Goal: Task Accomplishment & Management: Use online tool/utility

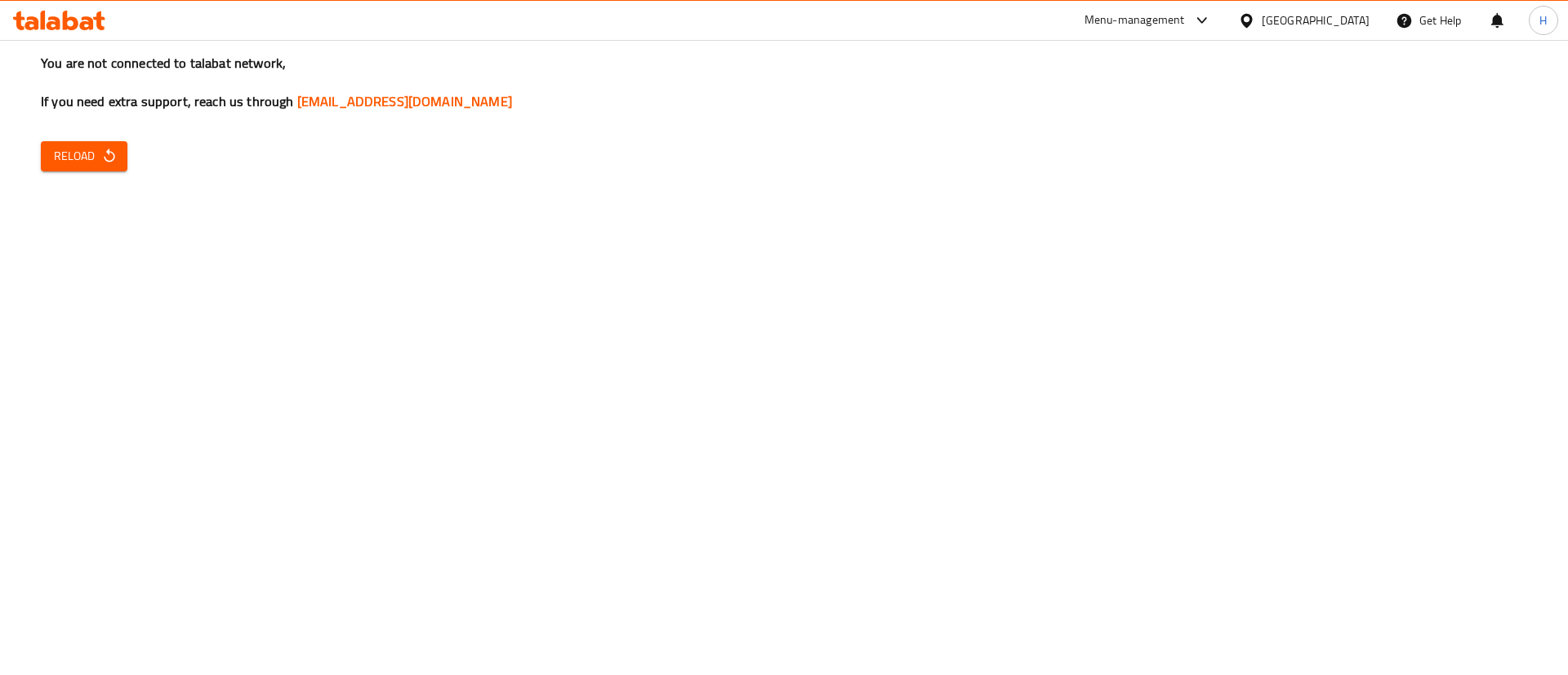
drag, startPoint x: 999, startPoint y: 335, endPoint x: 913, endPoint y: 264, distance: 111.5
click at [999, 335] on div "You are not connected to talabat network, If you need extra support, reach us t…" at bounding box center [784, 337] width 1568 height 675
click at [107, 152] on icon "button" at bounding box center [109, 156] width 10 height 14
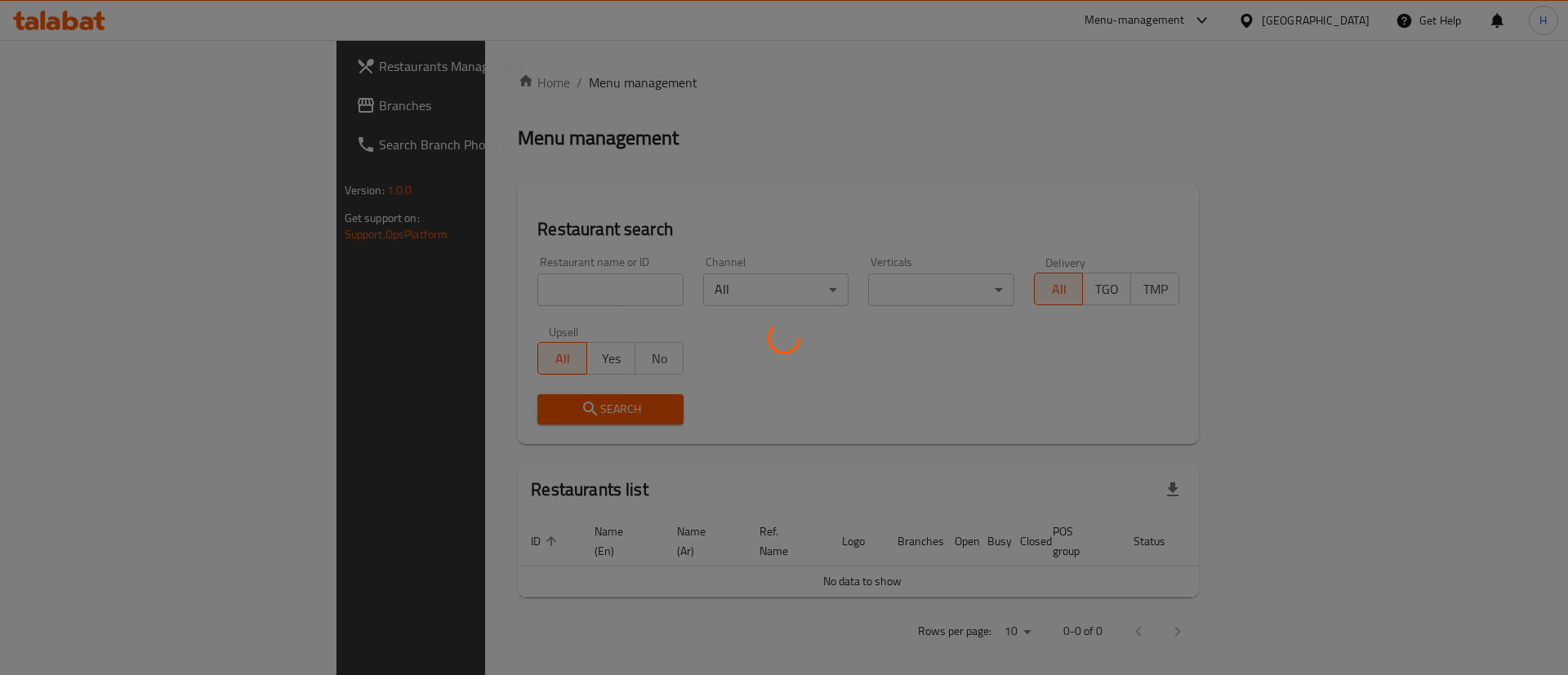
click at [195, 98] on div at bounding box center [784, 337] width 1568 height 675
click at [204, 110] on div at bounding box center [784, 337] width 1568 height 675
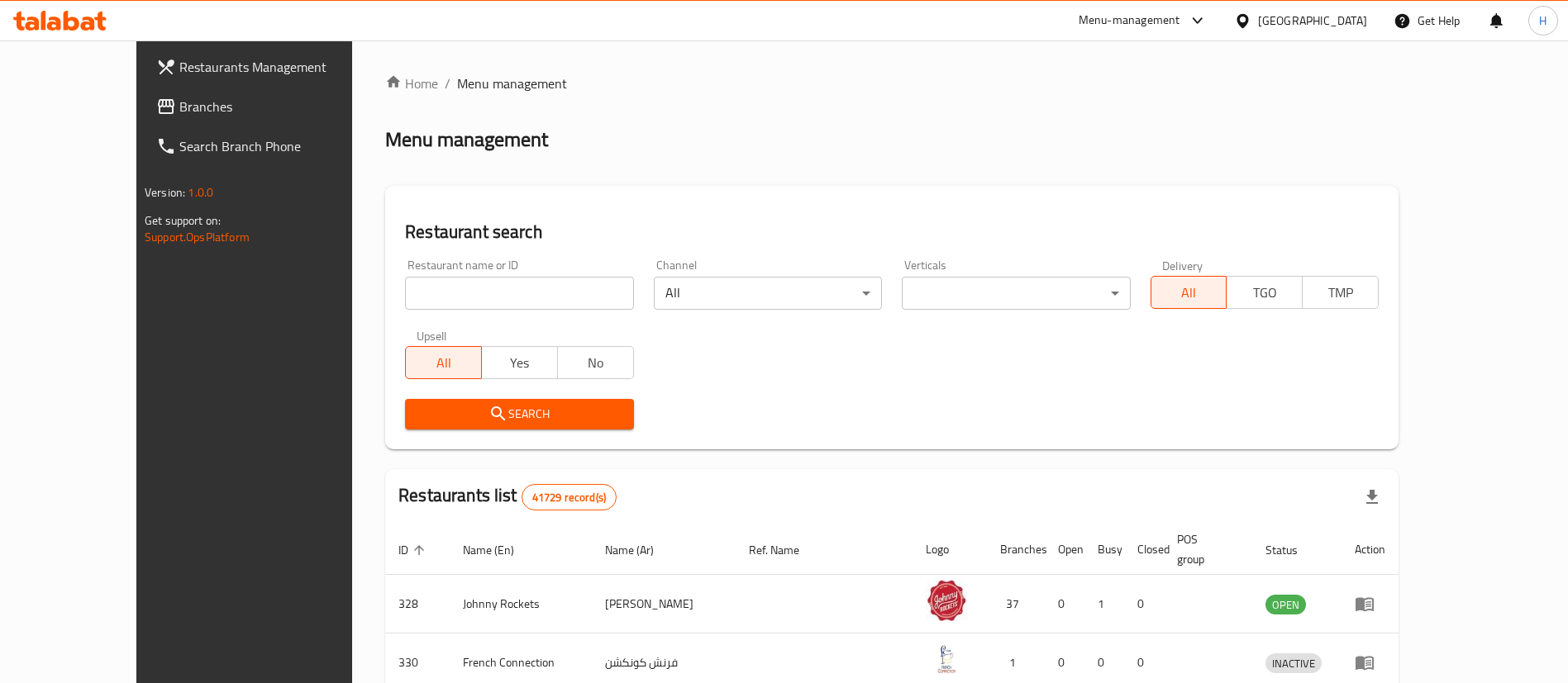
click at [207, 111] on span "Branches" at bounding box center [282, 106] width 206 height 20
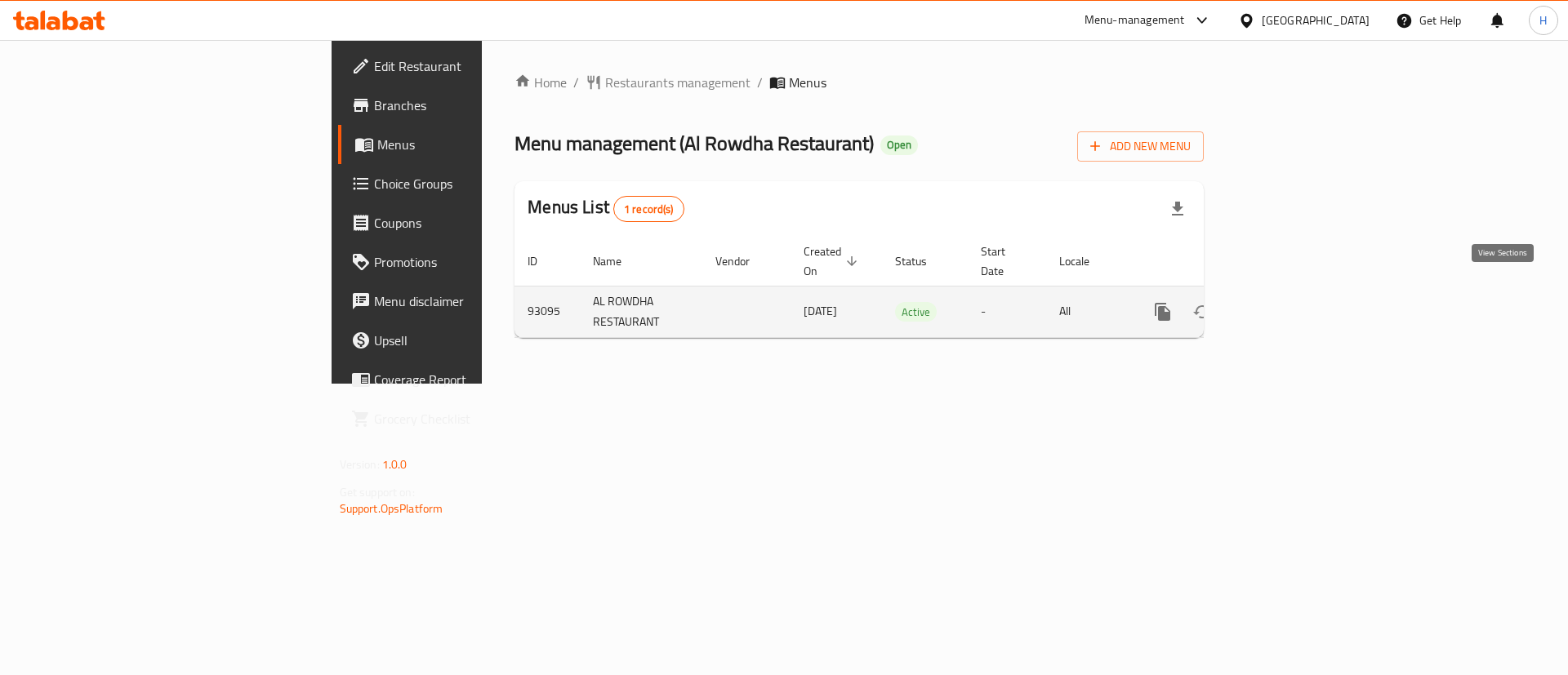
click at [1290, 302] on icon "enhanced table" at bounding box center [1280, 312] width 20 height 20
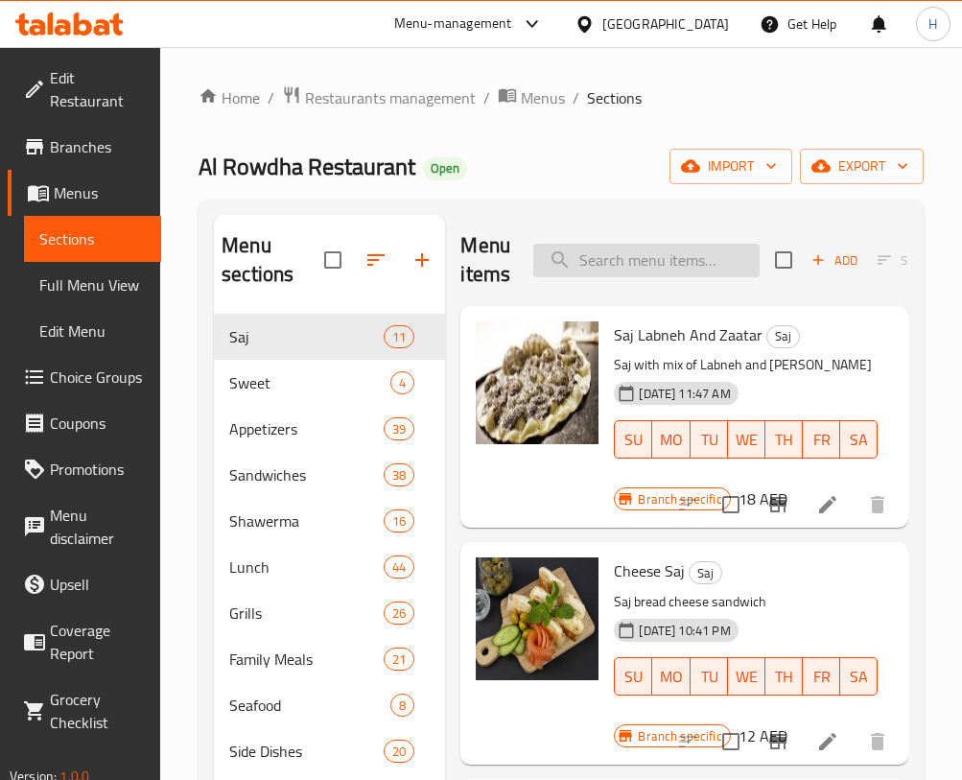
click at [615, 254] on input "search" at bounding box center [646, 261] width 226 height 34
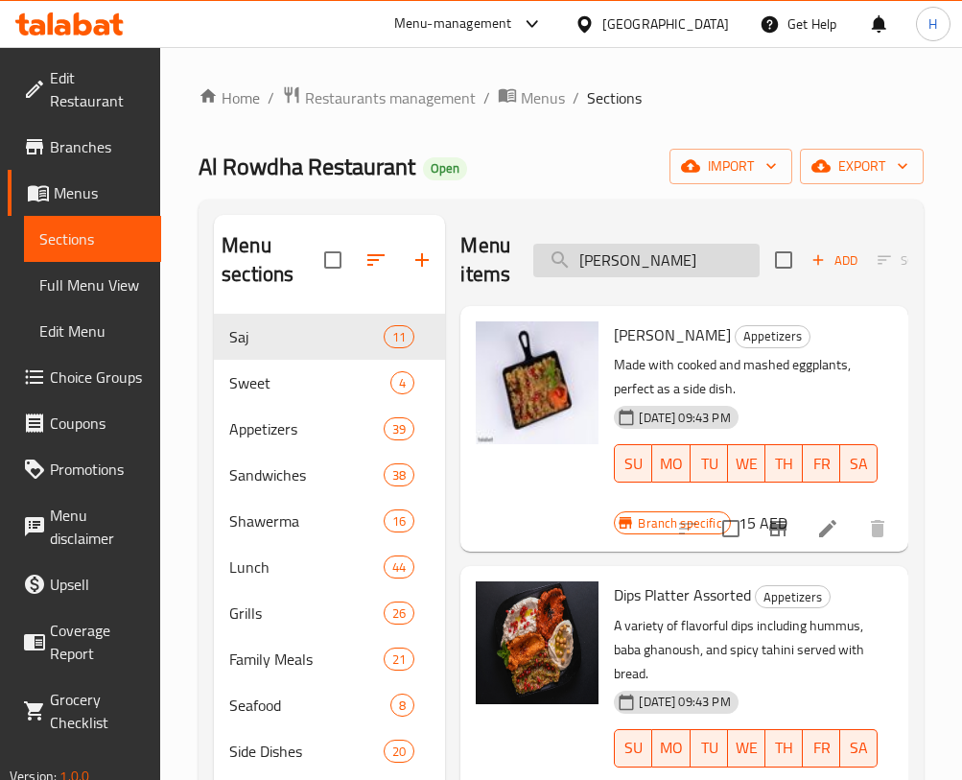
click at [687, 266] on input "baba g" at bounding box center [646, 261] width 226 height 34
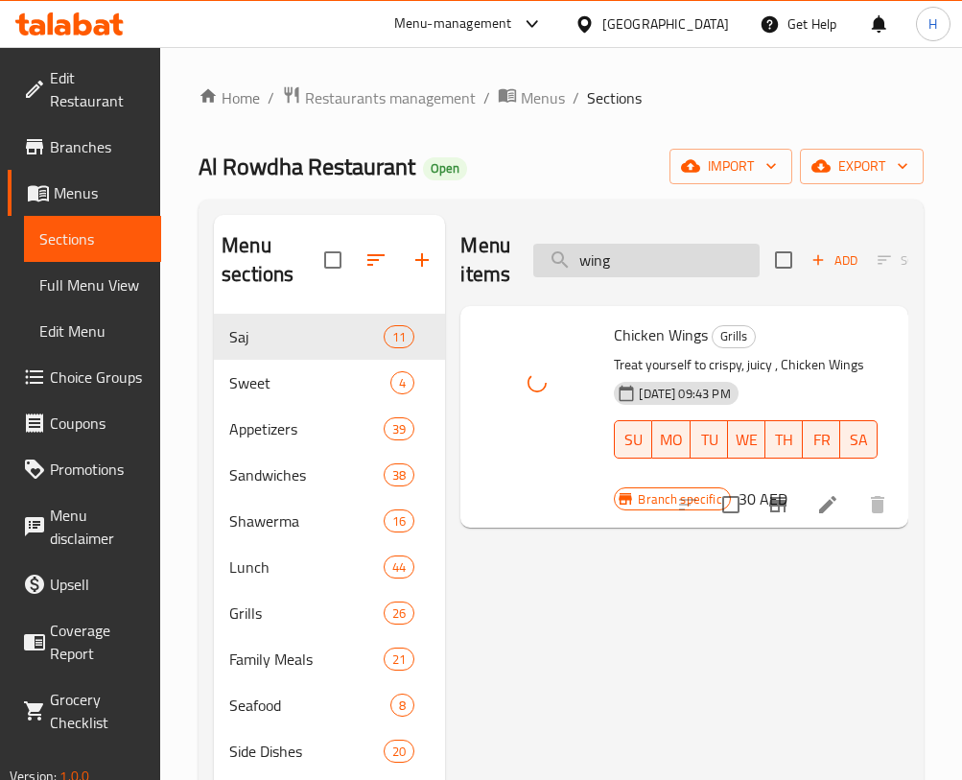
click at [671, 261] on input "wing" at bounding box center [646, 261] width 226 height 34
type input "f"
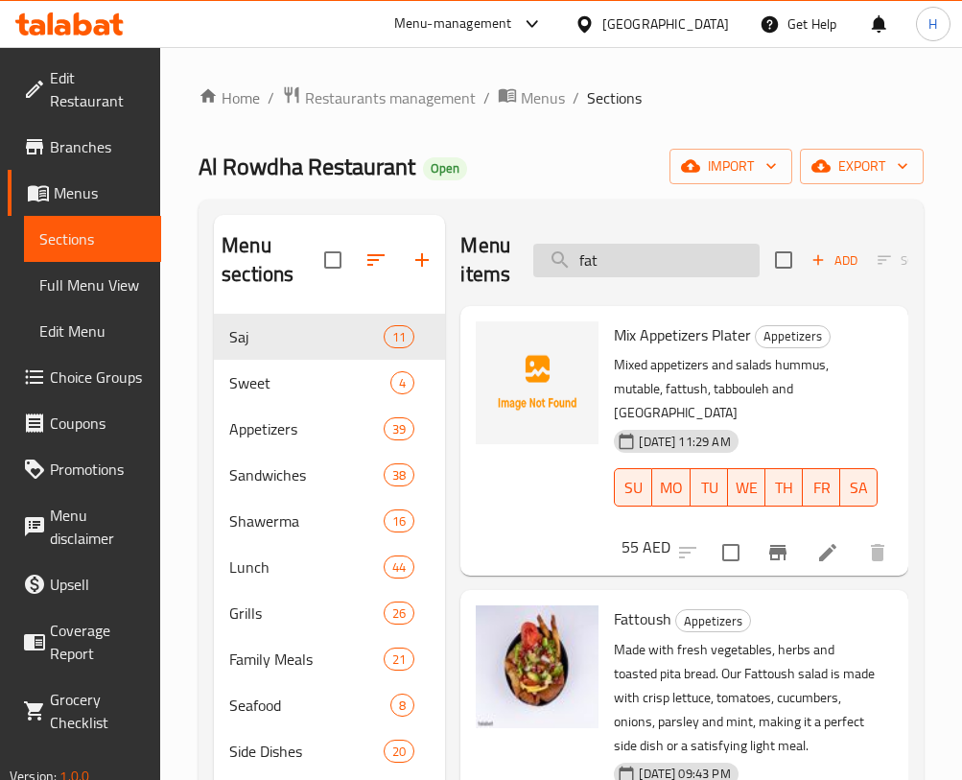
click at [685, 258] on input "fat" at bounding box center [646, 261] width 226 height 34
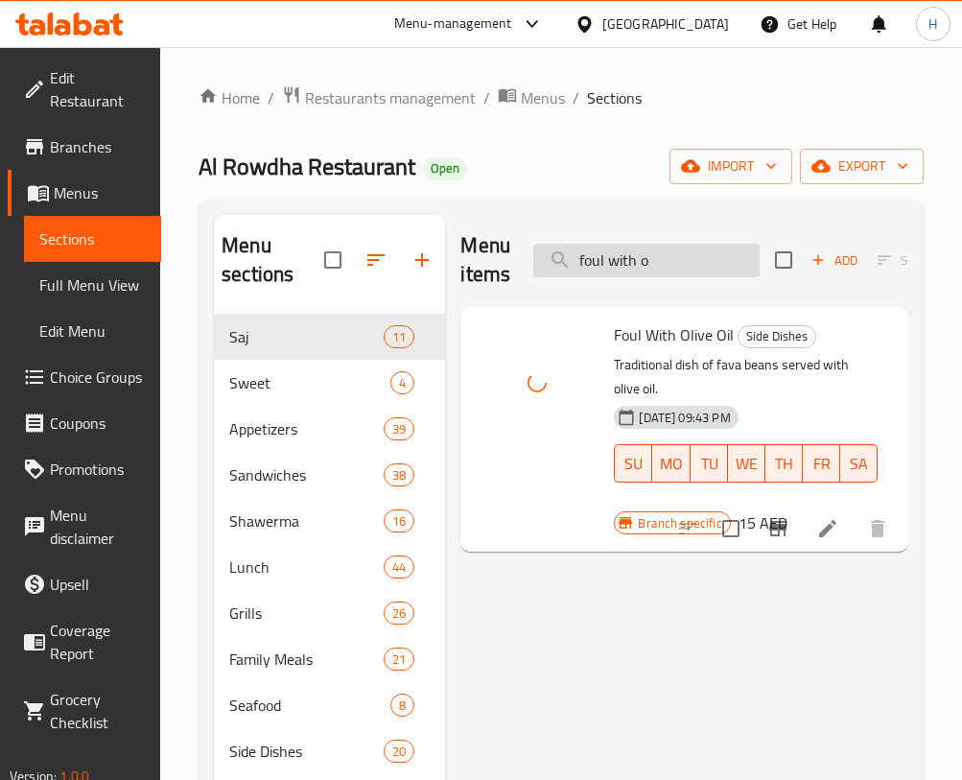
click at [671, 258] on input "foul with o" at bounding box center [646, 261] width 226 height 34
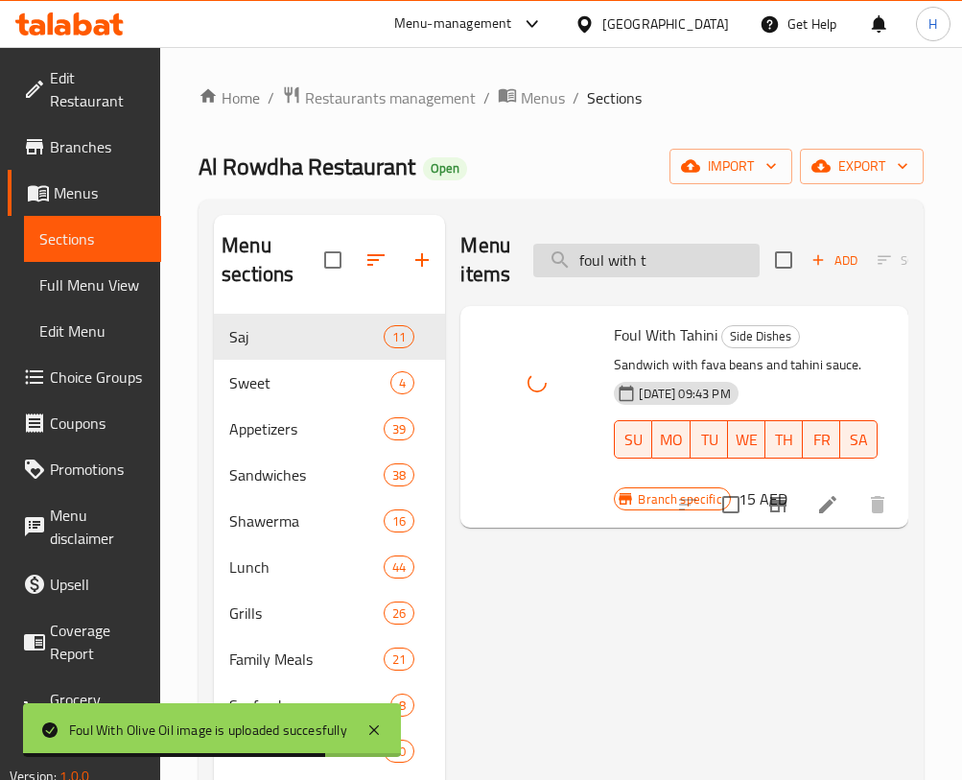
click at [673, 261] on input "foul with t" at bounding box center [646, 261] width 226 height 34
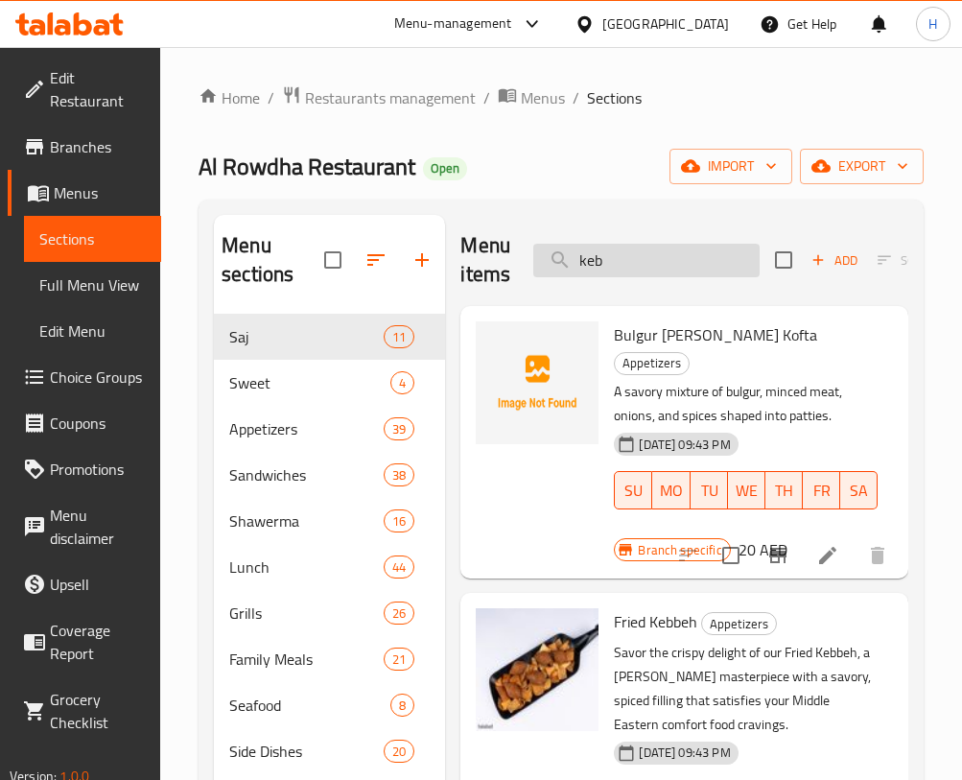
click at [625, 249] on input "keb" at bounding box center [646, 261] width 226 height 34
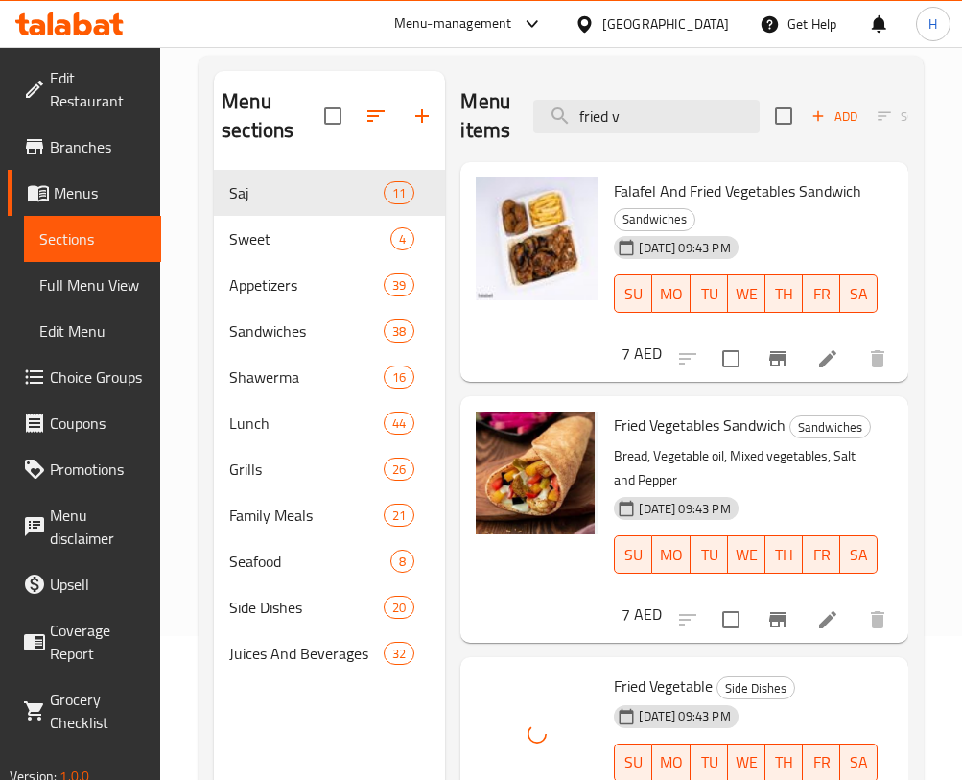
scroll to position [3, 0]
click at [691, 110] on input "fried v" at bounding box center [646, 117] width 226 height 34
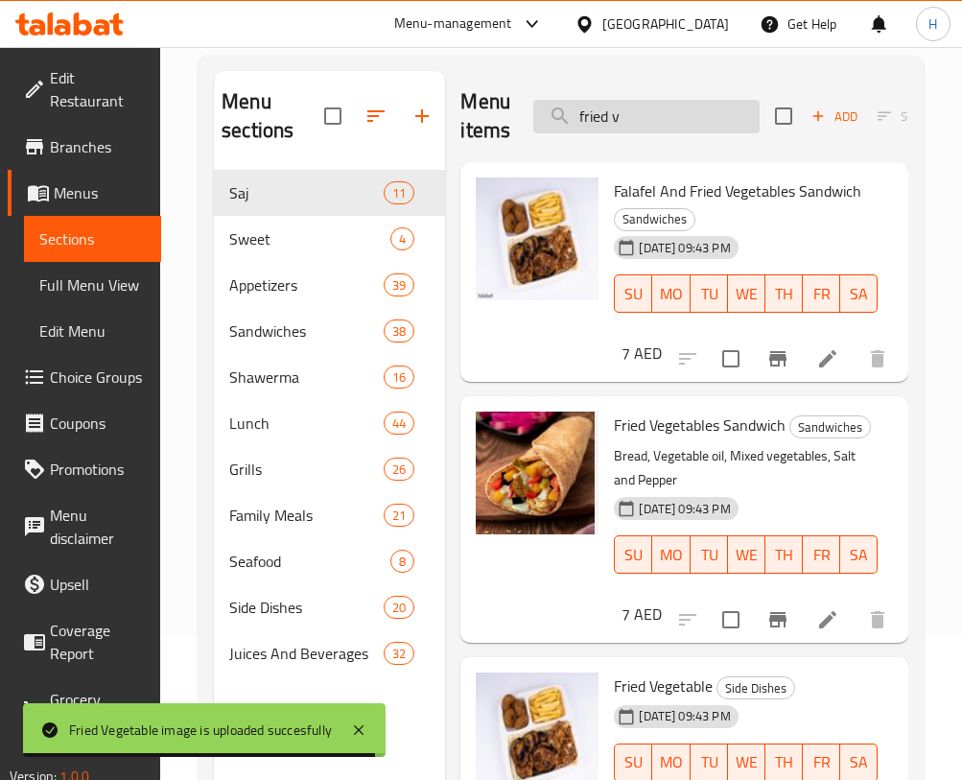
click at [594, 115] on input "fried v" at bounding box center [646, 117] width 226 height 34
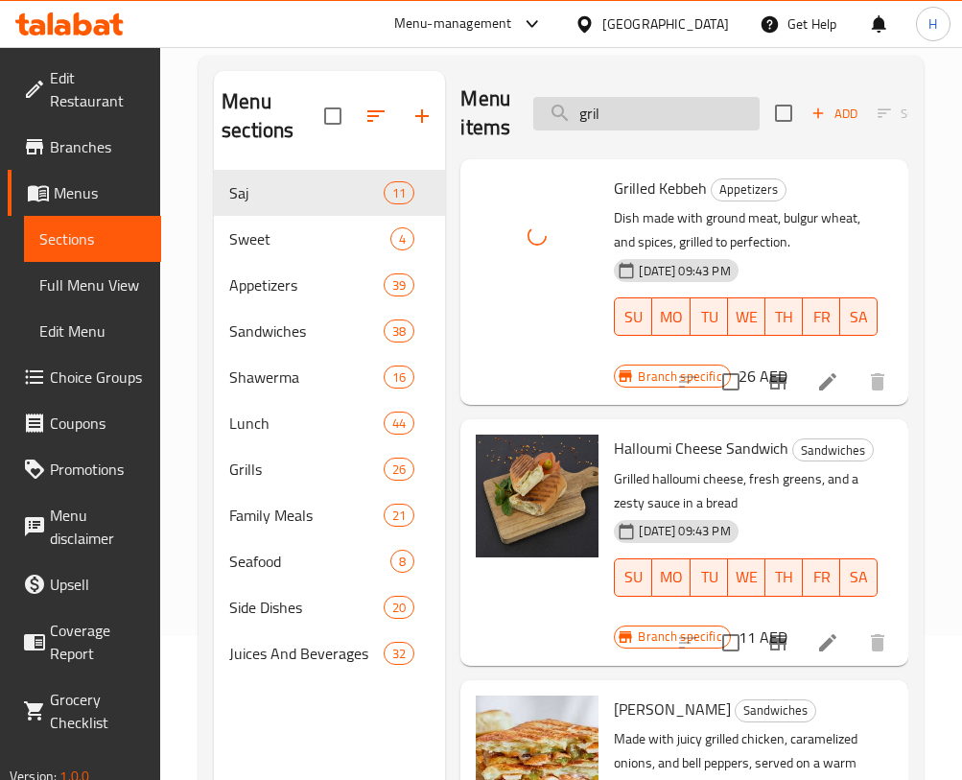
click at [639, 107] on input "gril" at bounding box center [646, 114] width 226 height 34
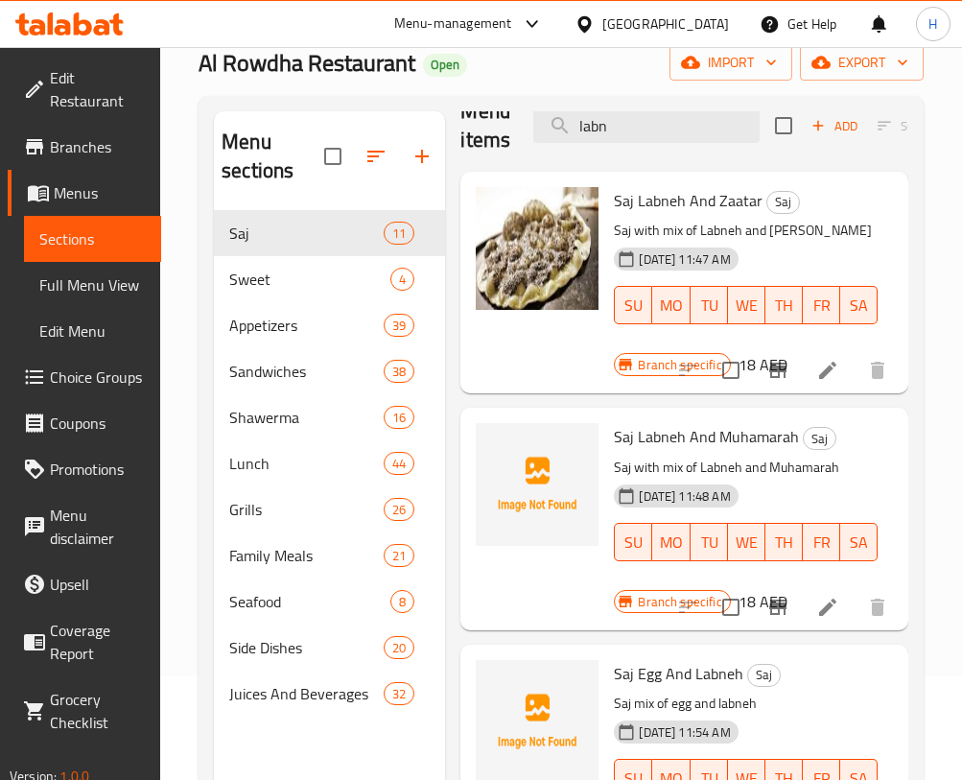
scroll to position [0, 0]
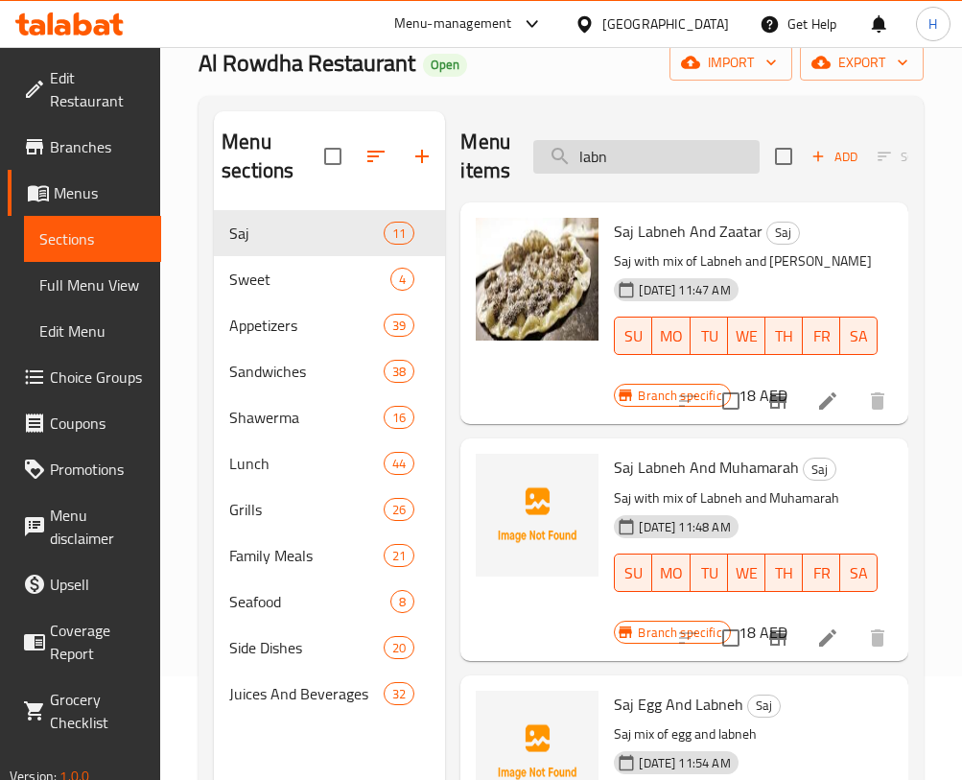
click at [698, 156] on input "labn" at bounding box center [646, 157] width 226 height 34
click at [637, 157] on input "labn" at bounding box center [646, 157] width 226 height 34
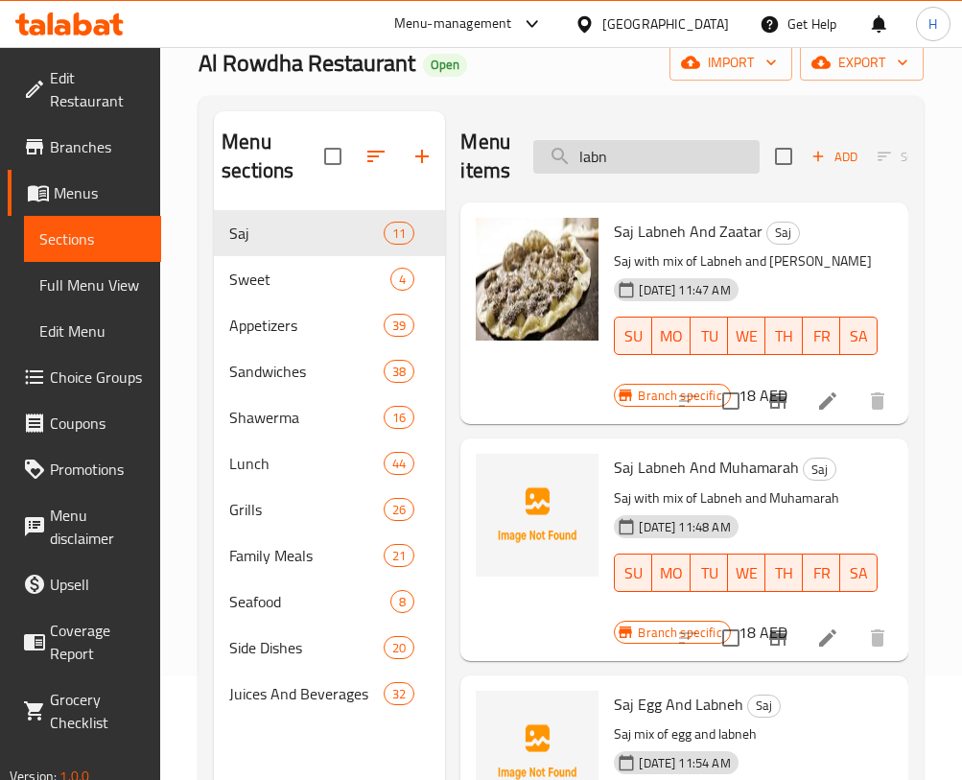
click at [637, 157] on input "labn" at bounding box center [646, 157] width 226 height 34
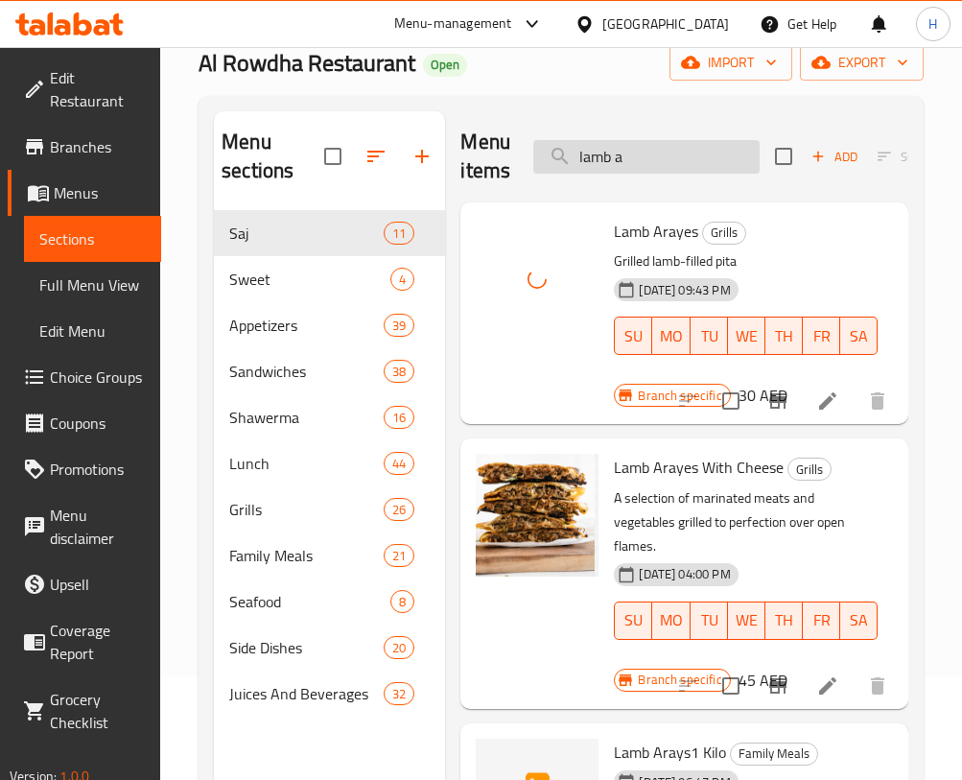
click at [675, 159] on input "lamb a" at bounding box center [646, 157] width 226 height 34
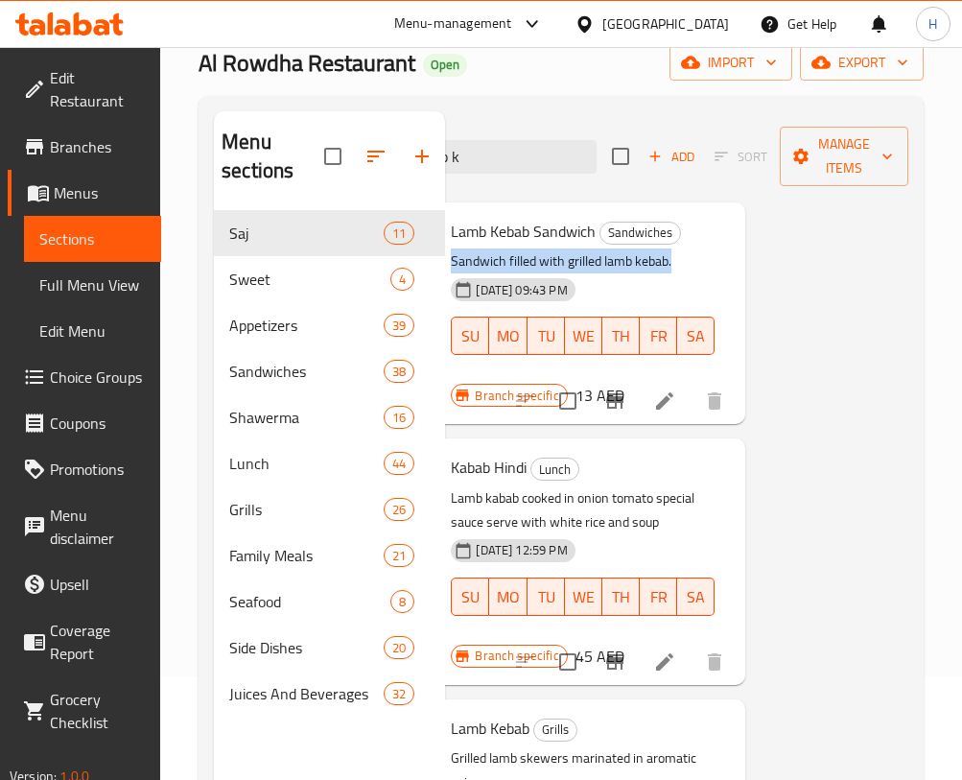
scroll to position [0, 183]
drag, startPoint x: 888, startPoint y: 230, endPoint x: 899, endPoint y: 295, distance: 65.1
click at [899, 295] on div "Menu items lamb k Add Sort Manage items Lamb Kebab Sandwich Sandwiches Sandwich…" at bounding box center [676, 501] width 463 height 780
drag, startPoint x: 798, startPoint y: 474, endPoint x: 505, endPoint y: 461, distance: 293.9
click at [505, 461] on div "Menu items lamb k Add Sort Manage items Lamb Kebab Sandwich Sandwiches Sandwich…" at bounding box center [676, 501] width 463 height 780
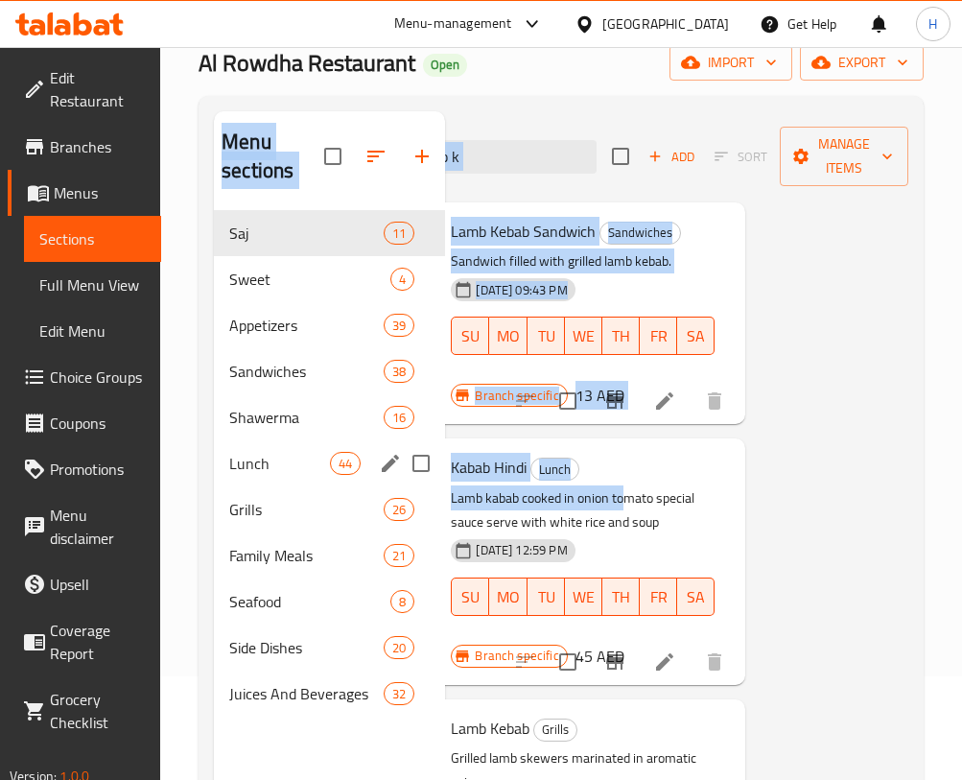
scroll to position [0, 0]
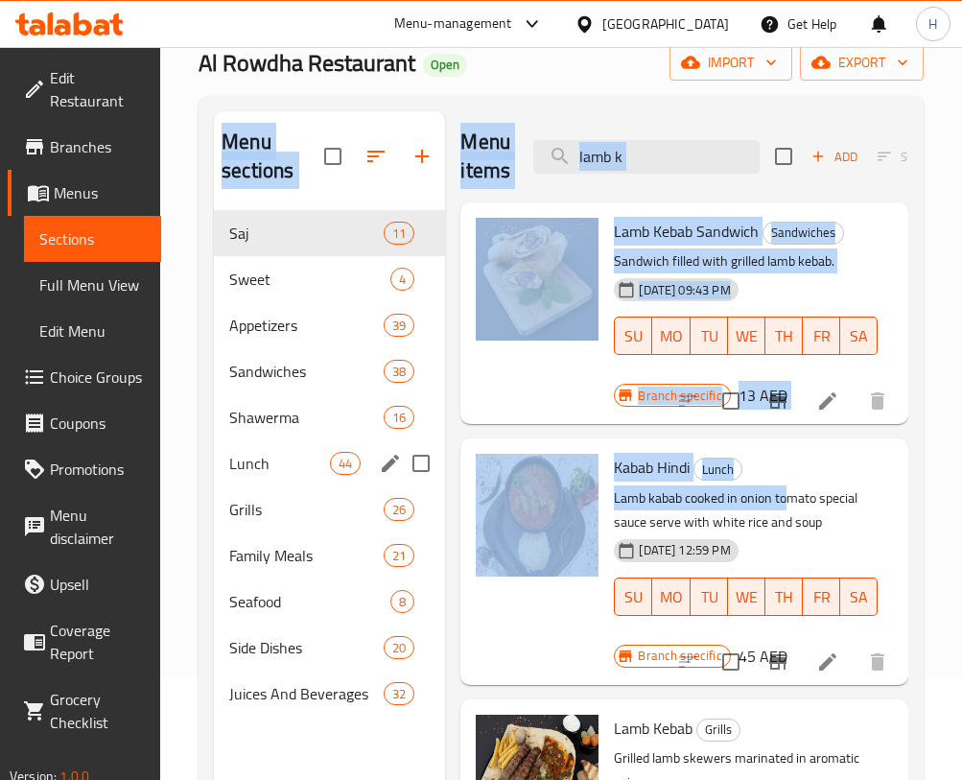
drag, startPoint x: 602, startPoint y: 485, endPoint x: 389, endPoint y: 461, distance: 214.5
click at [389, 461] on div "Menu sections Saj 11 Sweet 4 Appetizers 39 Sandwiches 38 Shawerma 16 Lunch 44 G…" at bounding box center [561, 501] width 695 height 780
click at [685, 473] on span "Kabab Hindi" at bounding box center [652, 467] width 76 height 29
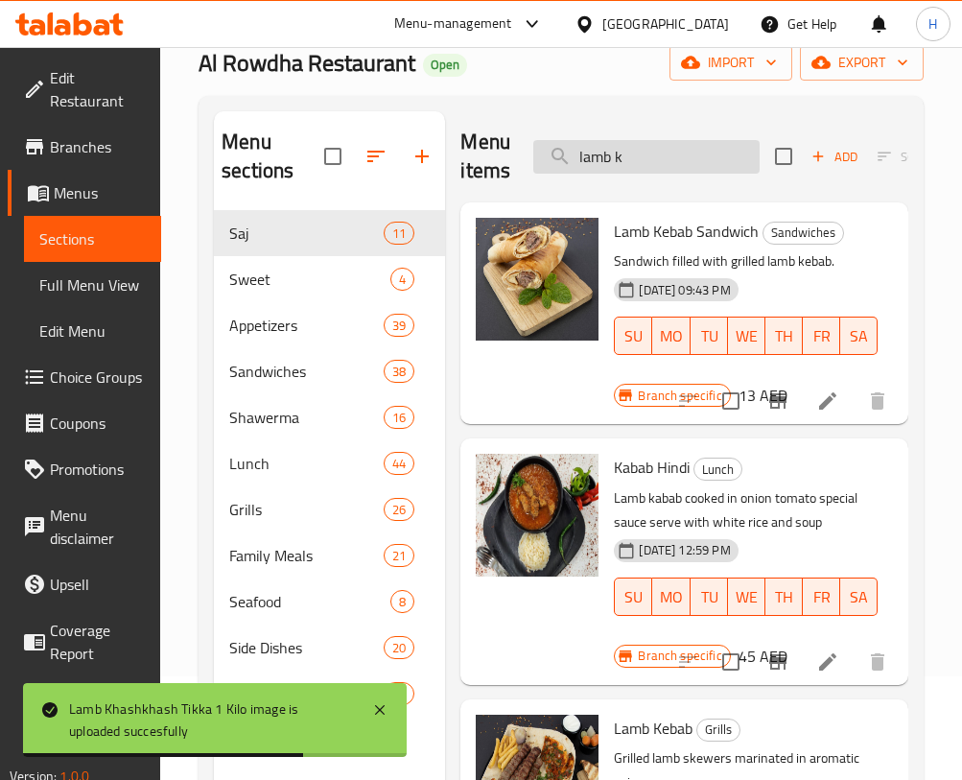
click at [713, 153] on input "lamb k" at bounding box center [646, 157] width 226 height 34
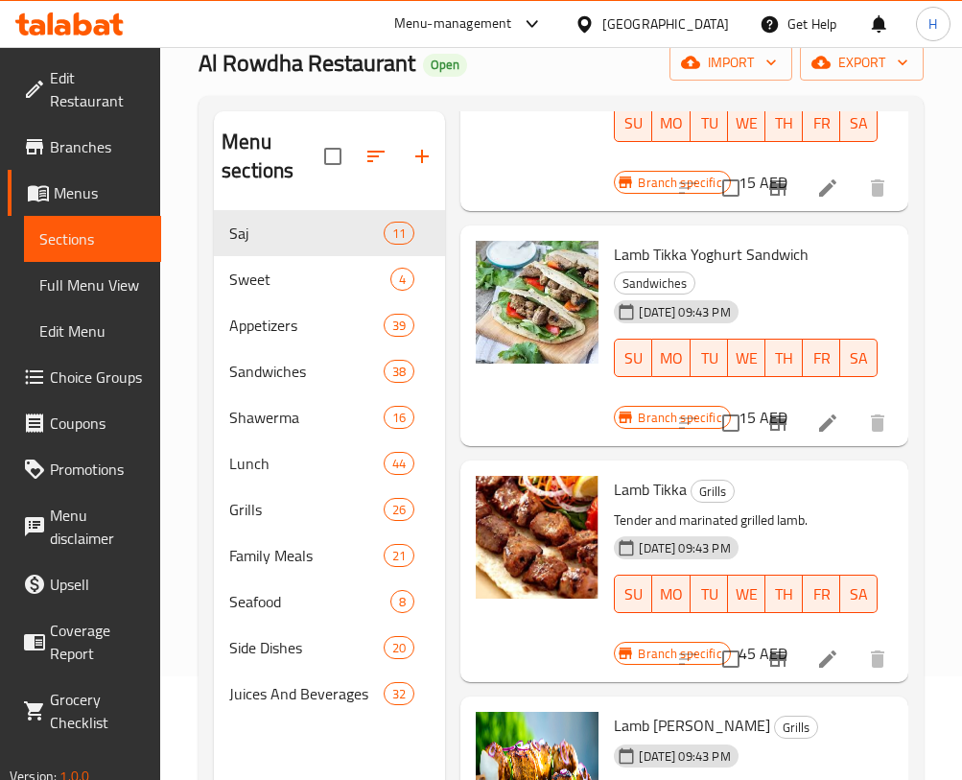
scroll to position [271, 0]
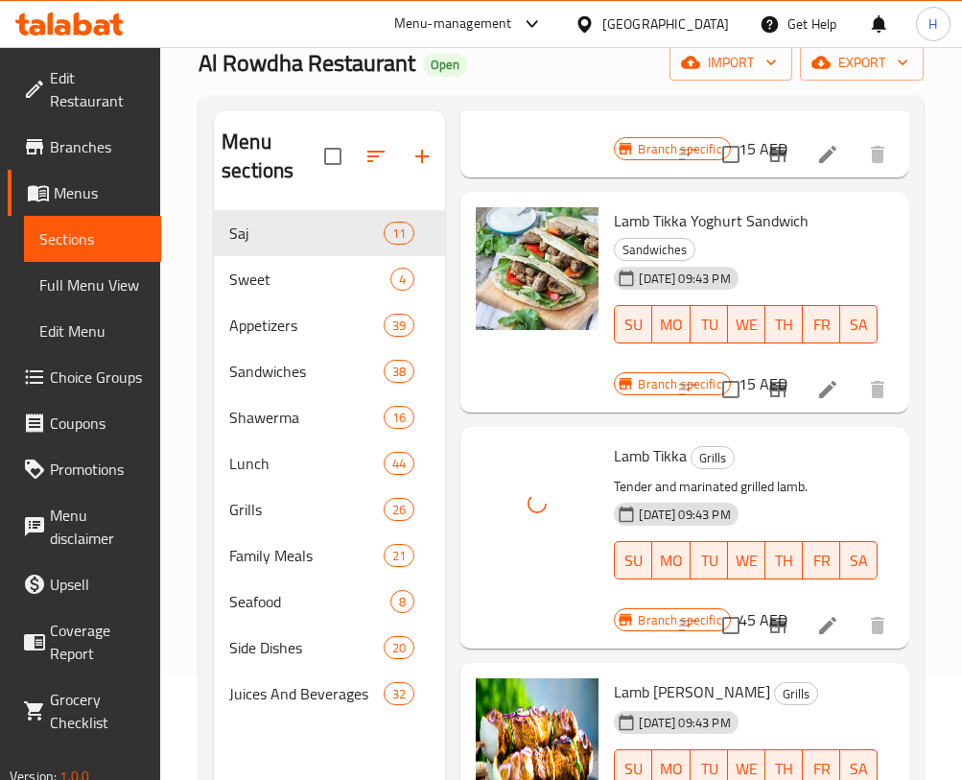
click at [912, 148] on div "Menu sections Saj 11 Sweet 4 Appetizers 39 Sandwiches 38 Shawerma 16 Lunch 44 G…" at bounding box center [561, 501] width 725 height 811
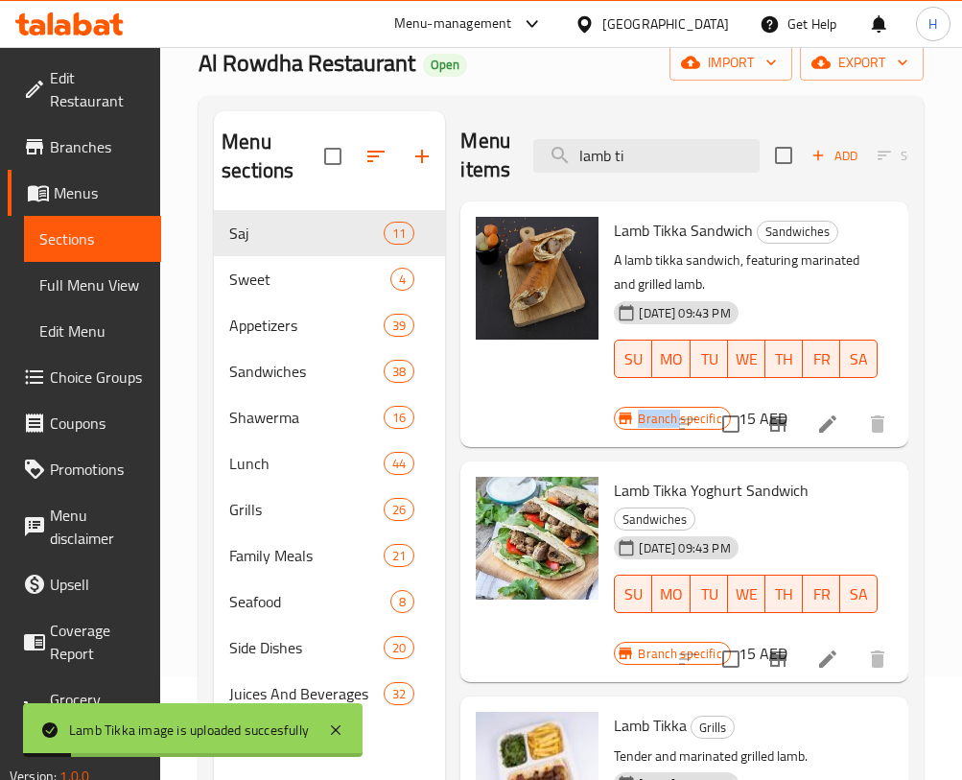
scroll to position [11, 0]
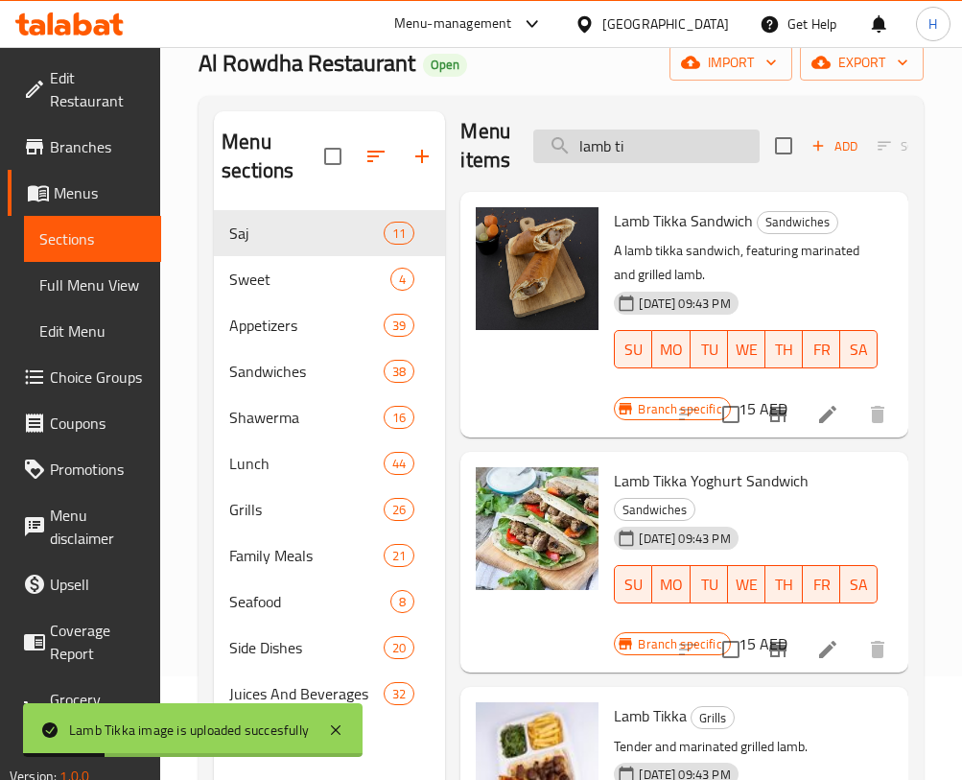
click at [704, 155] on input "lamb ti" at bounding box center [646, 147] width 226 height 34
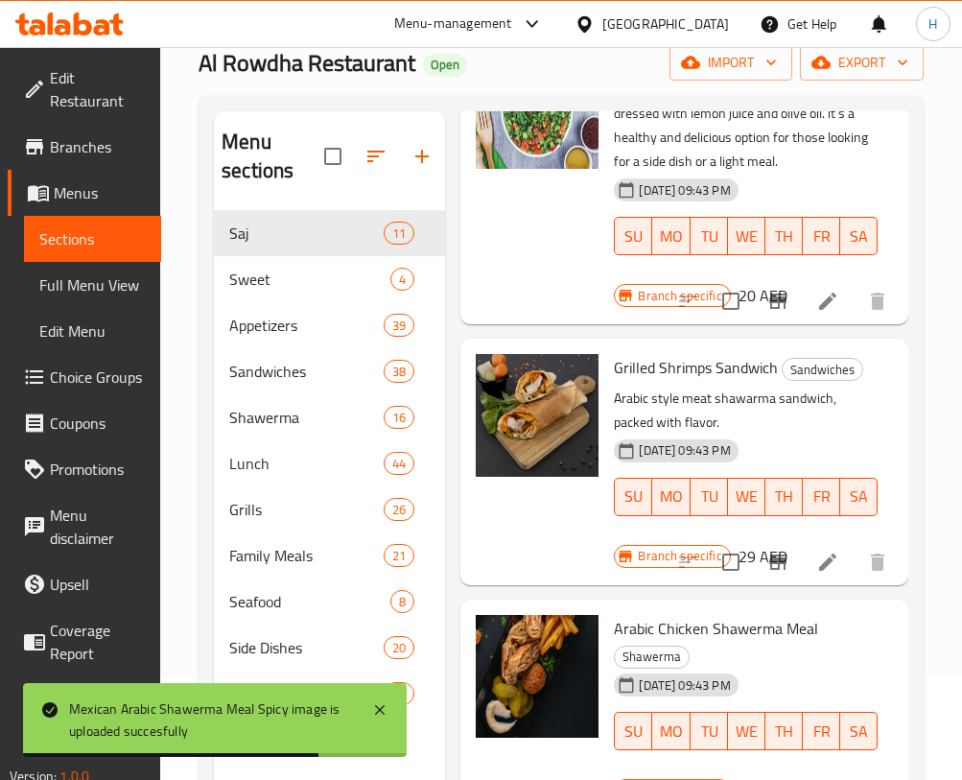
scroll to position [0, 0]
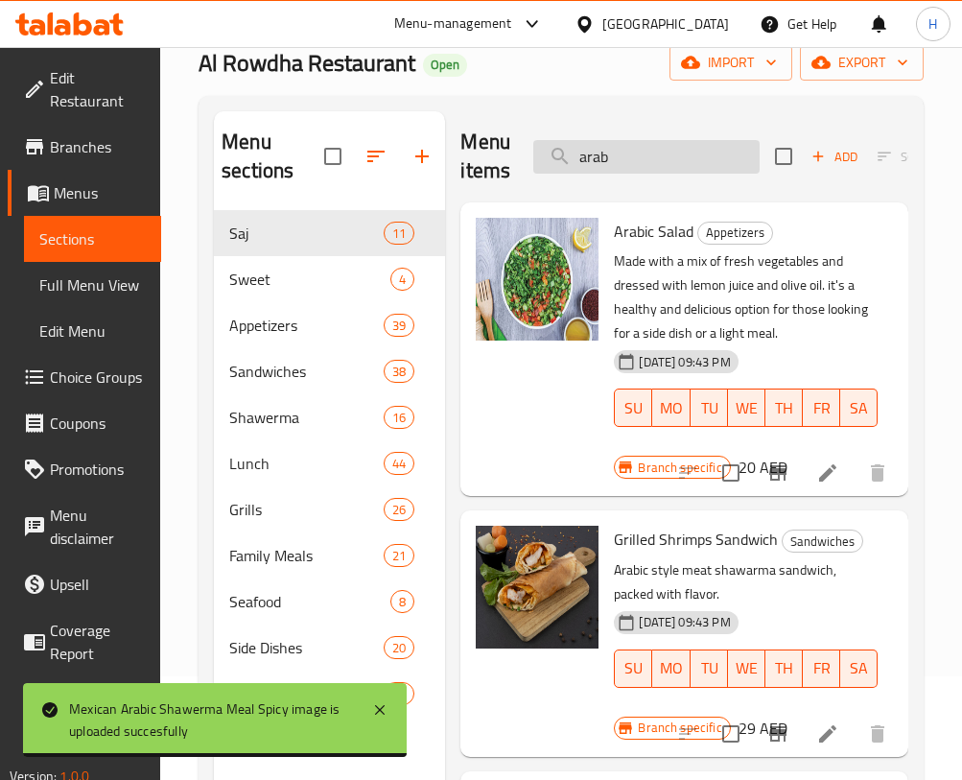
click at [635, 159] on input "arab" at bounding box center [646, 157] width 226 height 34
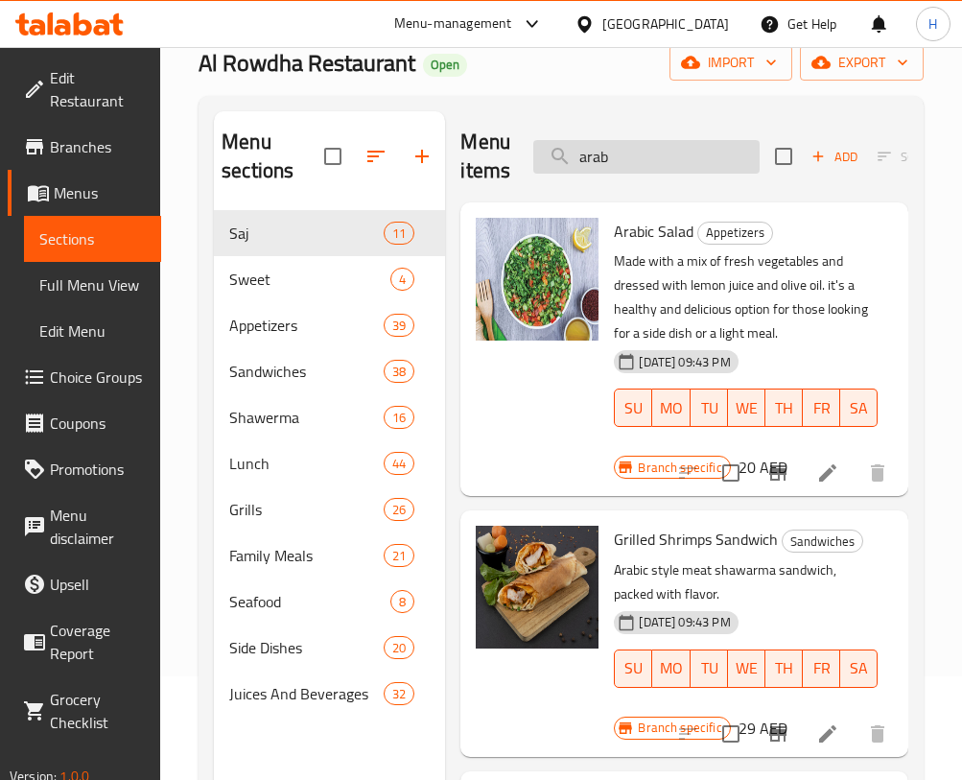
click at [635, 159] on input "arab" at bounding box center [646, 157] width 226 height 34
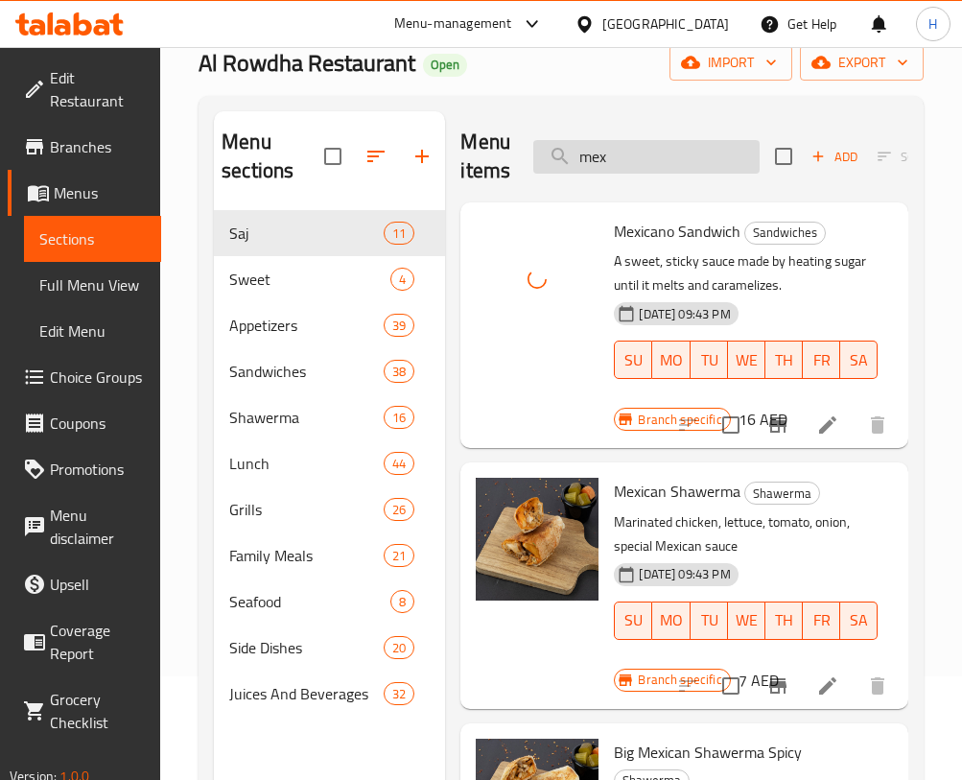
click at [637, 161] on input "mex" at bounding box center [646, 157] width 226 height 34
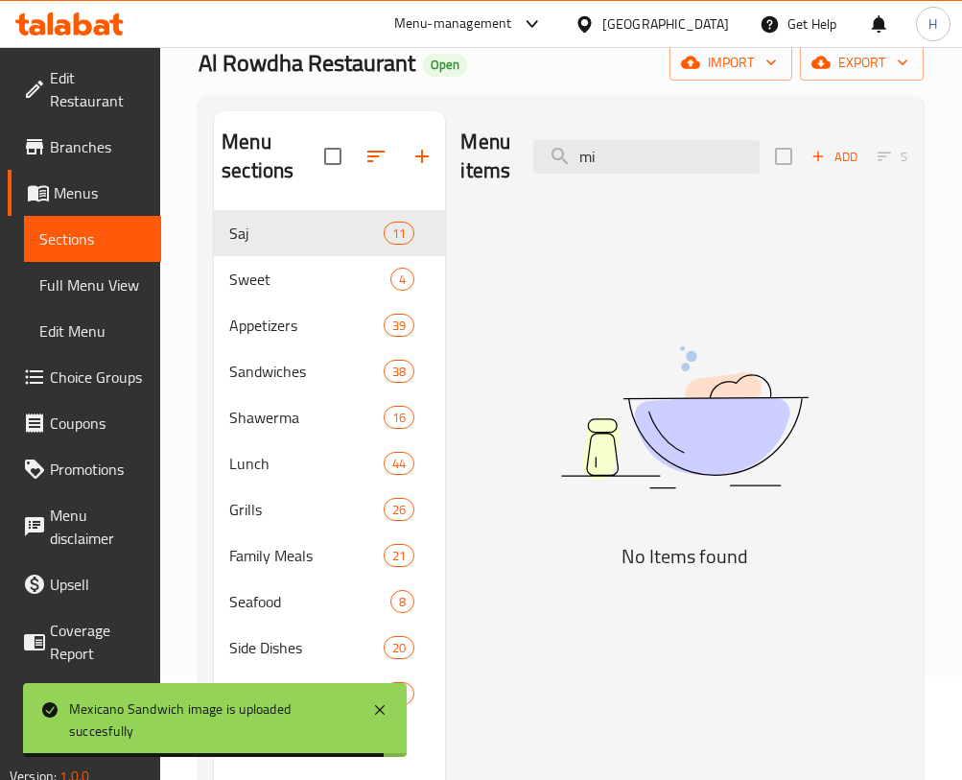
type input "m"
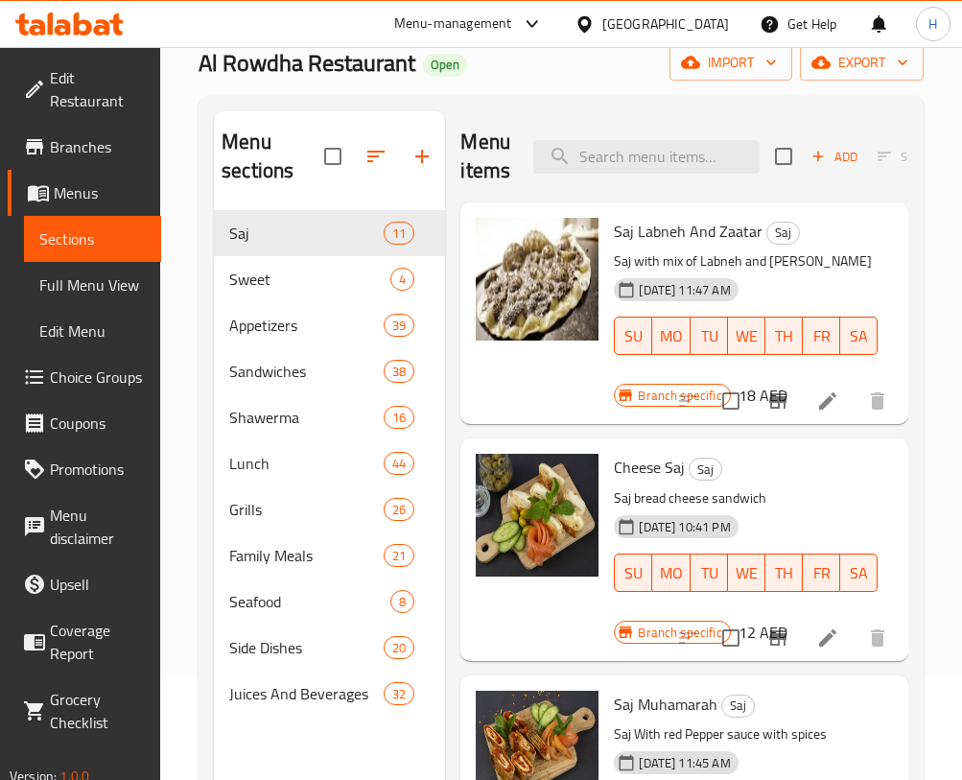
type input "d"
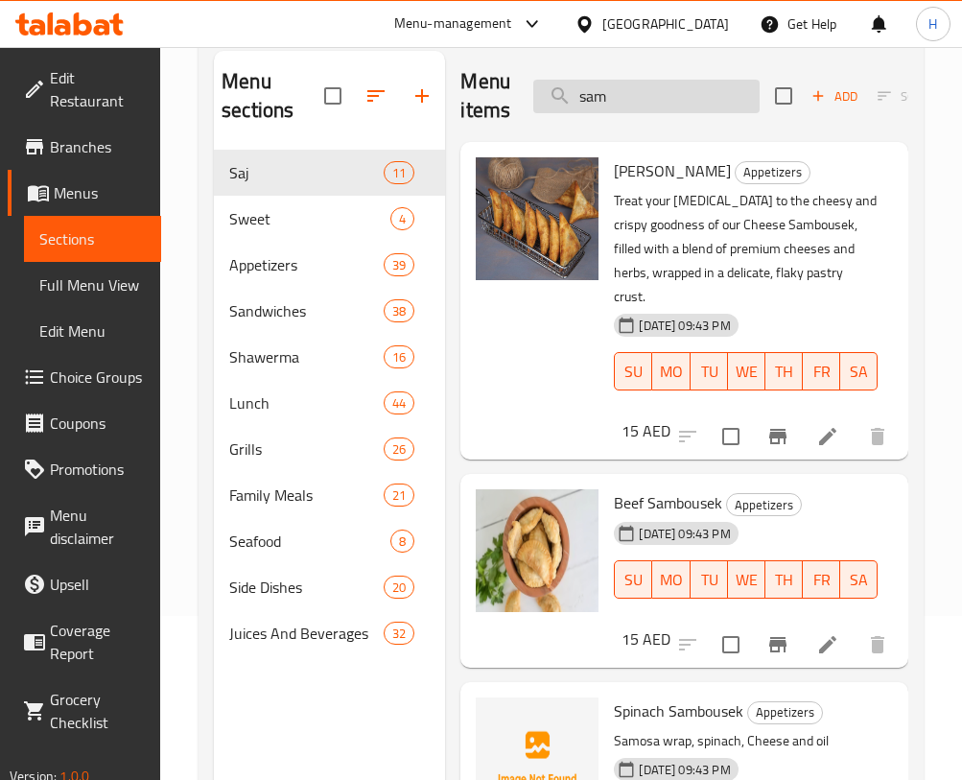
click at [714, 98] on input "sam" at bounding box center [646, 97] width 226 height 34
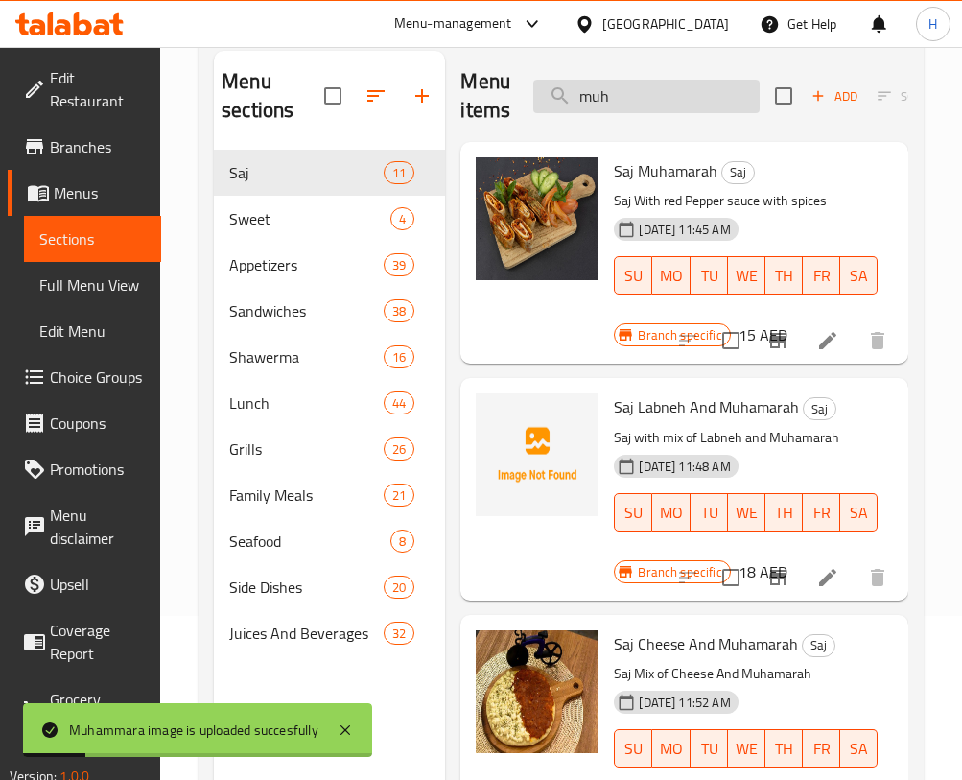
click at [682, 83] on input "muh" at bounding box center [646, 97] width 226 height 34
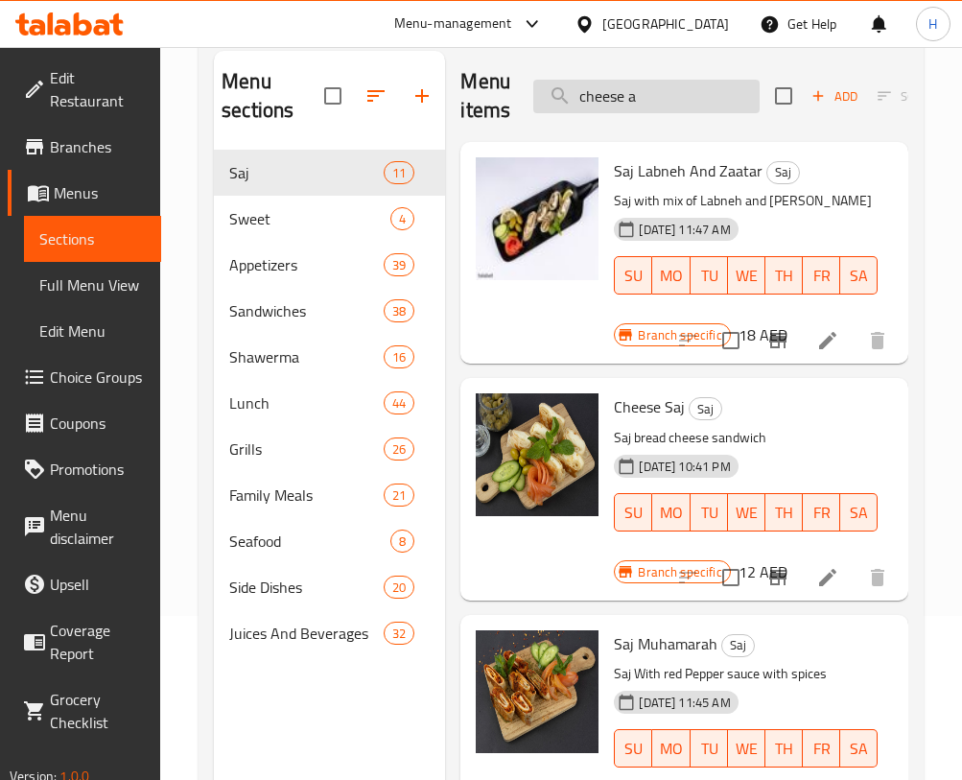
click at [602, 85] on input "cheese a" at bounding box center [646, 97] width 226 height 34
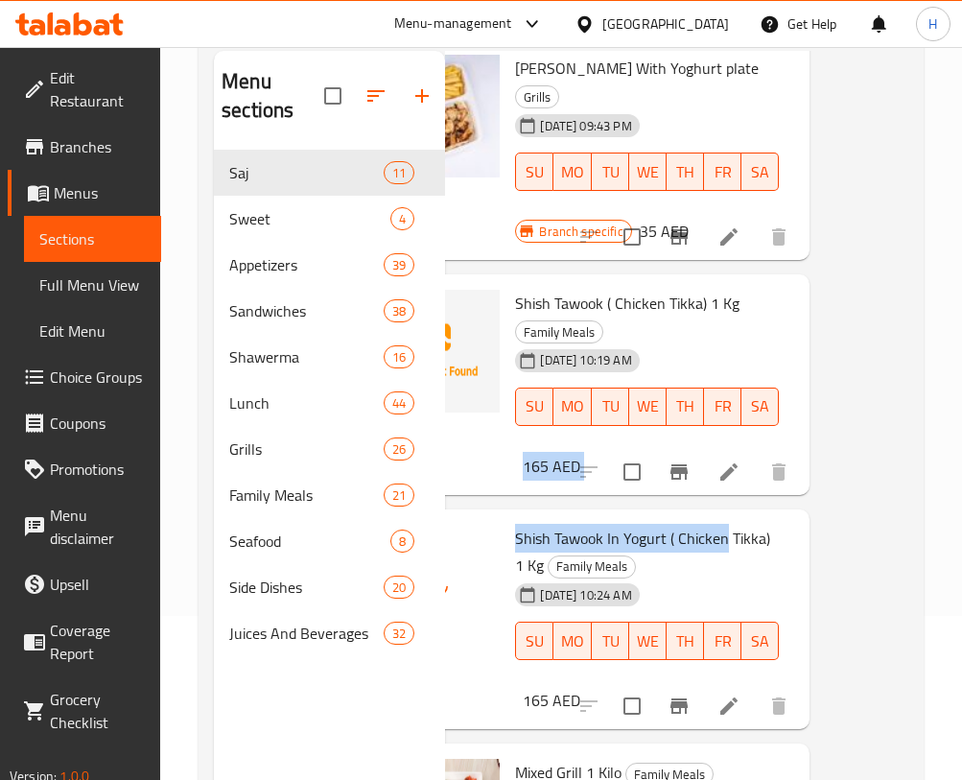
scroll to position [882, 183]
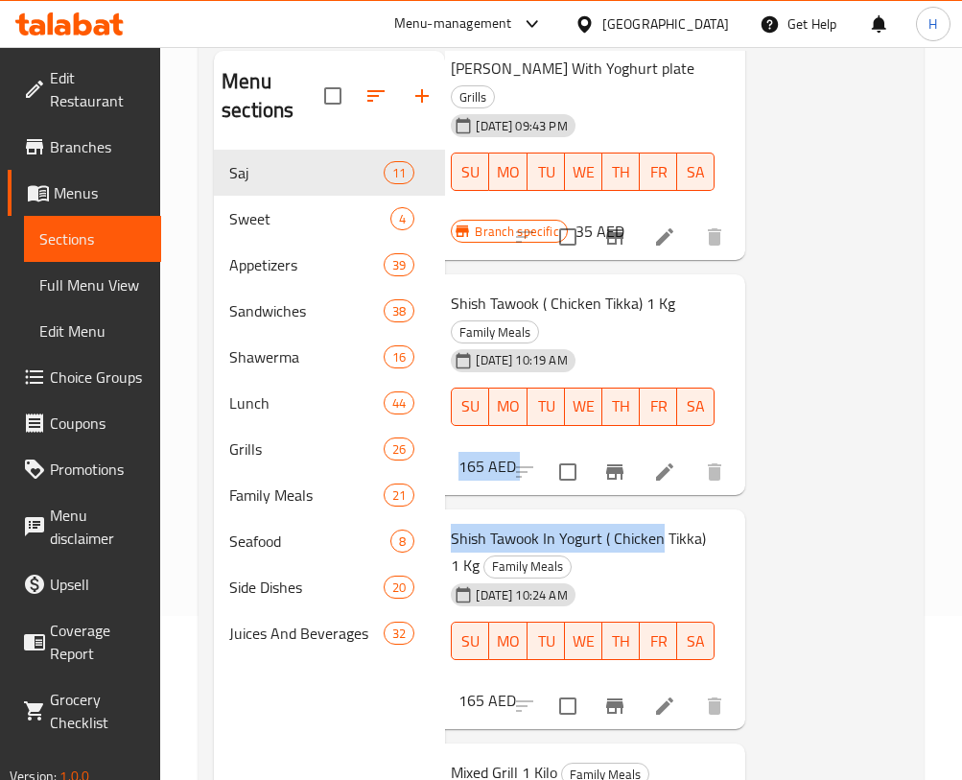
drag, startPoint x: 878, startPoint y: 516, endPoint x: 881, endPoint y: 487, distance: 28.9
click at [881, 487] on div "Menu items shish Add Sort Manage items Chicken Shish Sandwich Sandwiches chicke…" at bounding box center [676, 441] width 463 height 780
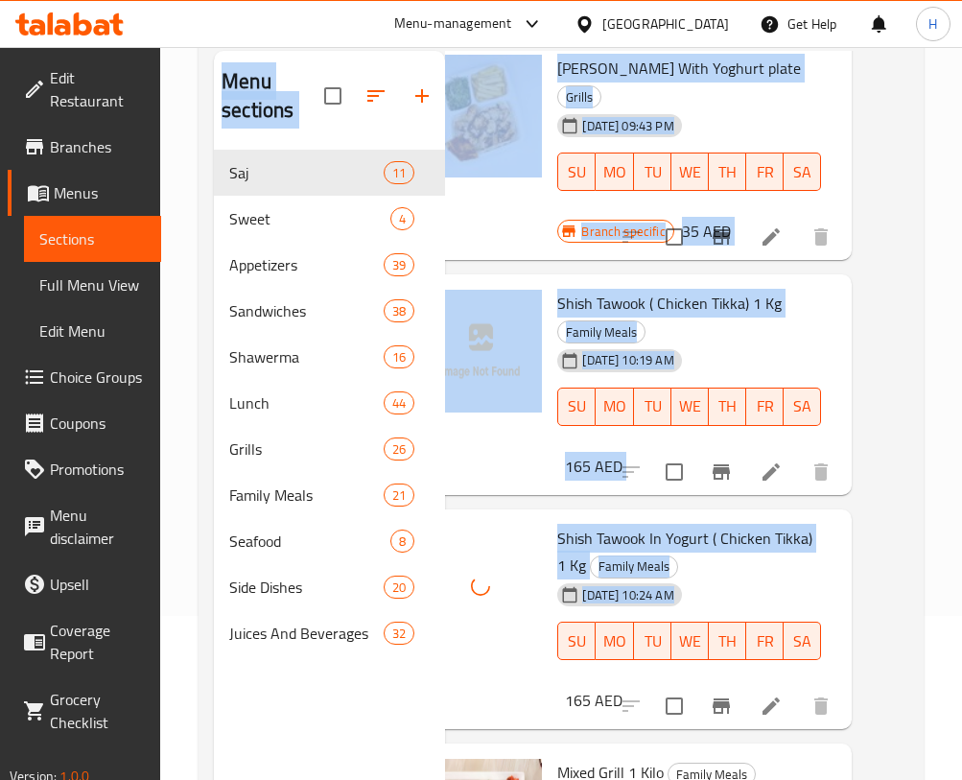
scroll to position [882, 0]
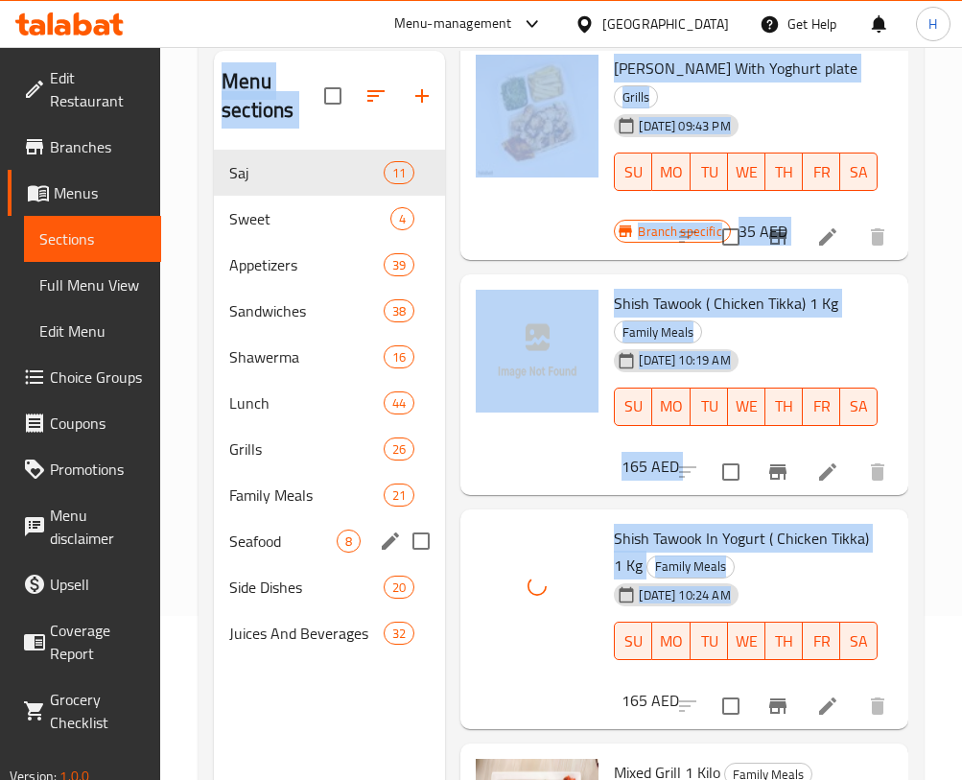
drag, startPoint x: 775, startPoint y: 592, endPoint x: 421, endPoint y: 519, distance: 361.5
click at [415, 539] on div "Menu sections Saj 11 Sweet 4 Appetizers 39 Sandwiches 38 Shawerma 16 Lunch 44 G…" at bounding box center [561, 441] width 695 height 780
click at [496, 261] on div "Menu items shish Add Sort Manage items Chicken Shish Sandwich Sandwiches chicke…" at bounding box center [676, 441] width 463 height 780
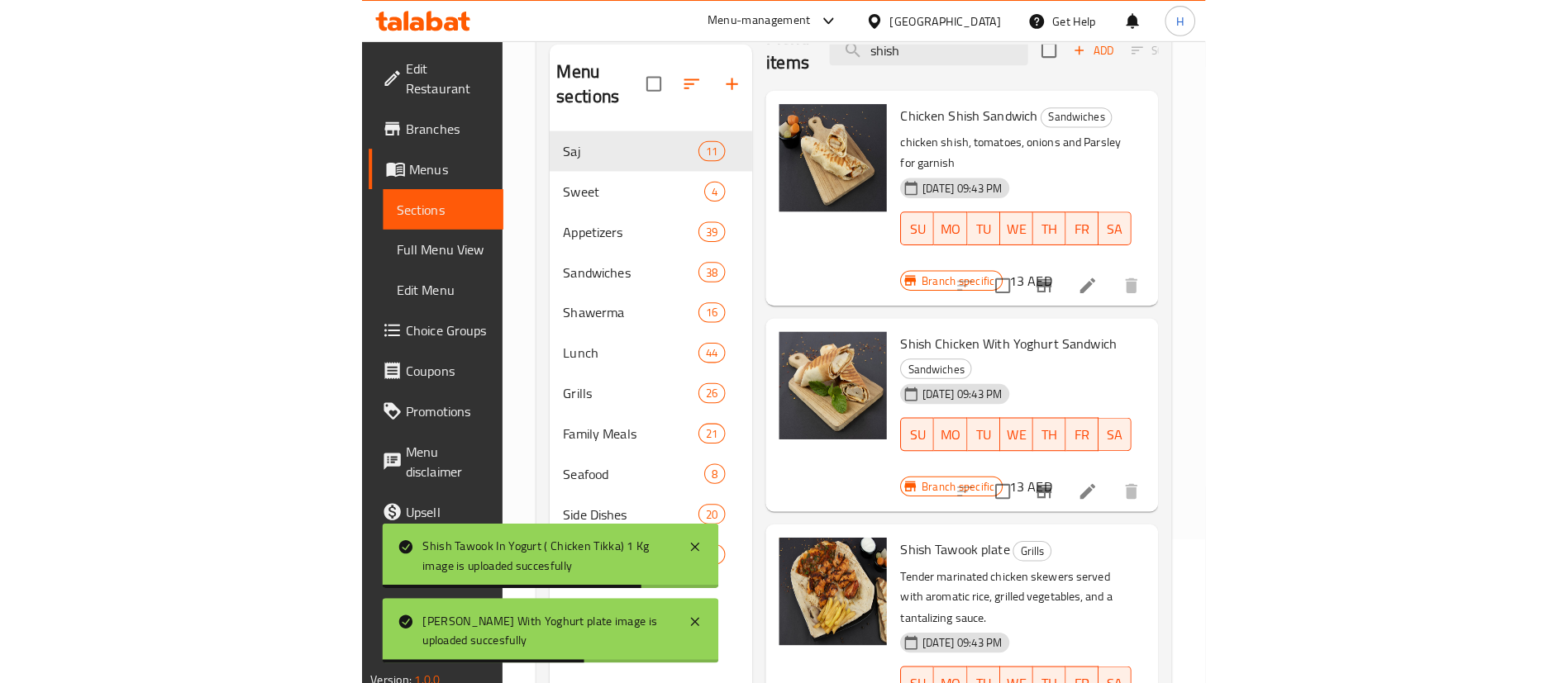
scroll to position [0, 0]
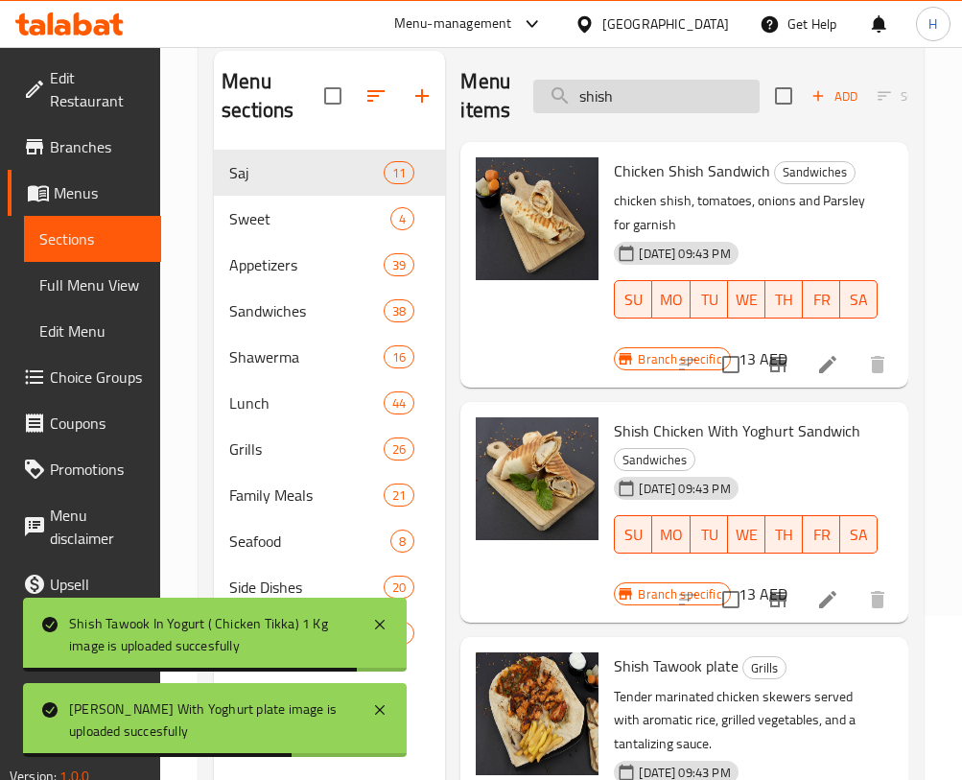
click at [702, 106] on input "shish" at bounding box center [646, 97] width 226 height 34
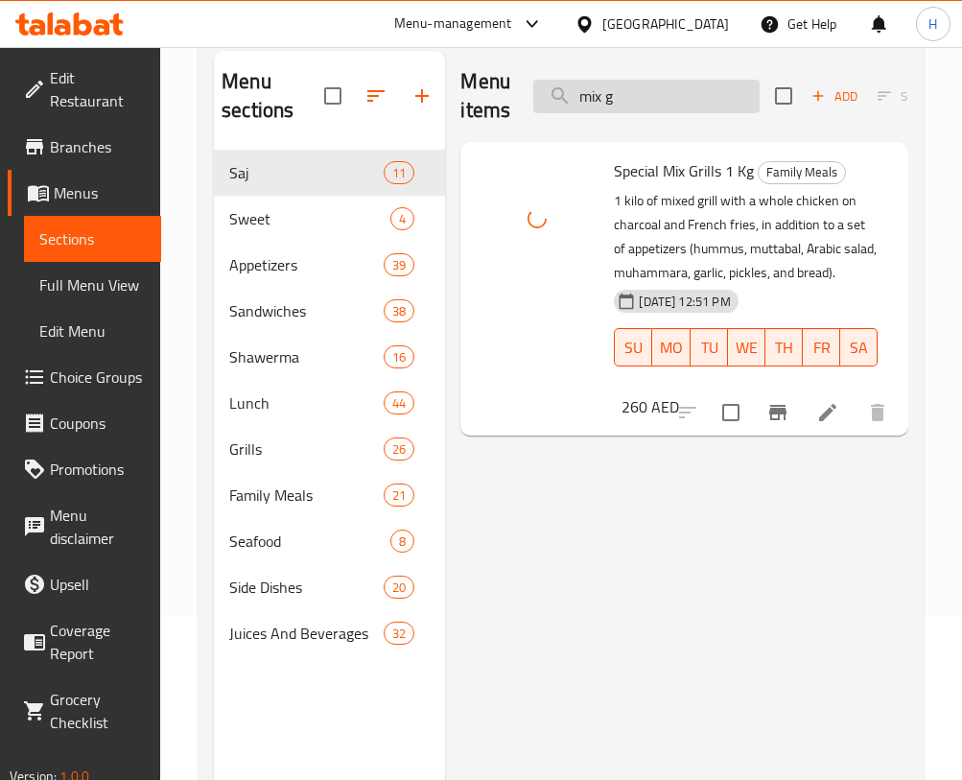
click at [646, 90] on input "mix g" at bounding box center [646, 97] width 226 height 34
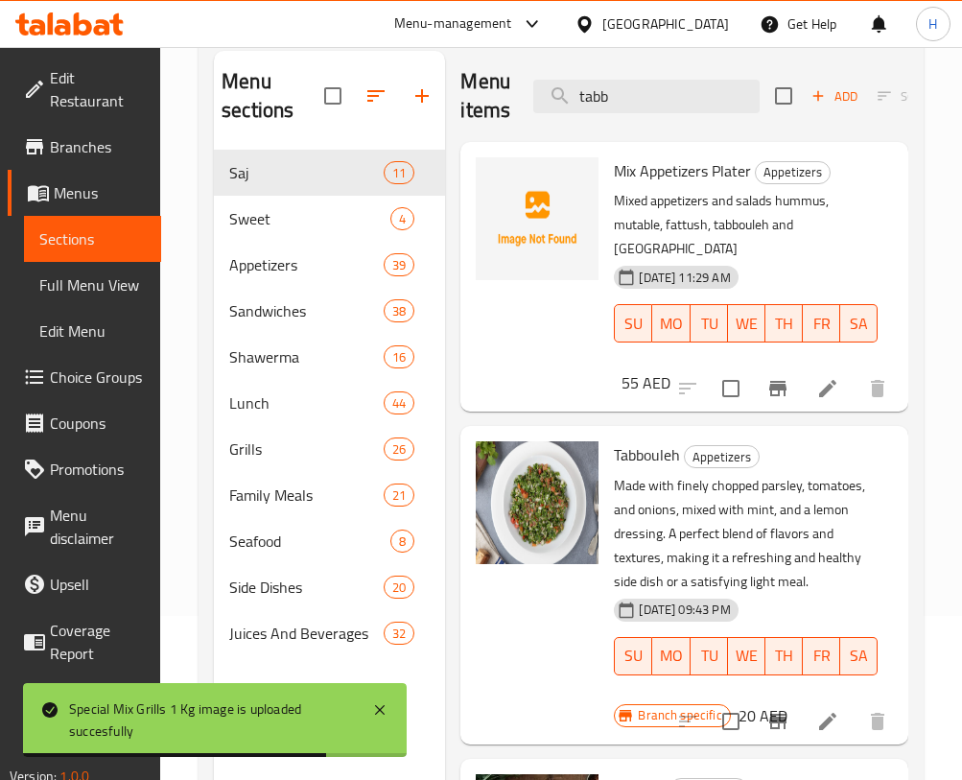
type input "tabb"
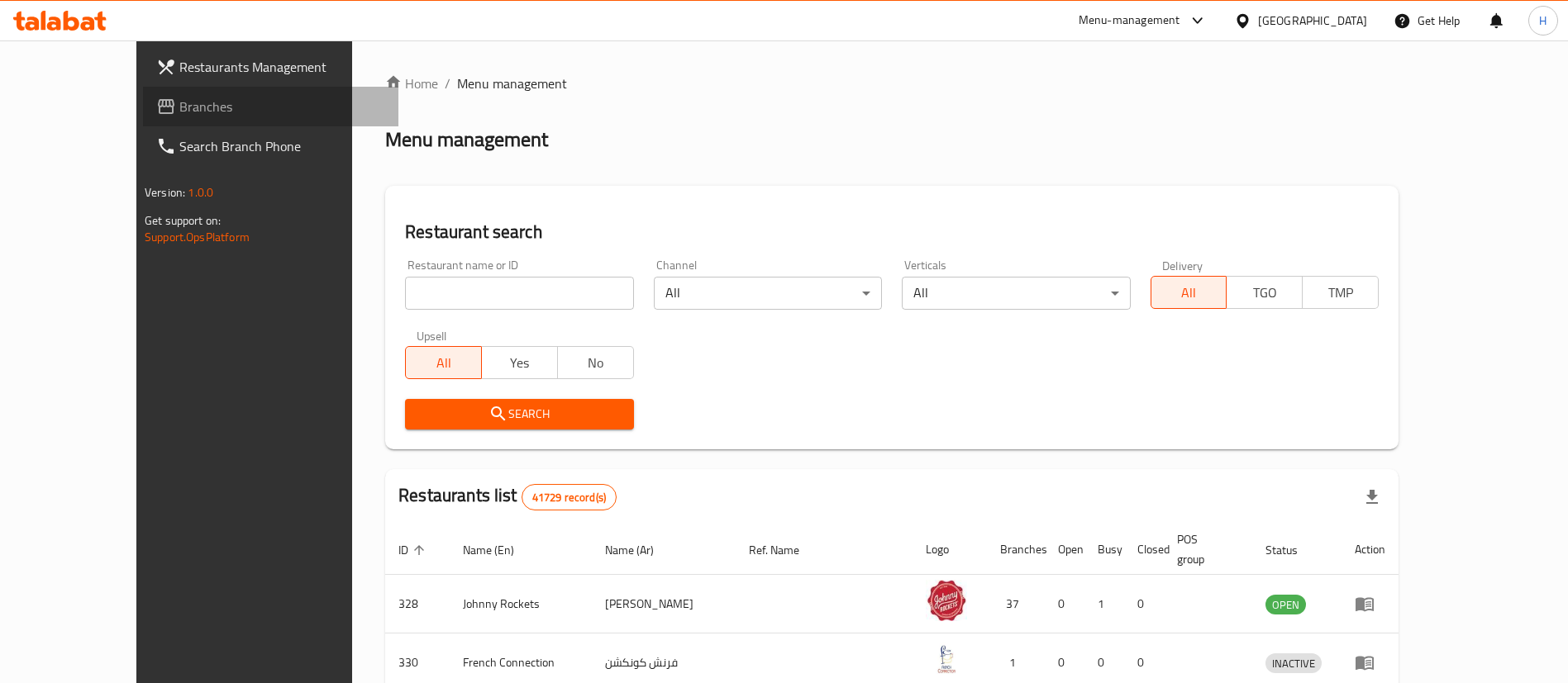
click at [143, 92] on link "Branches" at bounding box center [271, 107] width 255 height 40
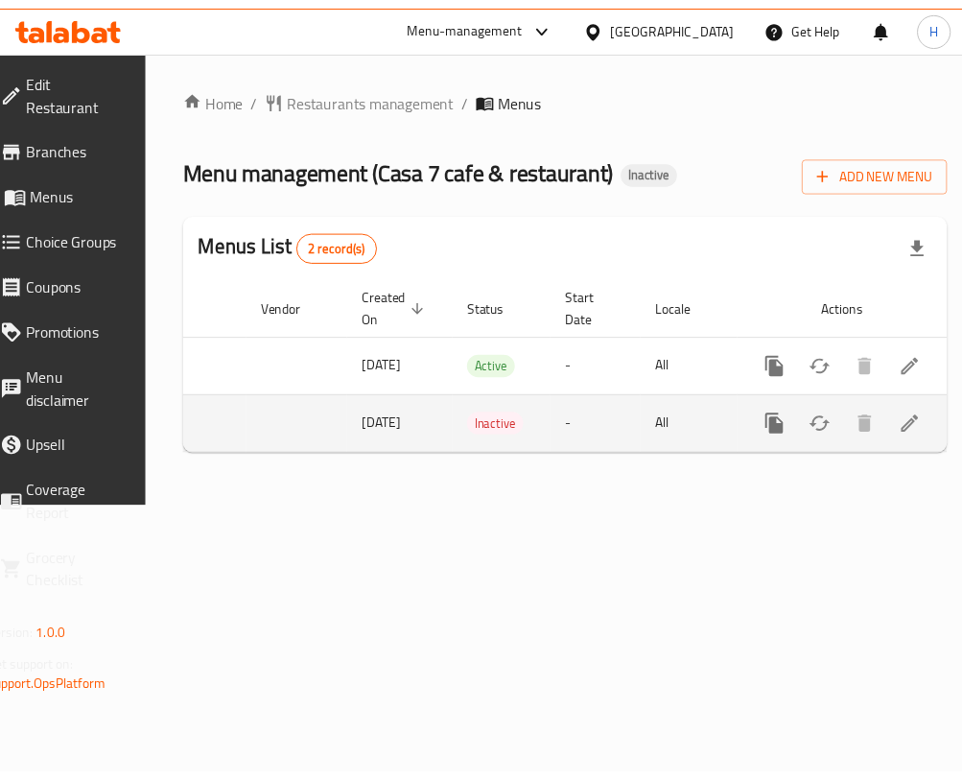
scroll to position [0, 210]
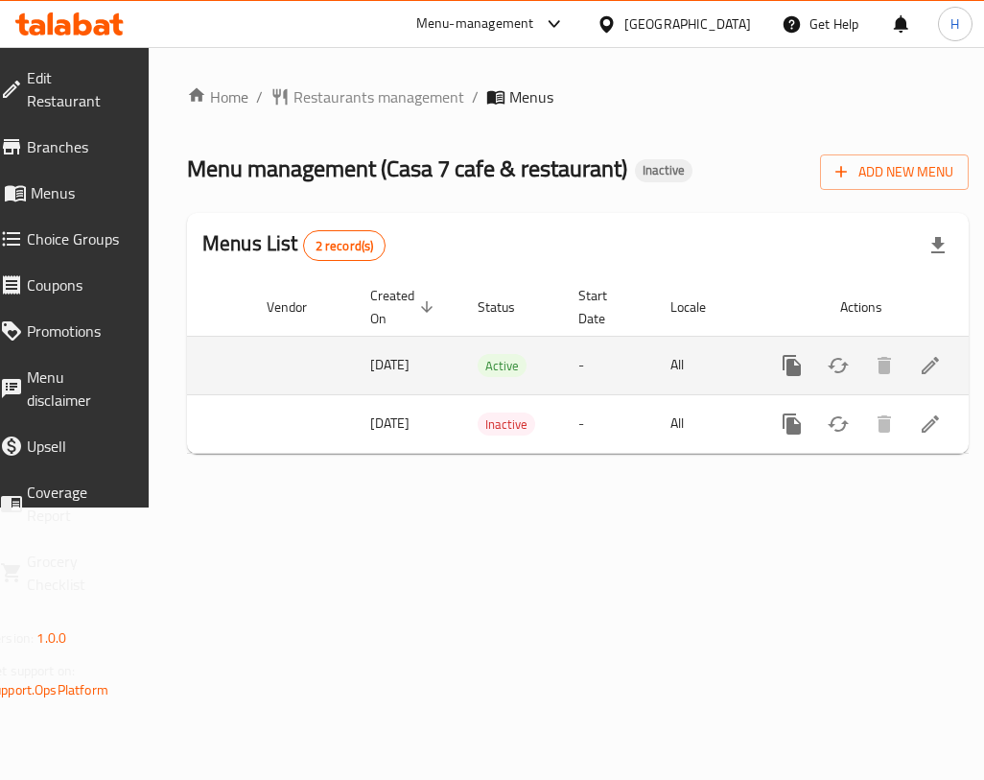
click at [919, 357] on icon "enhanced table" at bounding box center [930, 365] width 23 height 23
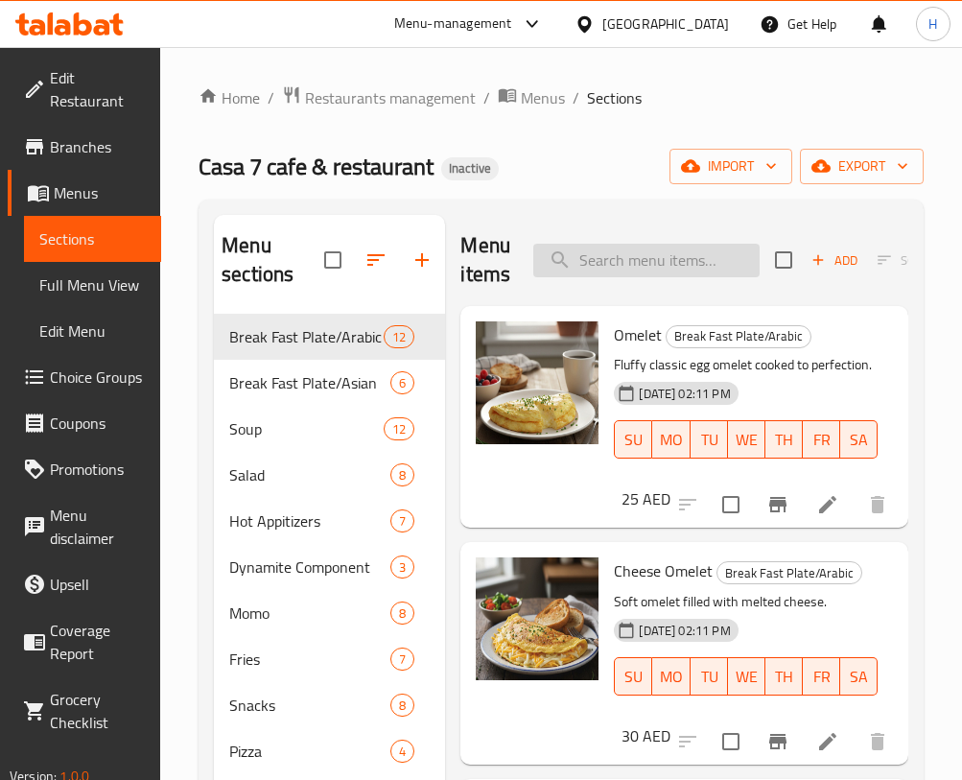
click at [605, 261] on input "search" at bounding box center [646, 261] width 226 height 34
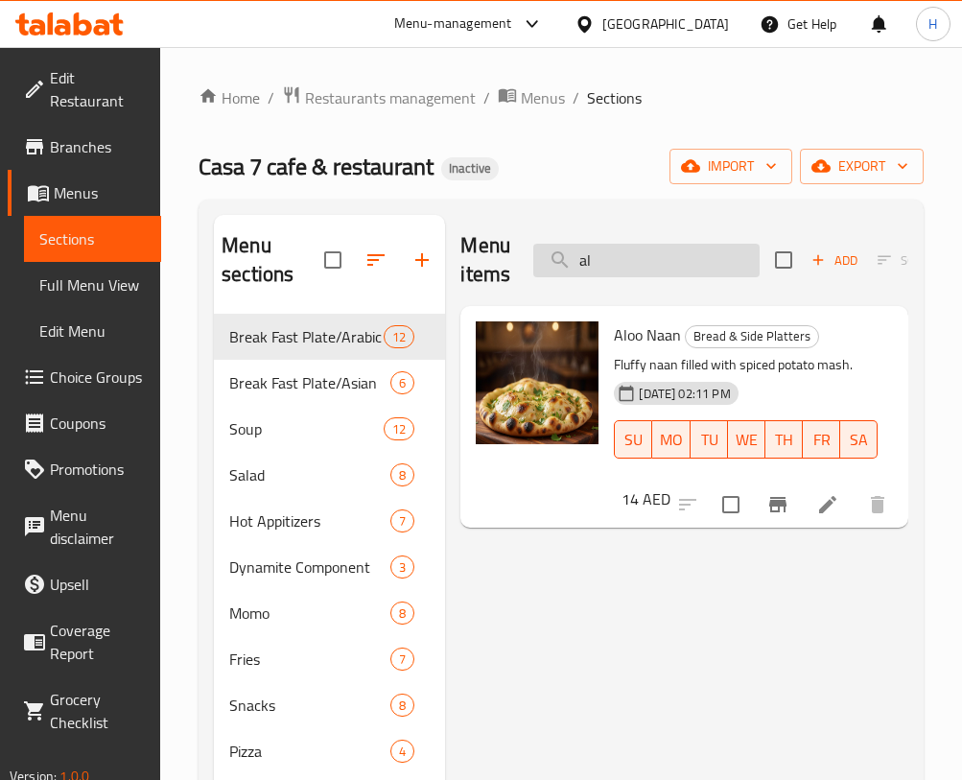
type input "a"
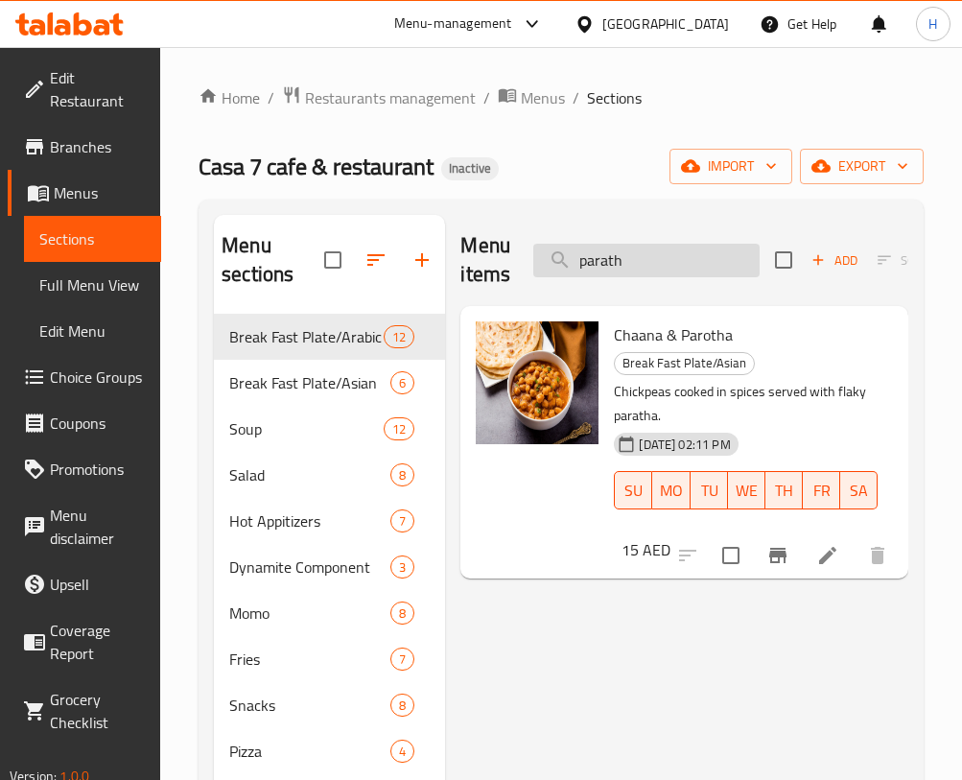
click at [675, 252] on input "parath" at bounding box center [646, 261] width 226 height 34
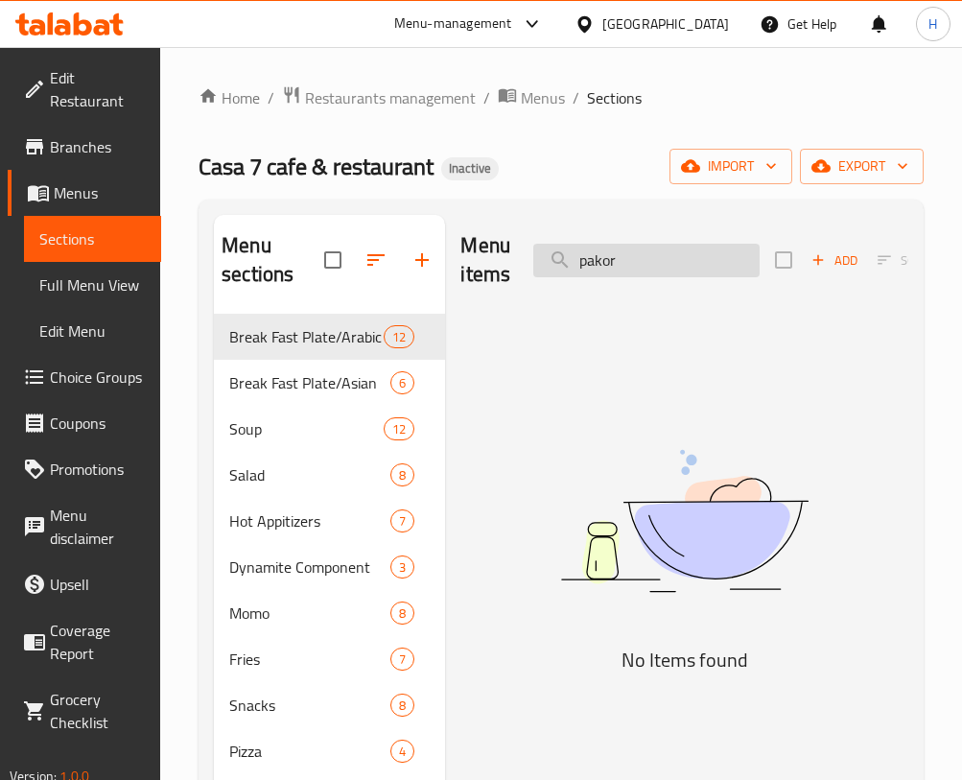
click at [655, 272] on input "pakor" at bounding box center [646, 261] width 226 height 34
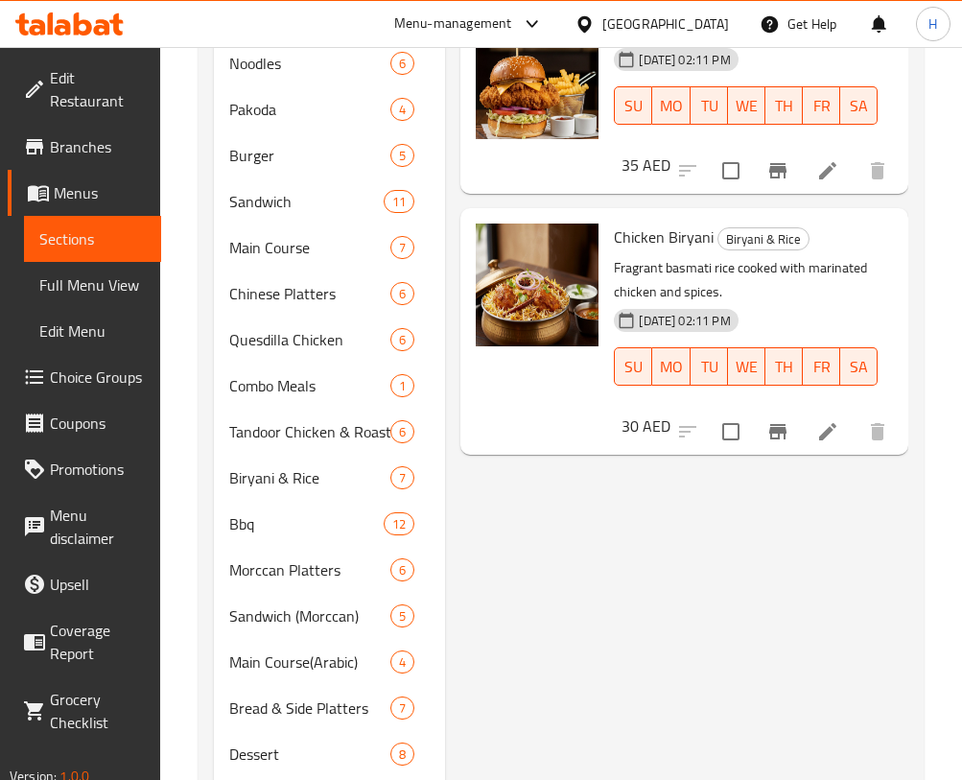
scroll to position [840, 0]
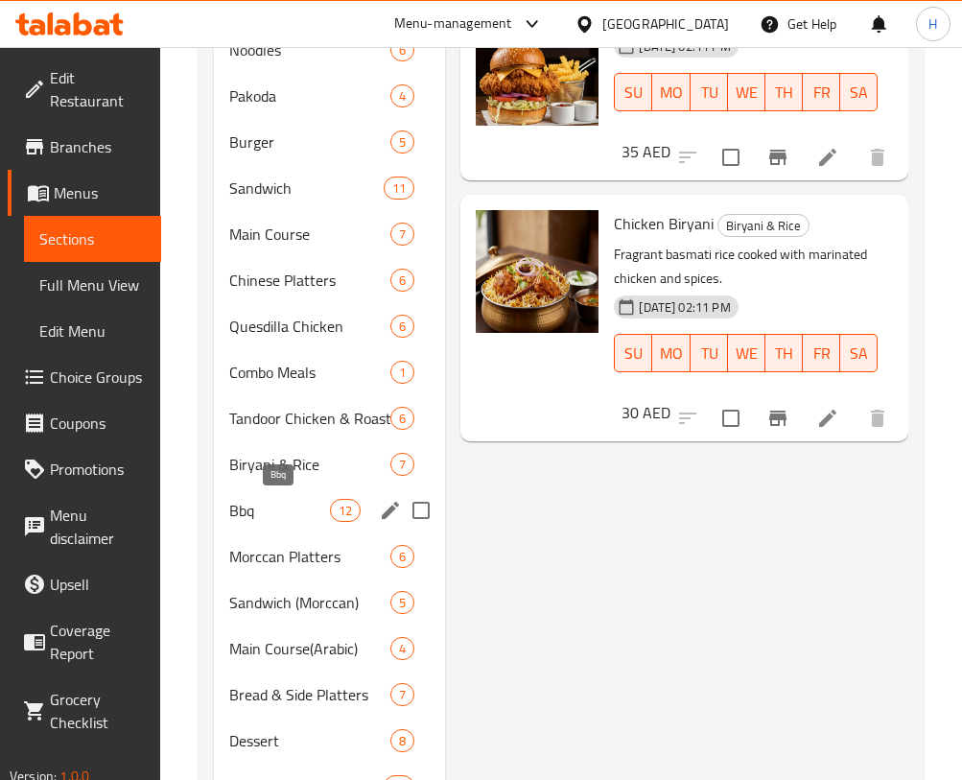
click at [272, 503] on span "Bbq" at bounding box center [279, 510] width 101 height 23
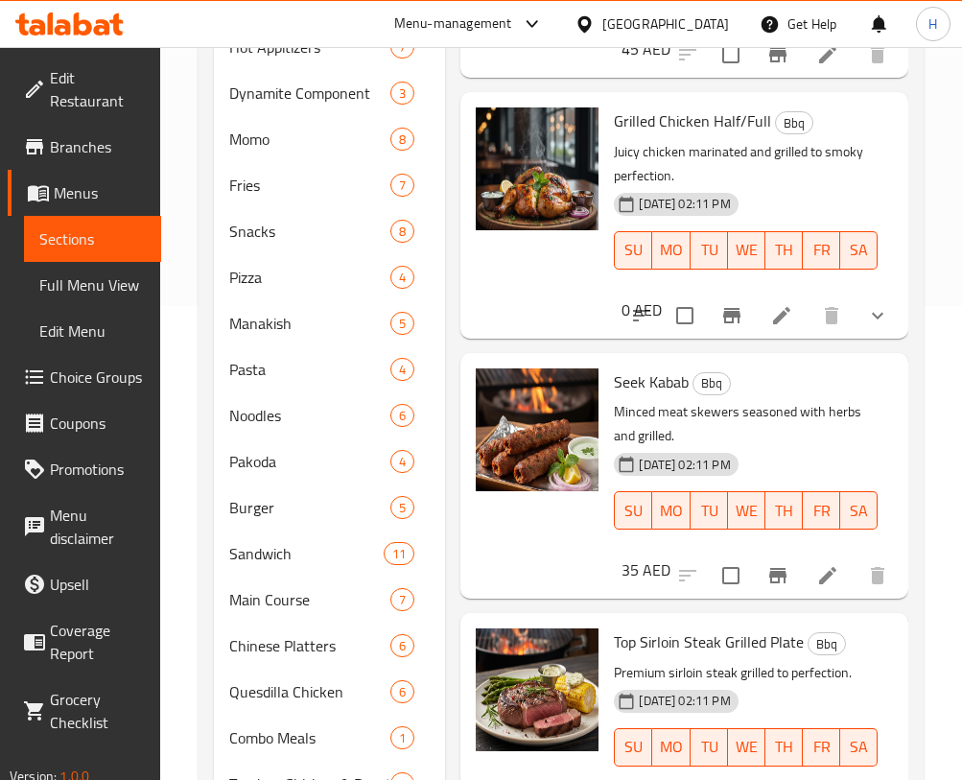
scroll to position [471, 0]
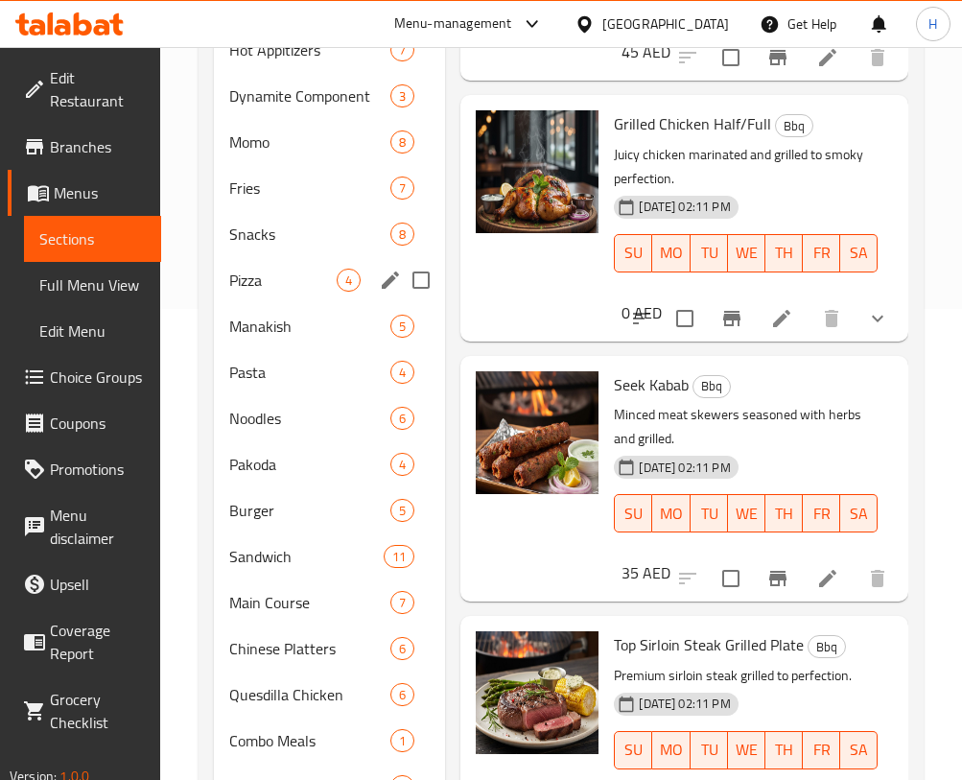
click at [263, 269] on span "Pizza" at bounding box center [282, 280] width 107 height 23
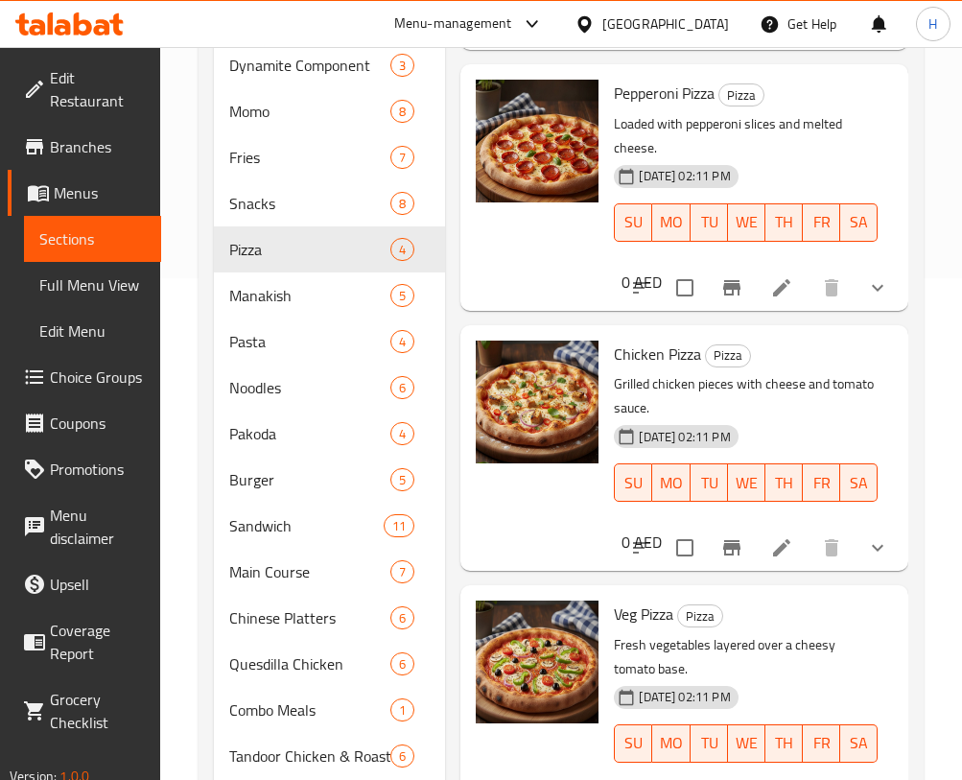
scroll to position [534, 0]
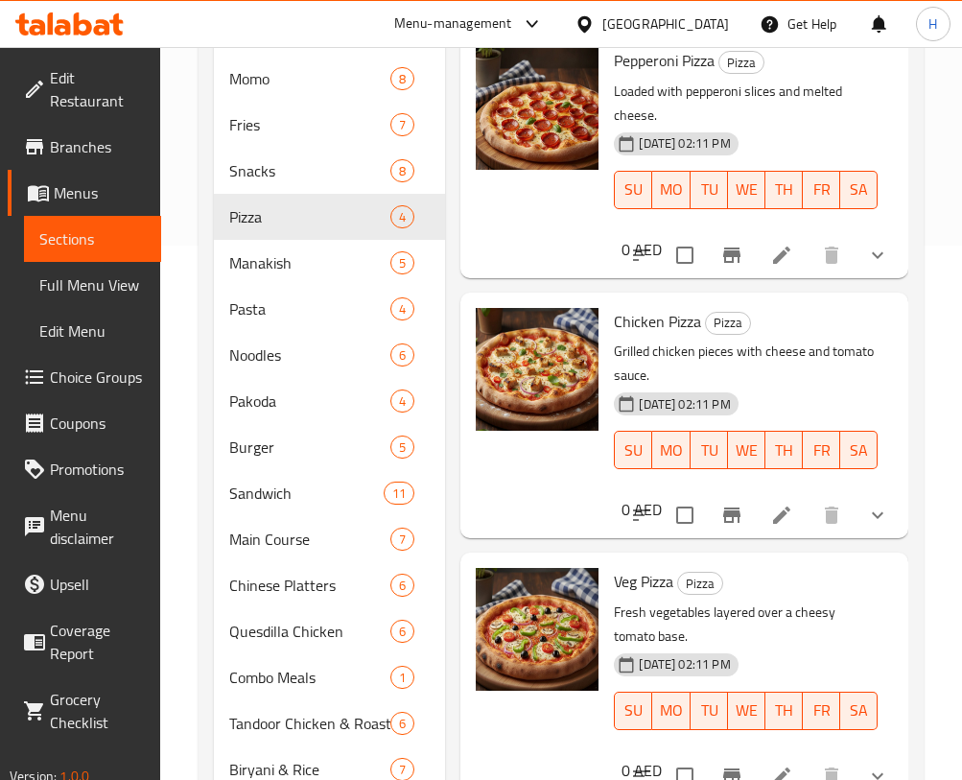
click at [878, 510] on icon "show more" at bounding box center [877, 515] width 23 height 23
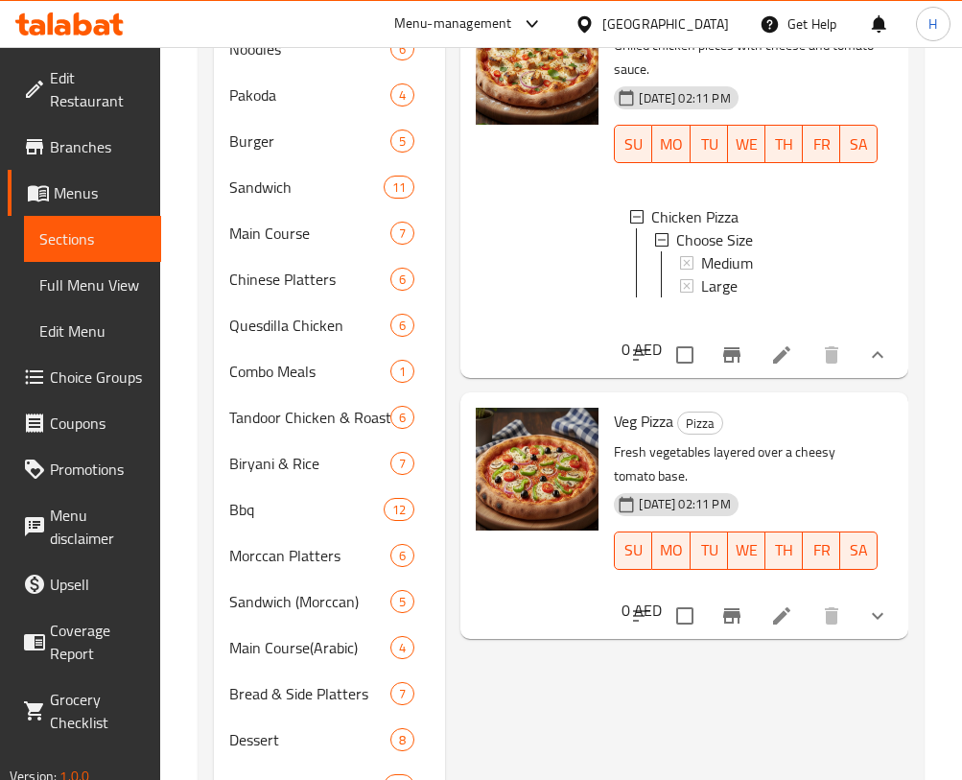
scroll to position [843, 0]
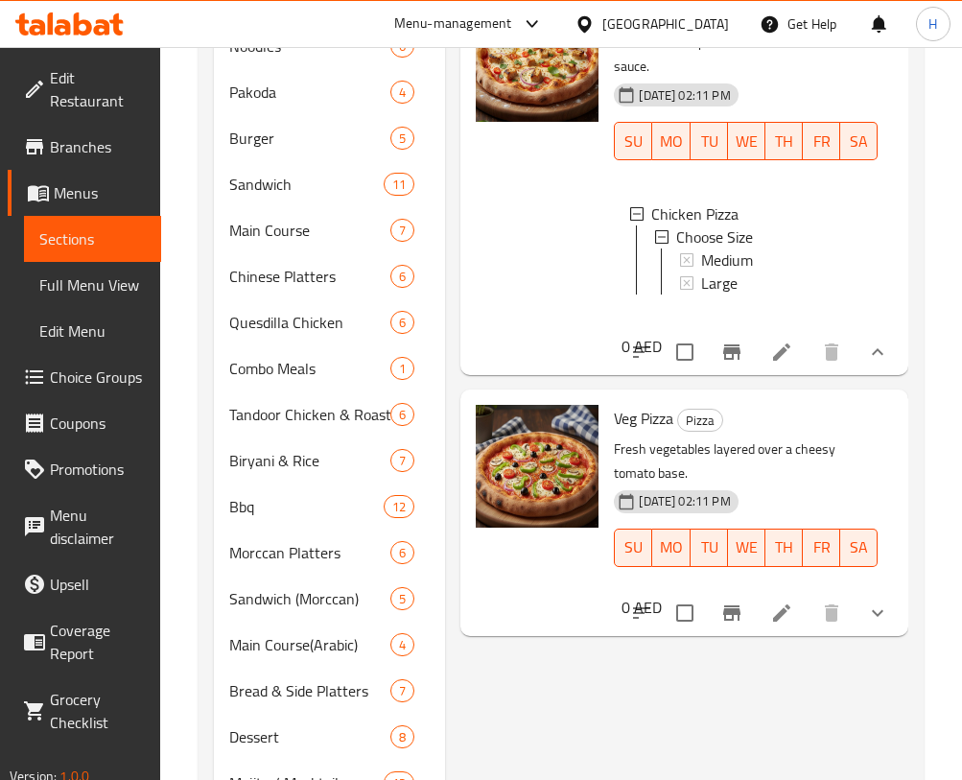
click at [829, 412] on div "Veg Pizza Pizza Fresh vegetables layered over a cheesy tomato base. 30-09-2025 …" at bounding box center [685, 513] width 448 height 246
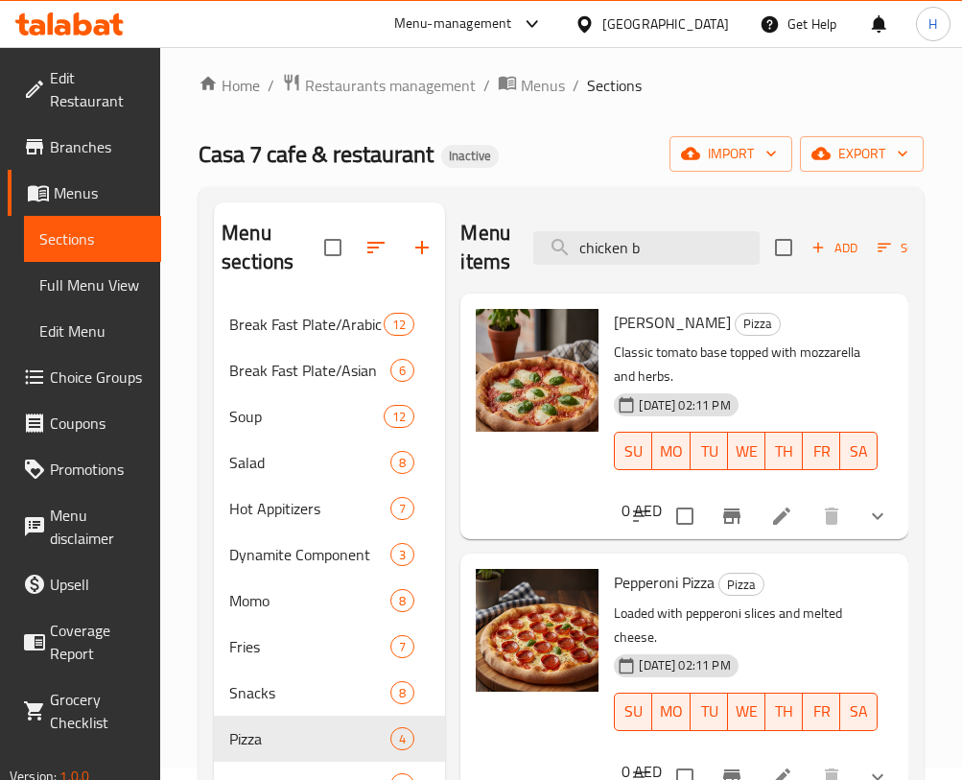
scroll to position [0, 0]
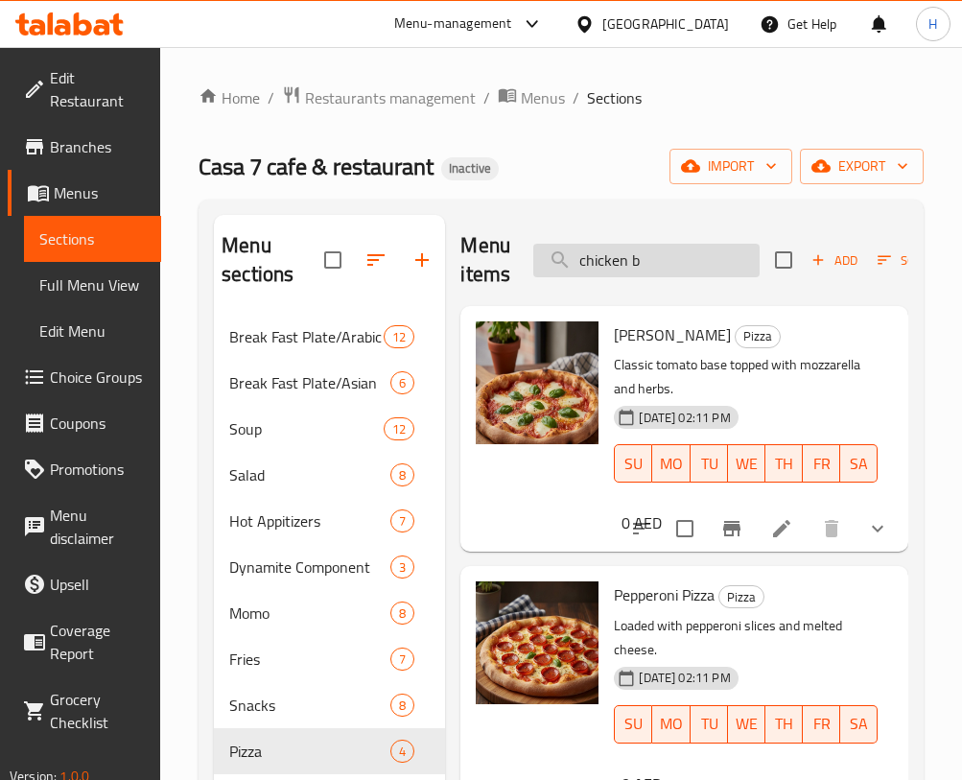
click at [654, 249] on input "chicken b" at bounding box center [646, 261] width 226 height 34
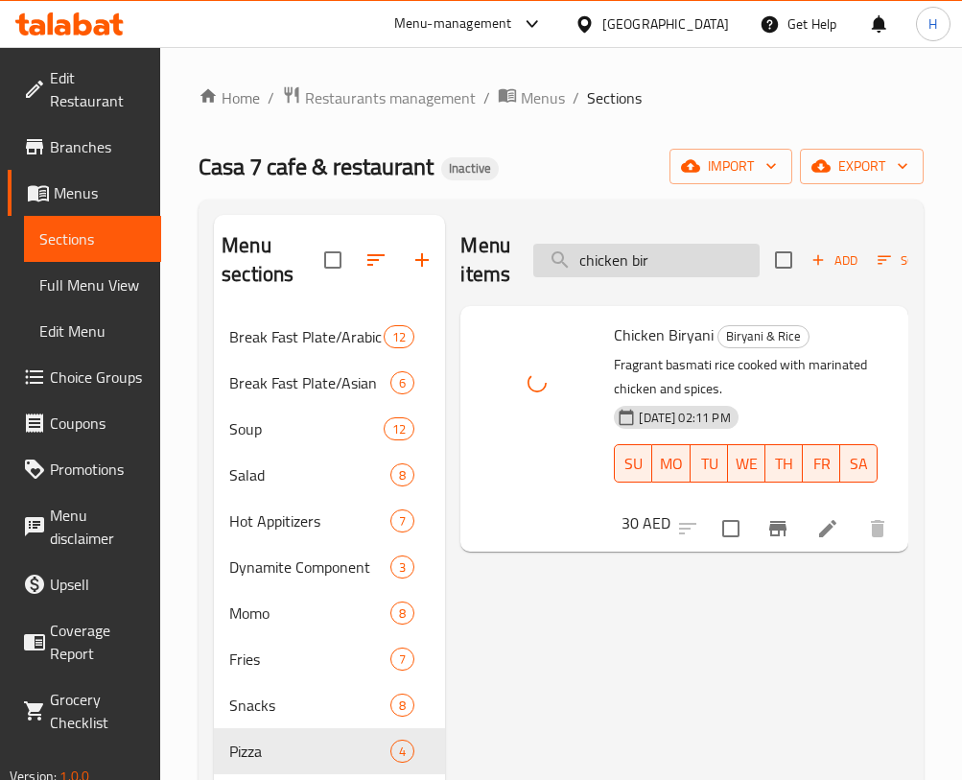
click at [659, 269] on input "chicken bir" at bounding box center [646, 261] width 226 height 34
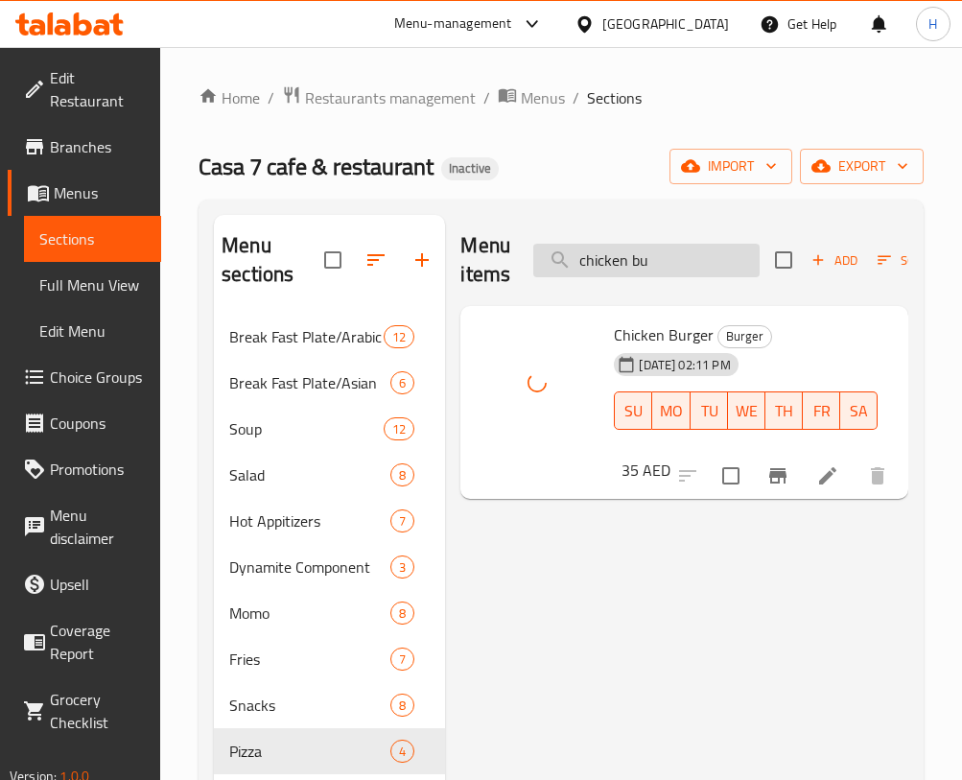
click at [653, 252] on input "chicken bu" at bounding box center [646, 261] width 226 height 34
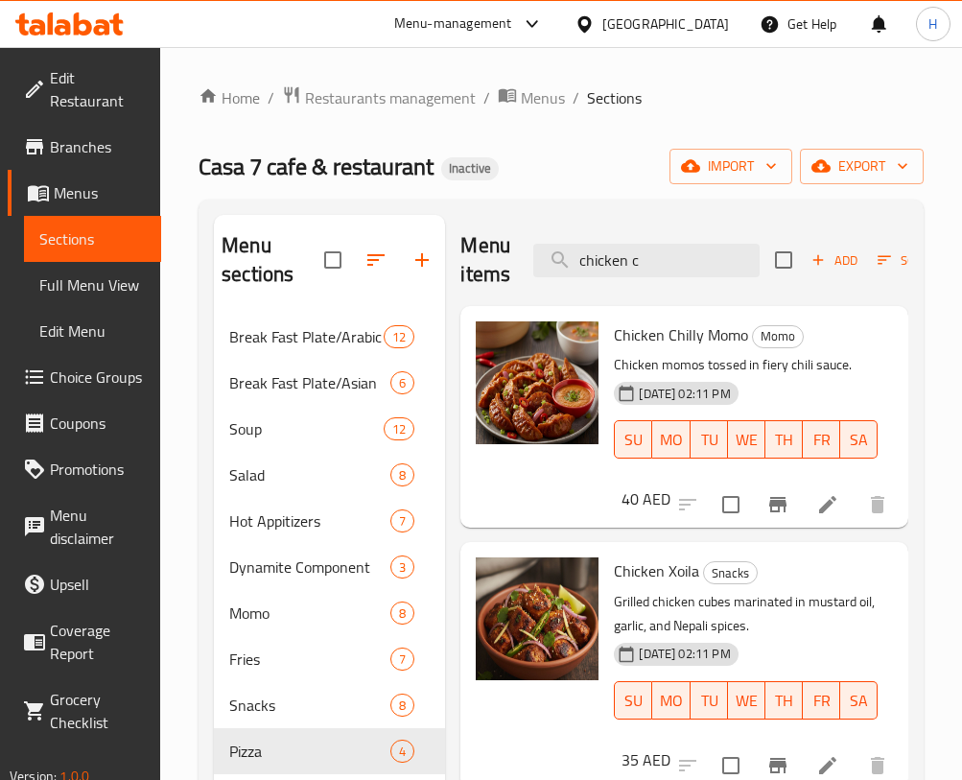
scroll to position [14, 0]
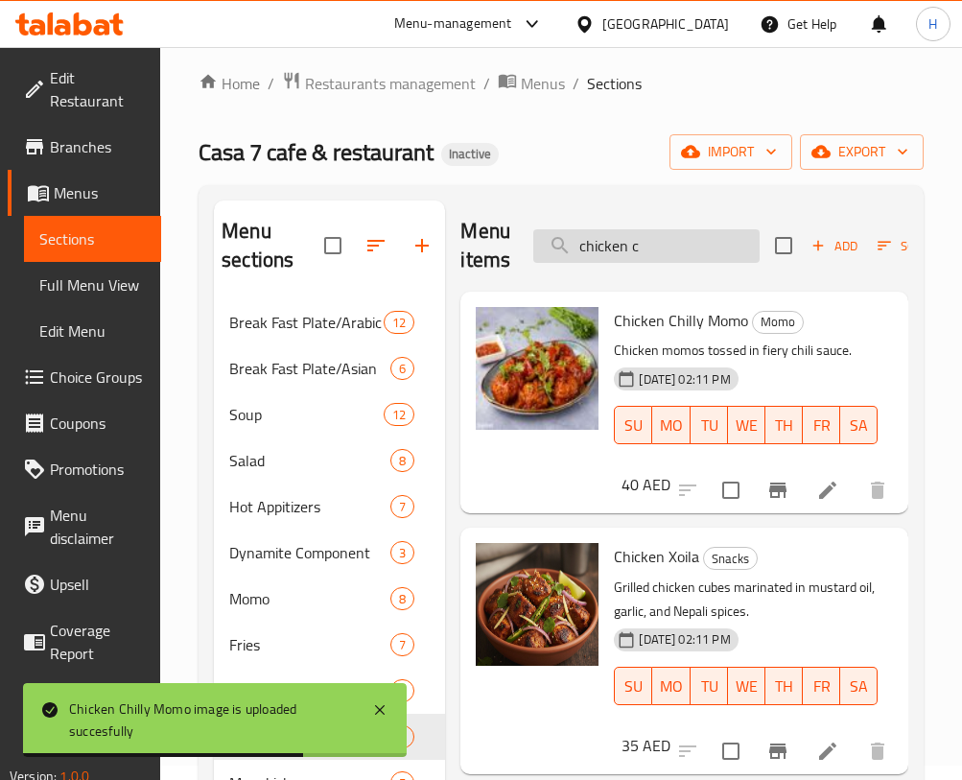
click at [707, 244] on input "chicken c" at bounding box center [646, 246] width 226 height 34
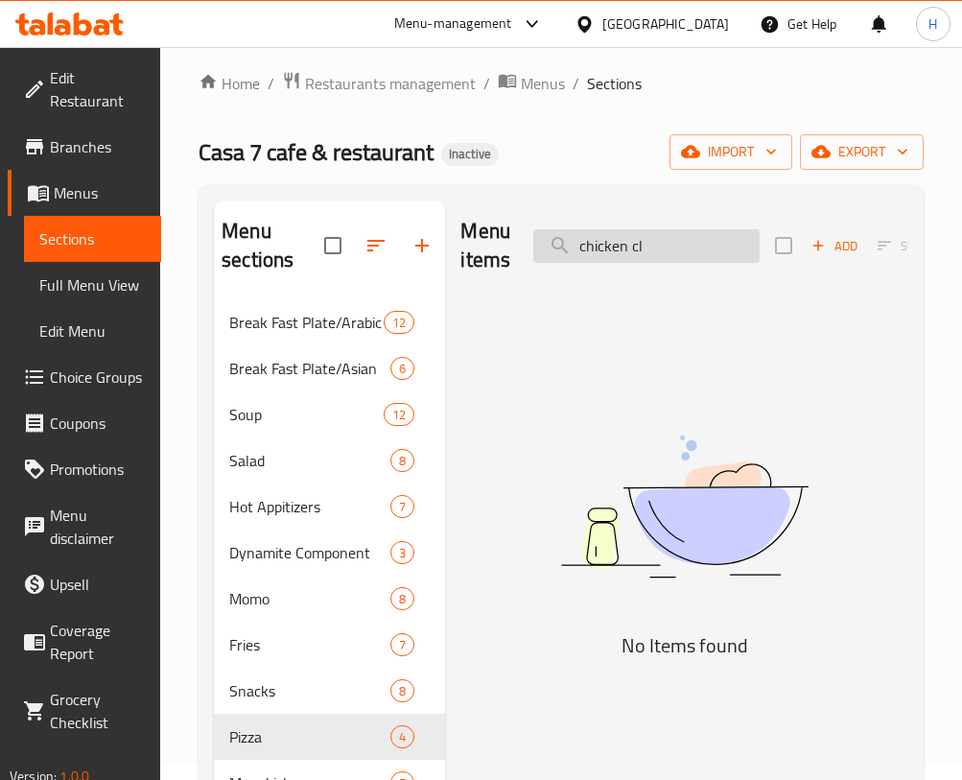
click at [676, 247] on input "chicken cl" at bounding box center [646, 246] width 226 height 34
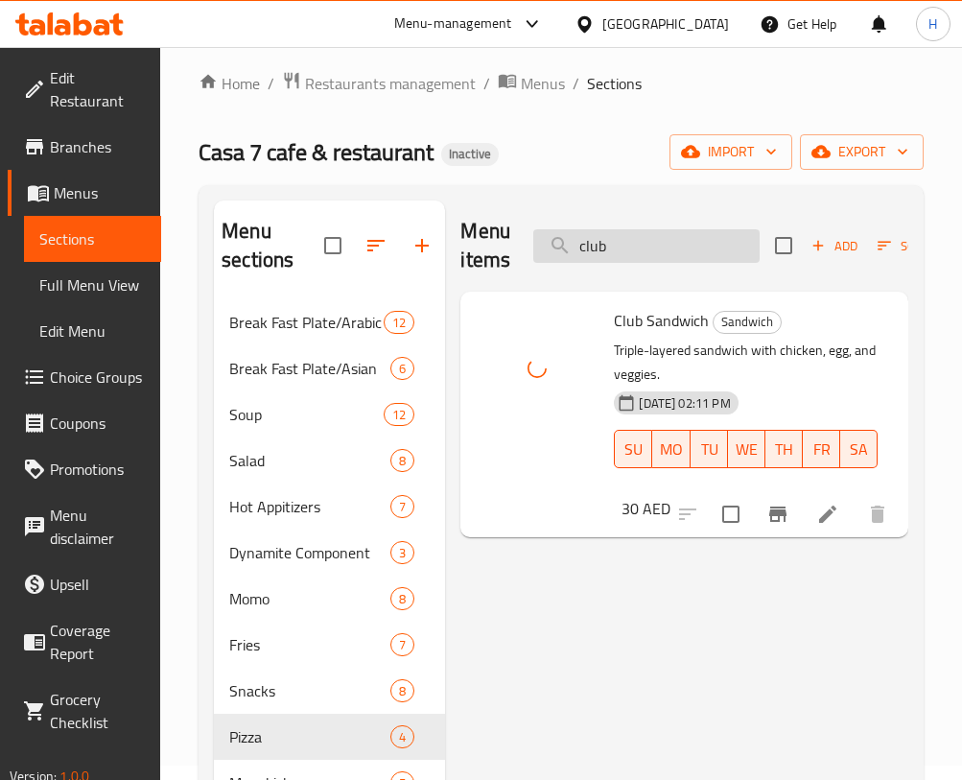
click at [675, 236] on input "club" at bounding box center [646, 246] width 226 height 34
click at [659, 249] on input "hakk" at bounding box center [646, 246] width 226 height 34
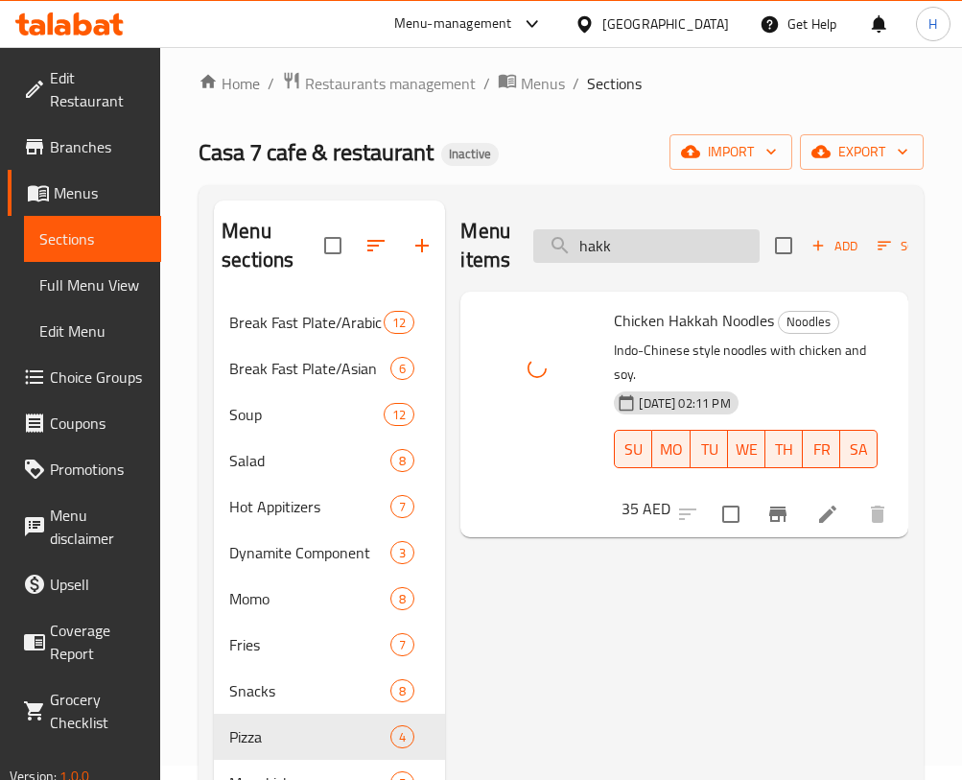
click at [659, 249] on input "hakk" at bounding box center [646, 246] width 226 height 34
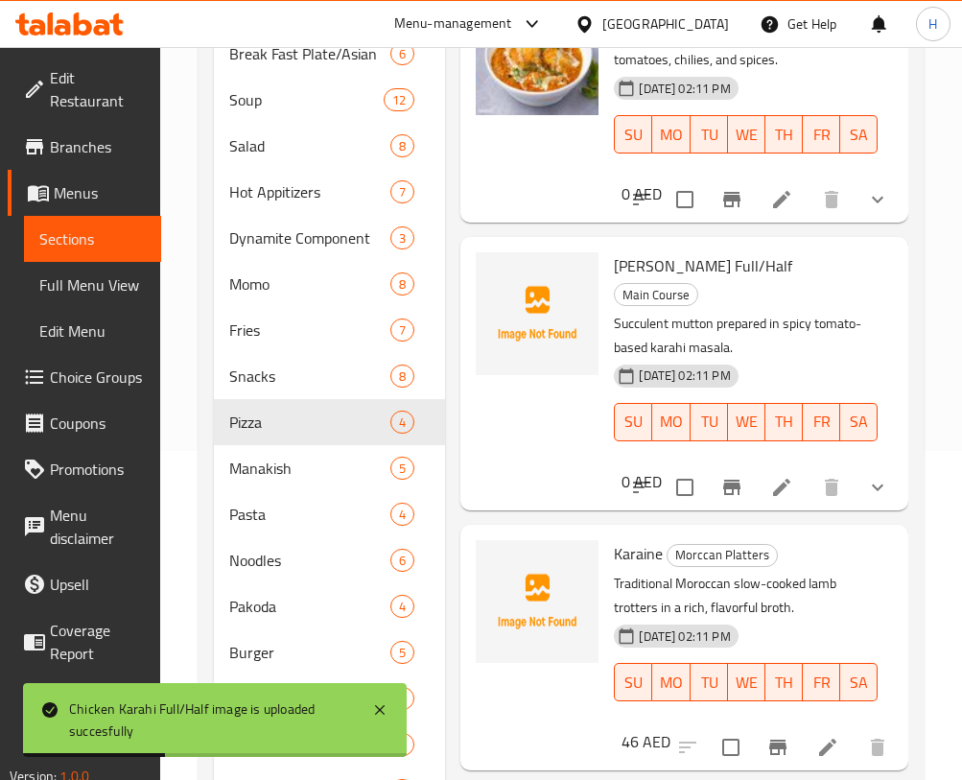
scroll to position [0, 0]
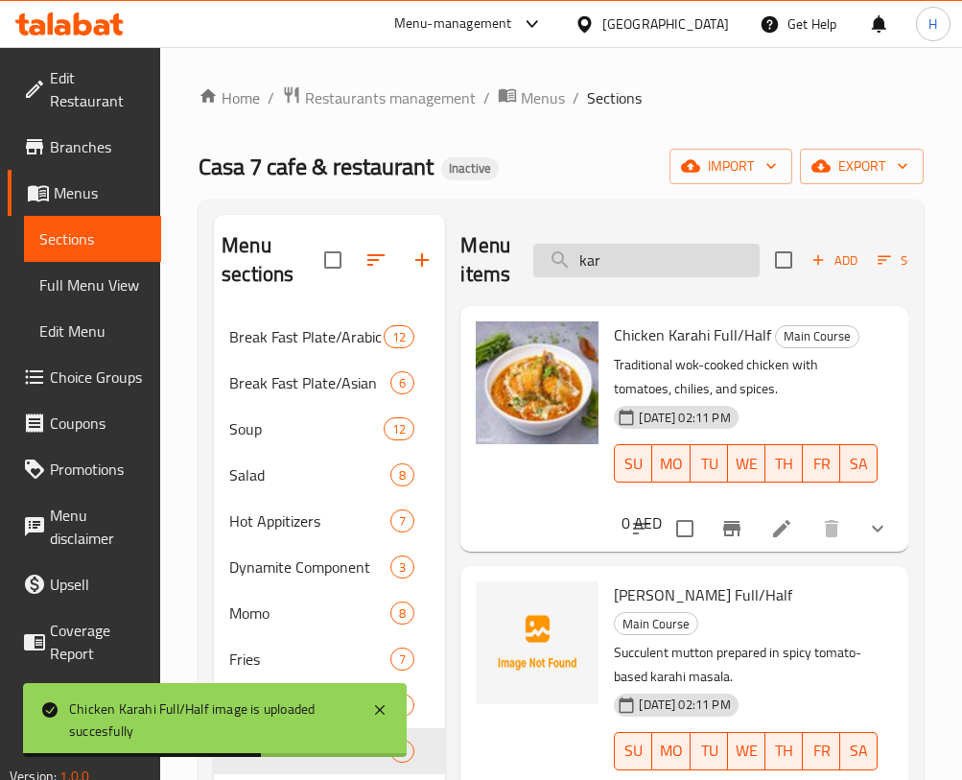
click at [623, 255] on input "kar" at bounding box center [646, 261] width 226 height 34
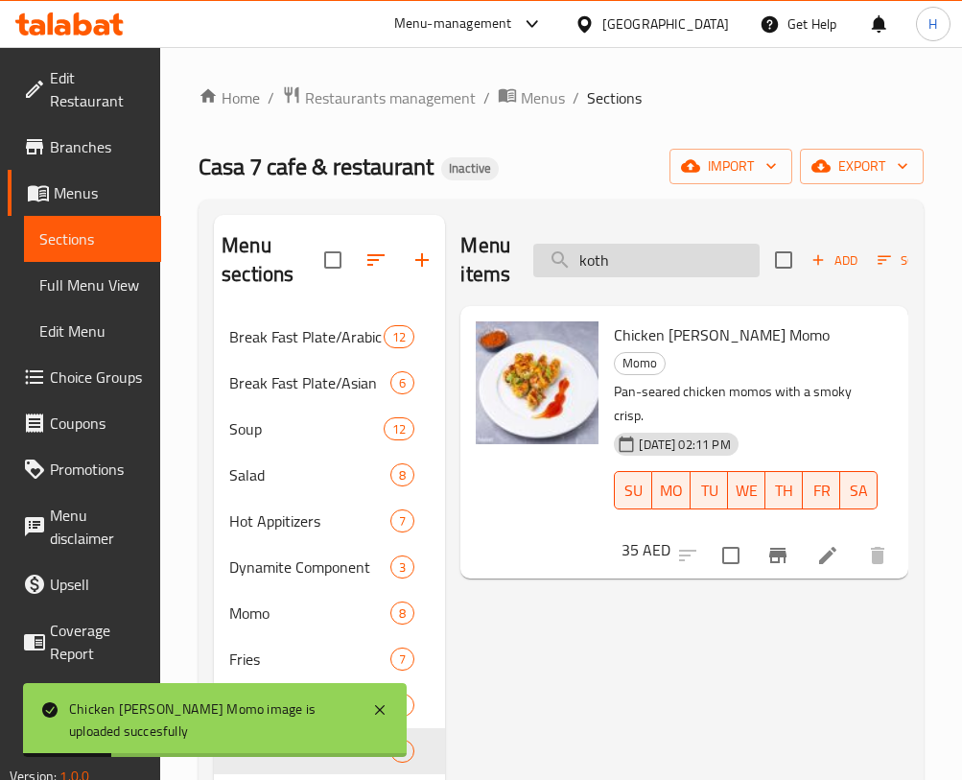
click at [676, 260] on input "koth" at bounding box center [646, 261] width 226 height 34
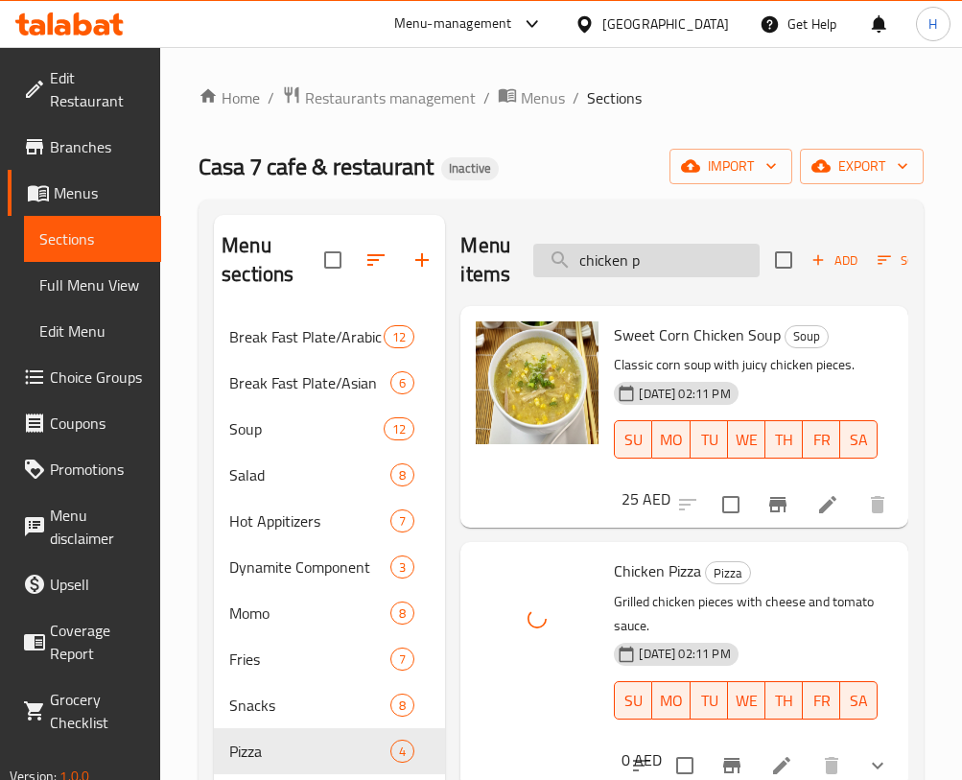
click at [682, 244] on input "chicken p" at bounding box center [646, 261] width 226 height 34
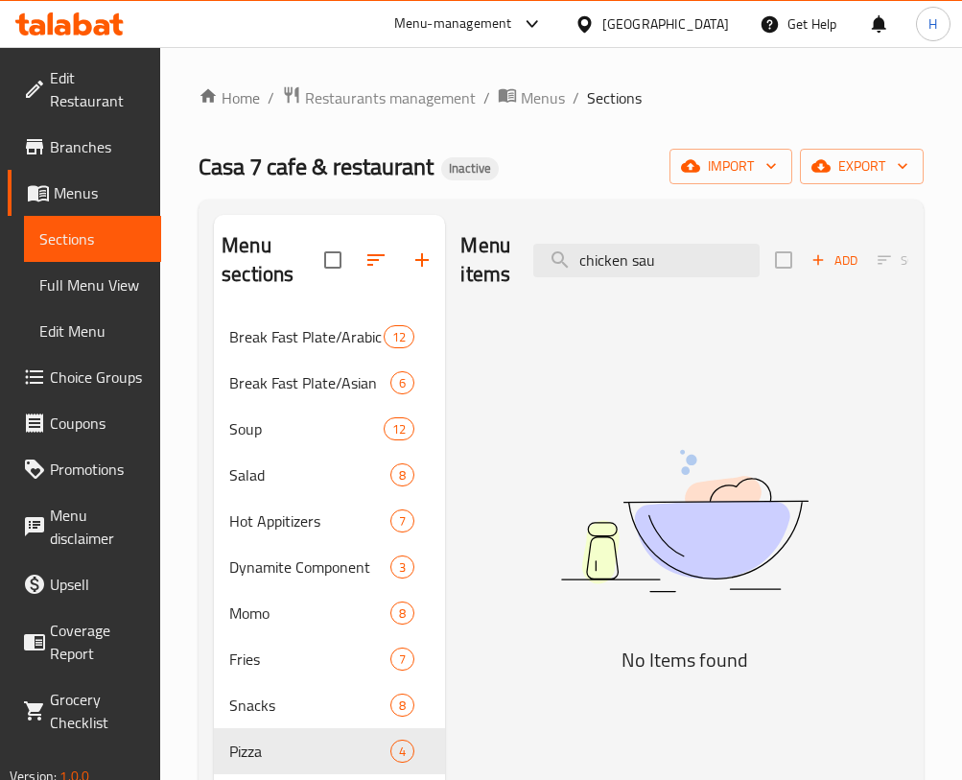
click at [694, 226] on div "Menu items chicken sau Add Sort Manage items" at bounding box center [685, 260] width 448 height 91
click at [697, 259] on input "chicken sau" at bounding box center [646, 261] width 226 height 34
click at [638, 247] on input "saus" at bounding box center [646, 261] width 226 height 34
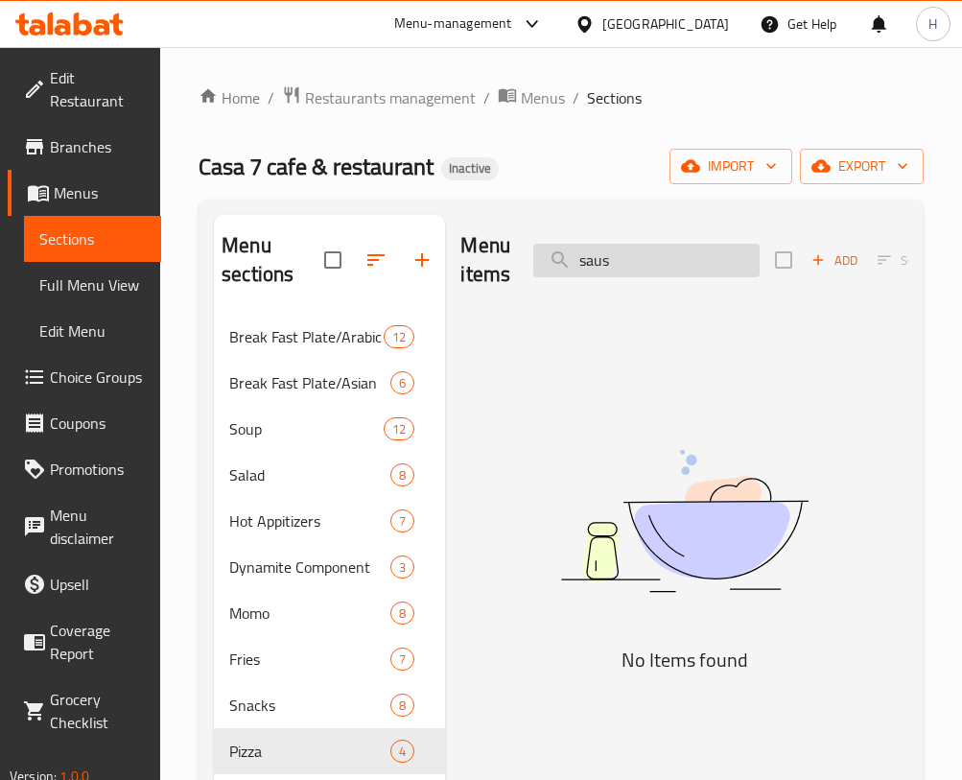
click at [638, 247] on input "saus" at bounding box center [646, 261] width 226 height 34
click at [675, 255] on input "sch" at bounding box center [646, 261] width 226 height 34
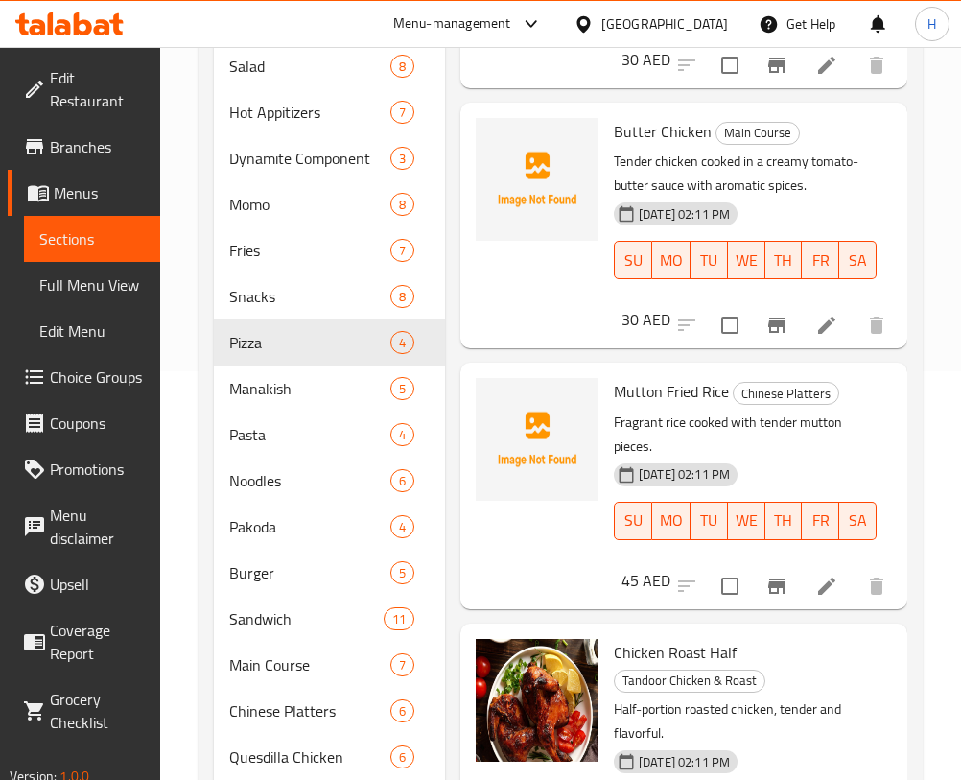
scroll to position [446, 0]
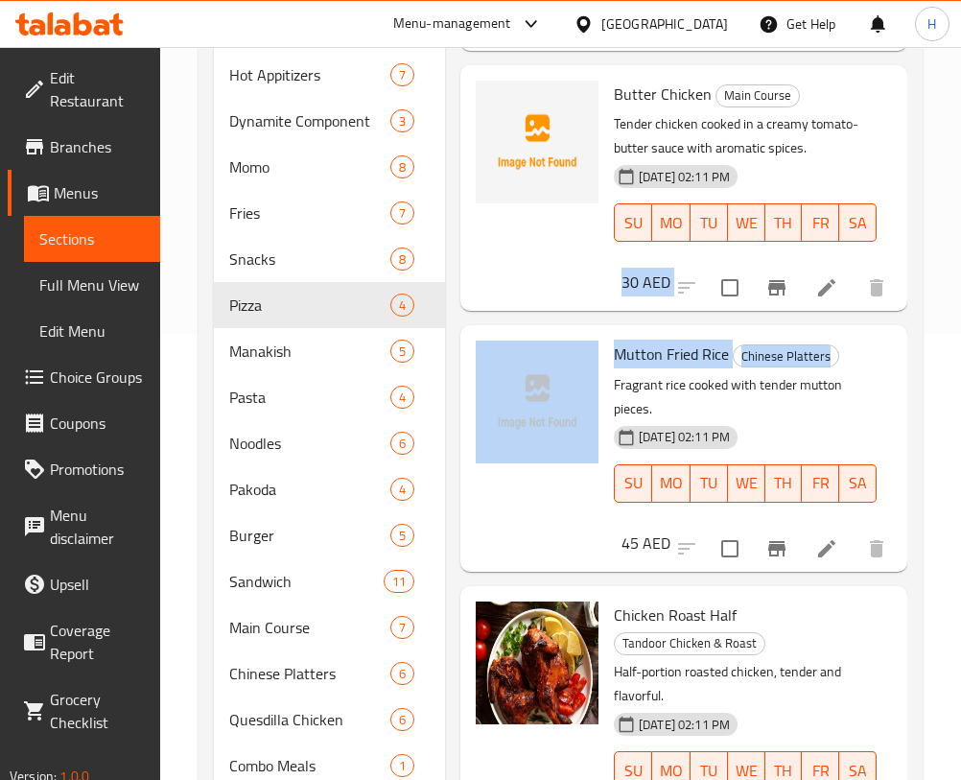
drag, startPoint x: 912, startPoint y: 324, endPoint x: 917, endPoint y: 378, distance: 53.9
click at [917, 378] on div "Menu sections Break Fast Plate/Arabic 12 Break Fast Plate/Asian 6 Soup 12 Salad…" at bounding box center [561, 650] width 724 height 1795
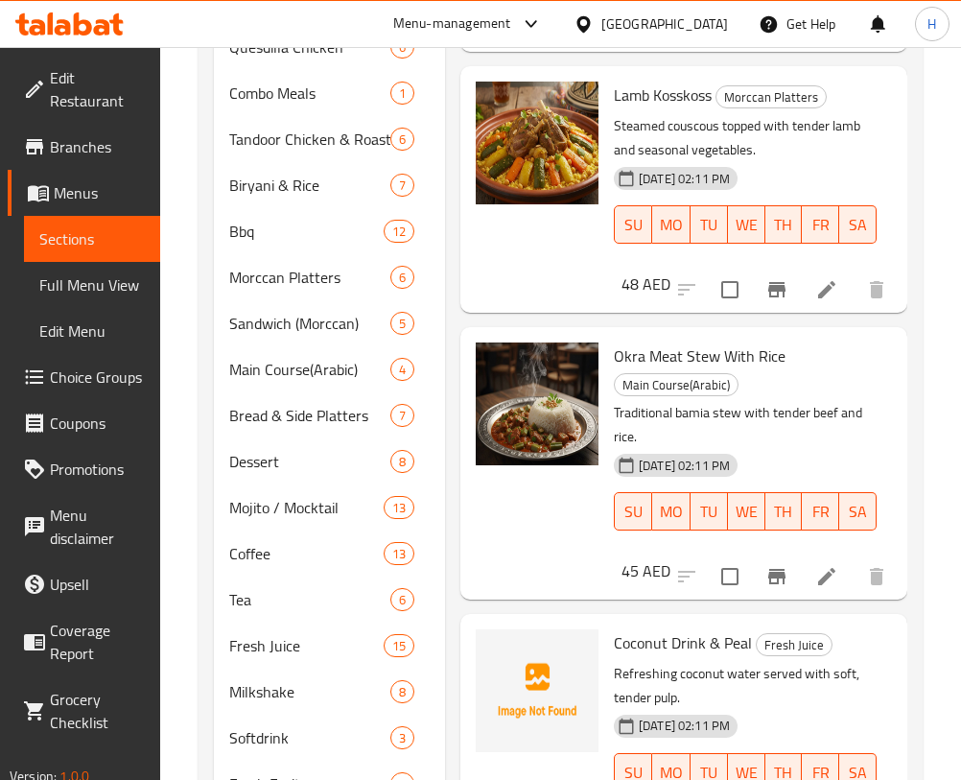
scroll to position [1778, 0]
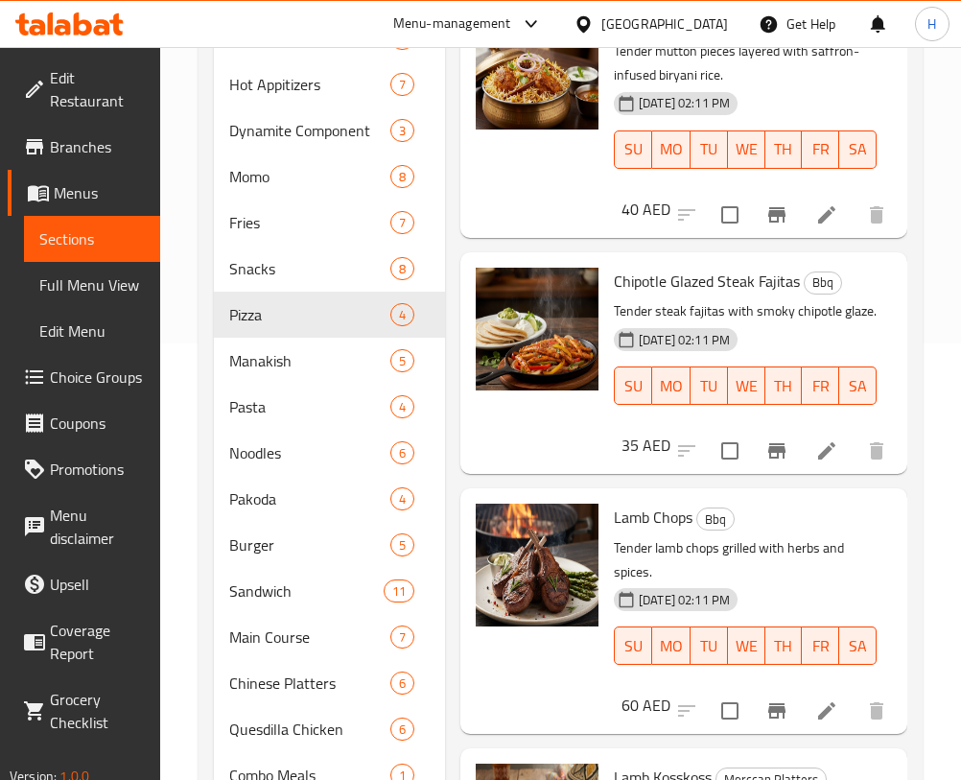
scroll to position [0, 0]
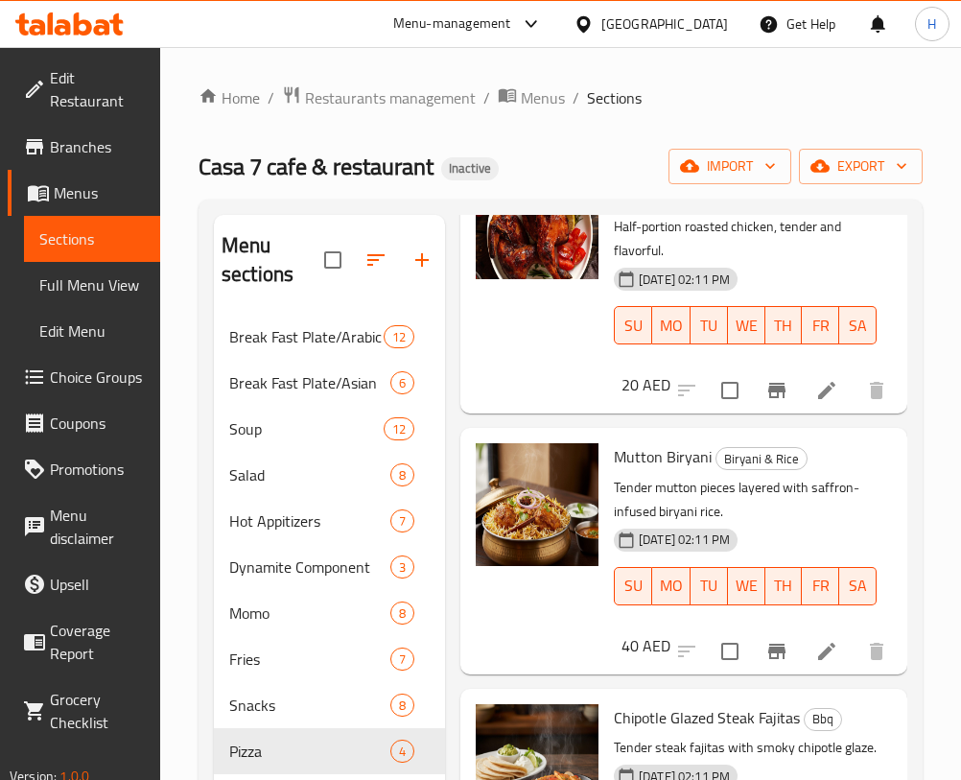
drag, startPoint x: 911, startPoint y: 247, endPoint x: 897, endPoint y: 250, distance: 14.0
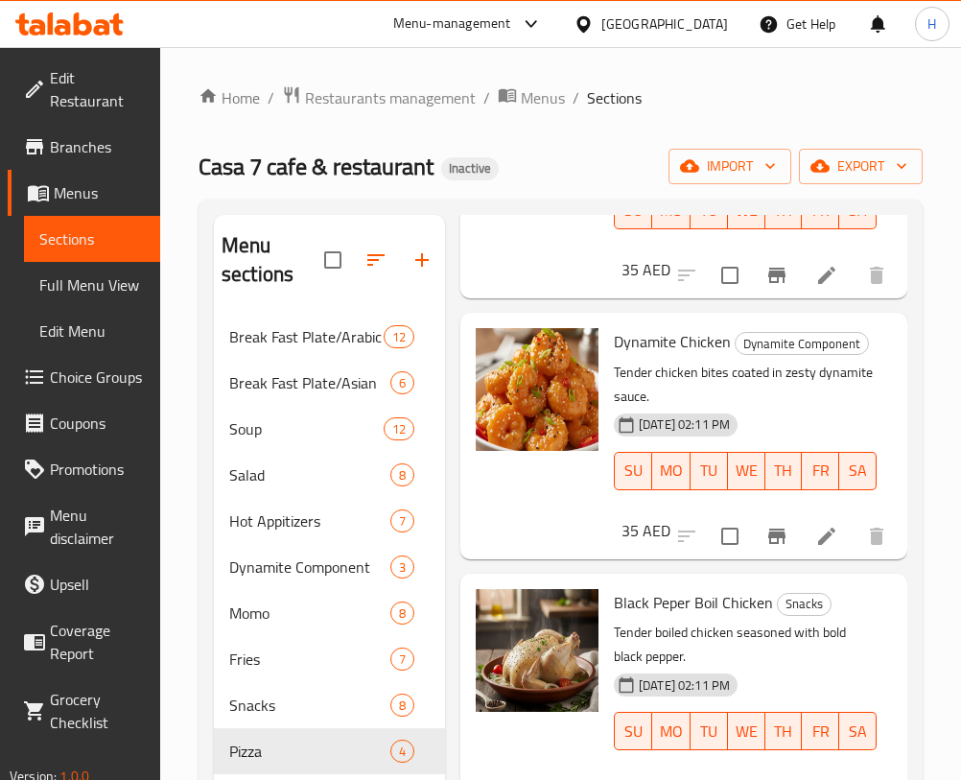
scroll to position [1, 0]
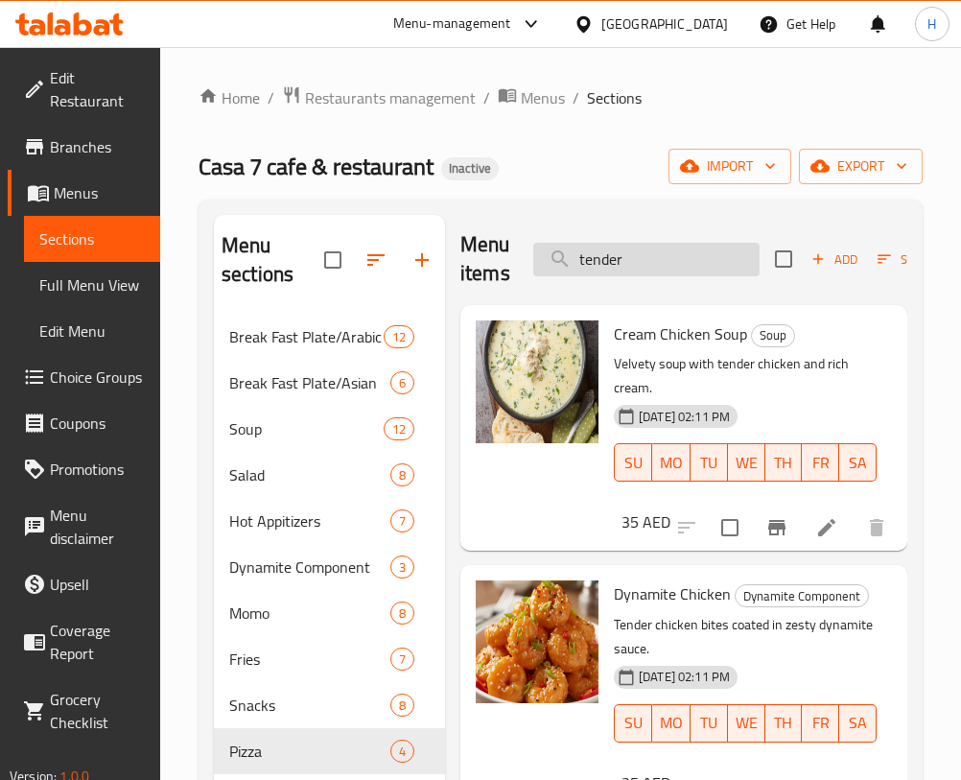
click at [653, 249] on input "tender" at bounding box center [646, 260] width 226 height 34
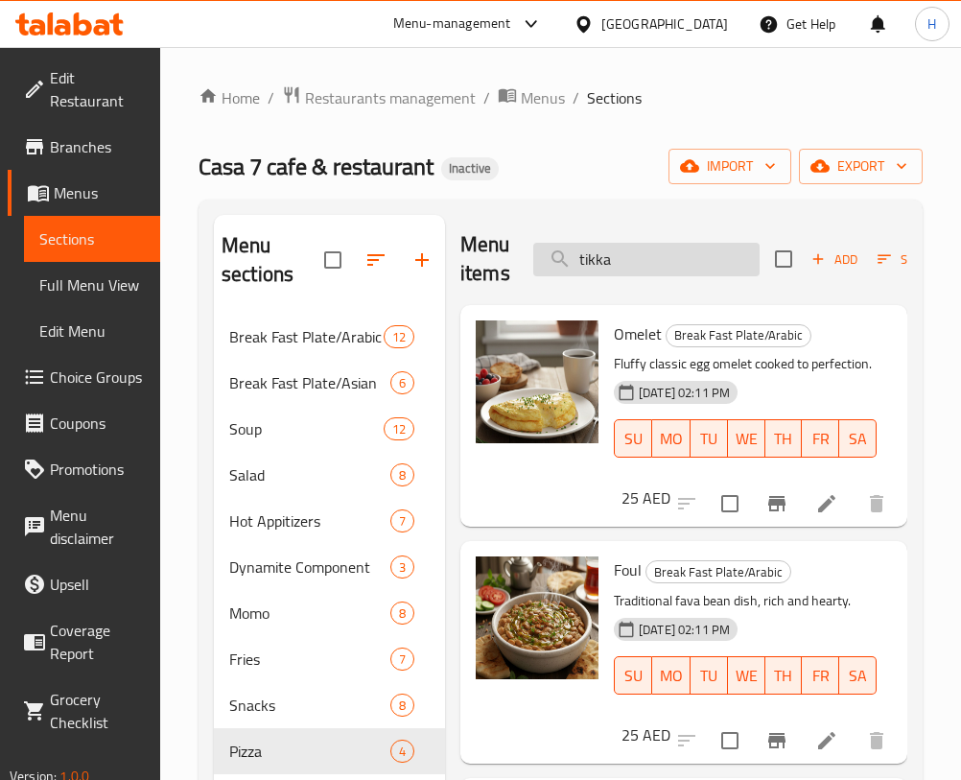
scroll to position [0, 0]
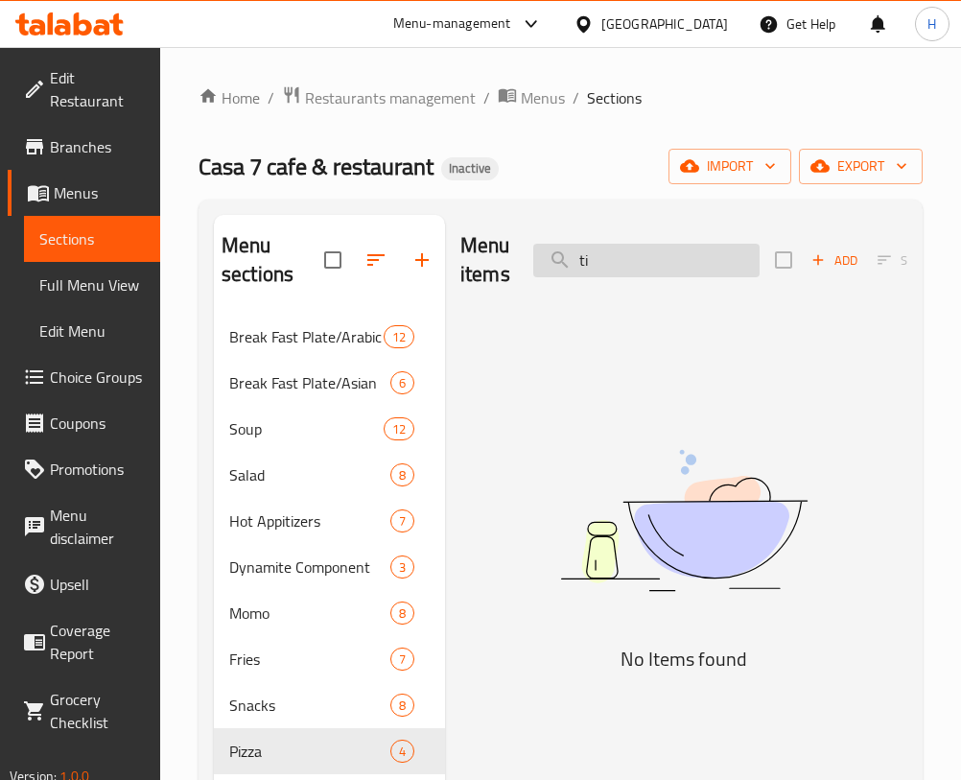
type input "t"
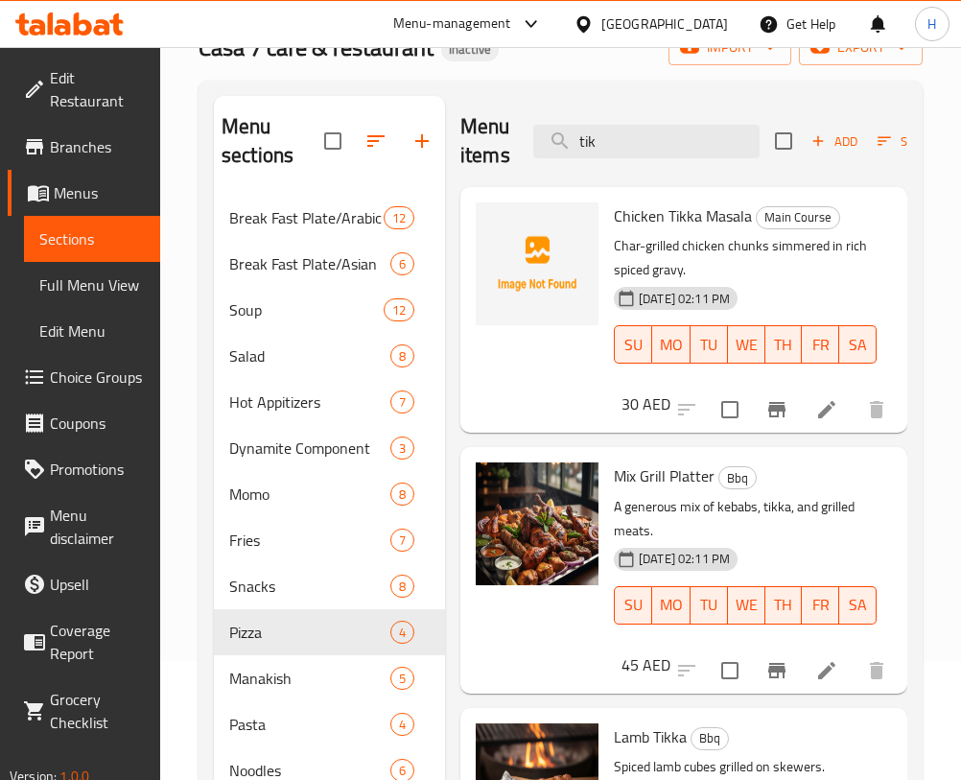
scroll to position [44, 0]
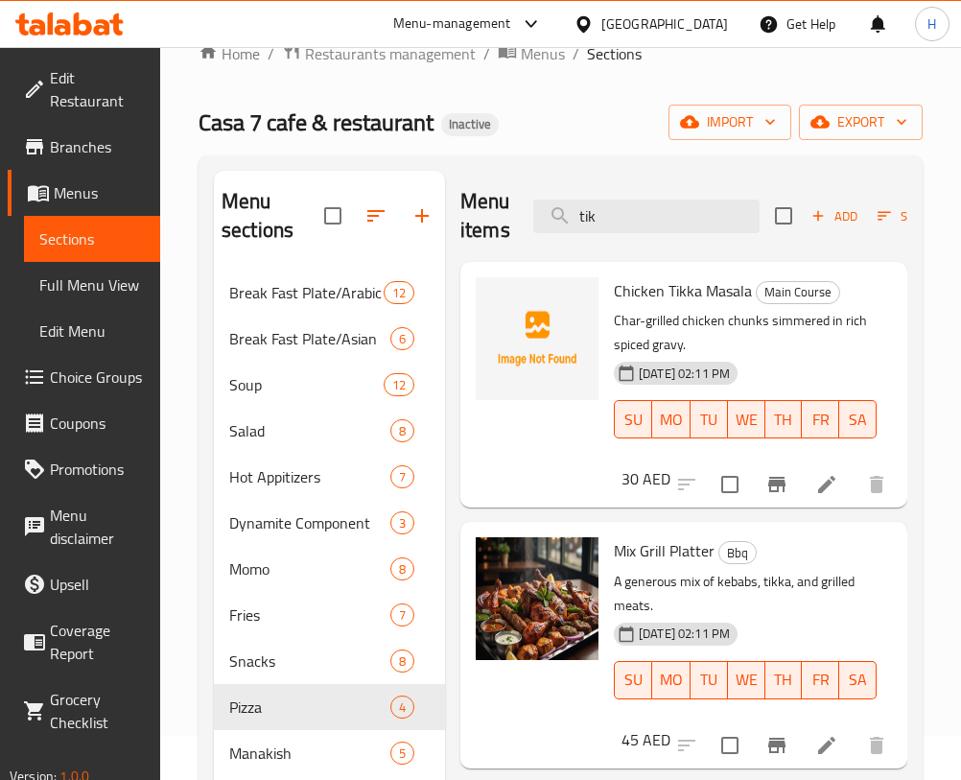
click at [640, 239] on div "Menu items tik Add Sort Manage items" at bounding box center [684, 216] width 447 height 91
click at [653, 213] on input "tik" at bounding box center [646, 217] width 226 height 34
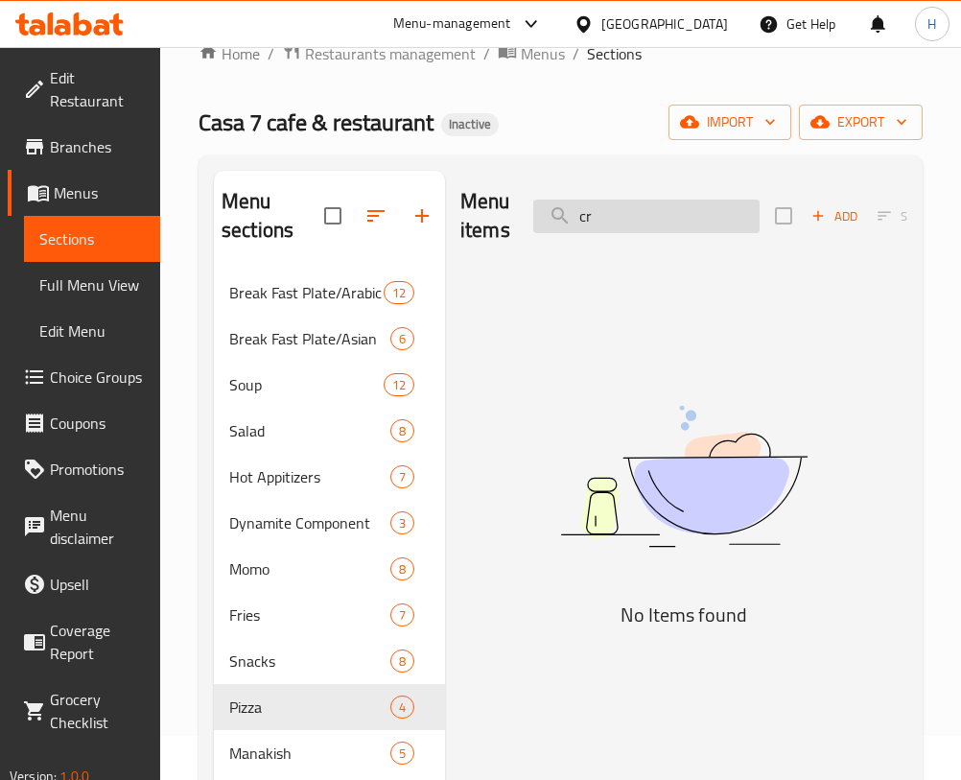
type input "c"
click at [635, 217] on input "broc" at bounding box center [646, 217] width 226 height 34
type input "m"
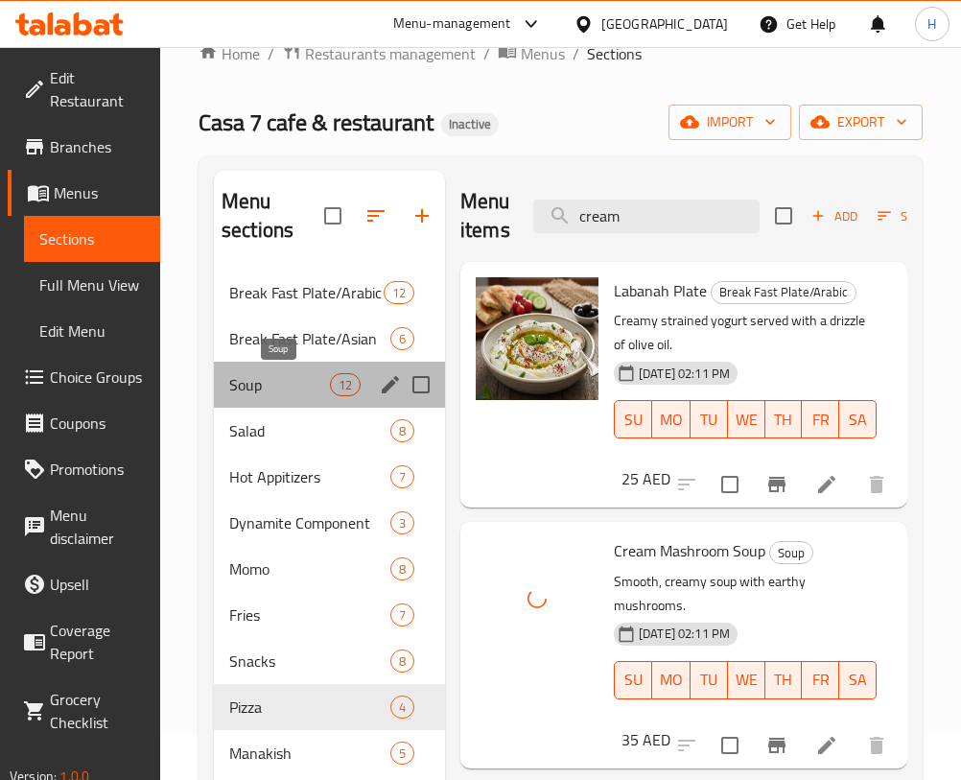
click at [293, 389] on span "Soup" at bounding box center [279, 384] width 101 height 23
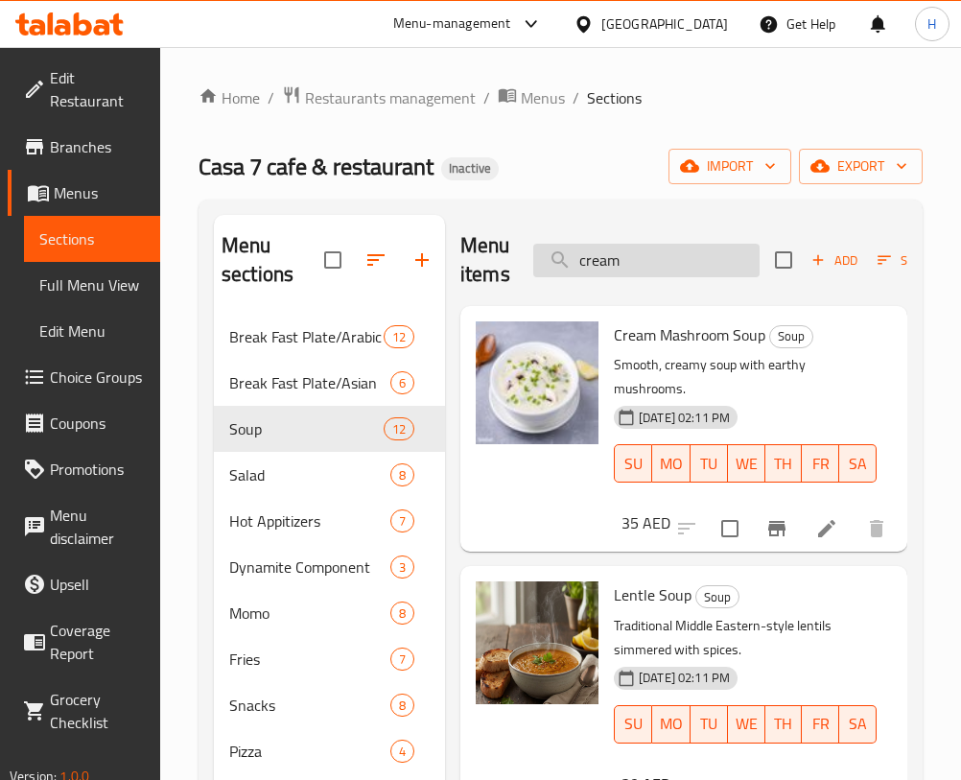
click at [649, 264] on input "cream" at bounding box center [646, 261] width 226 height 34
type input "s"
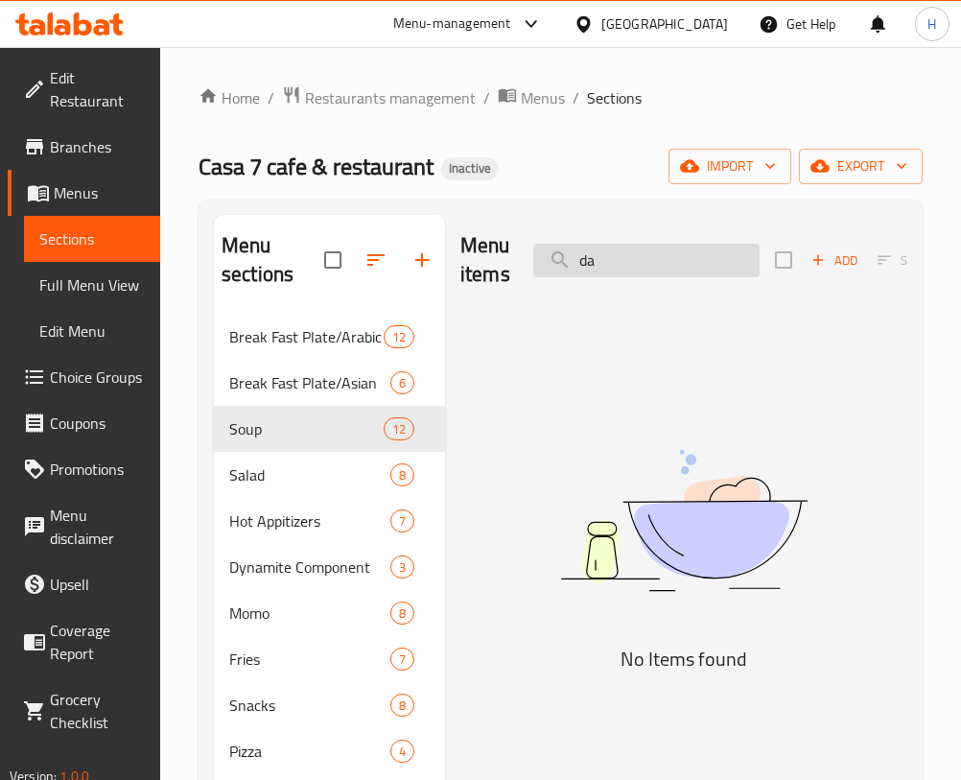
type input "d"
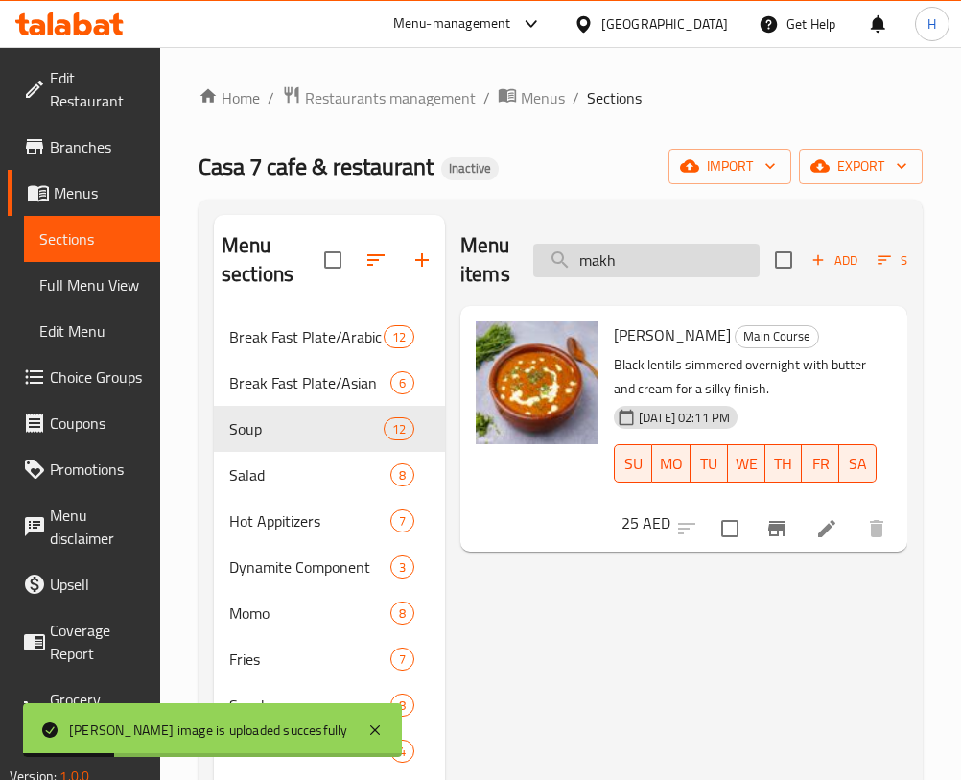
click at [641, 261] on input "makh" at bounding box center [646, 261] width 226 height 34
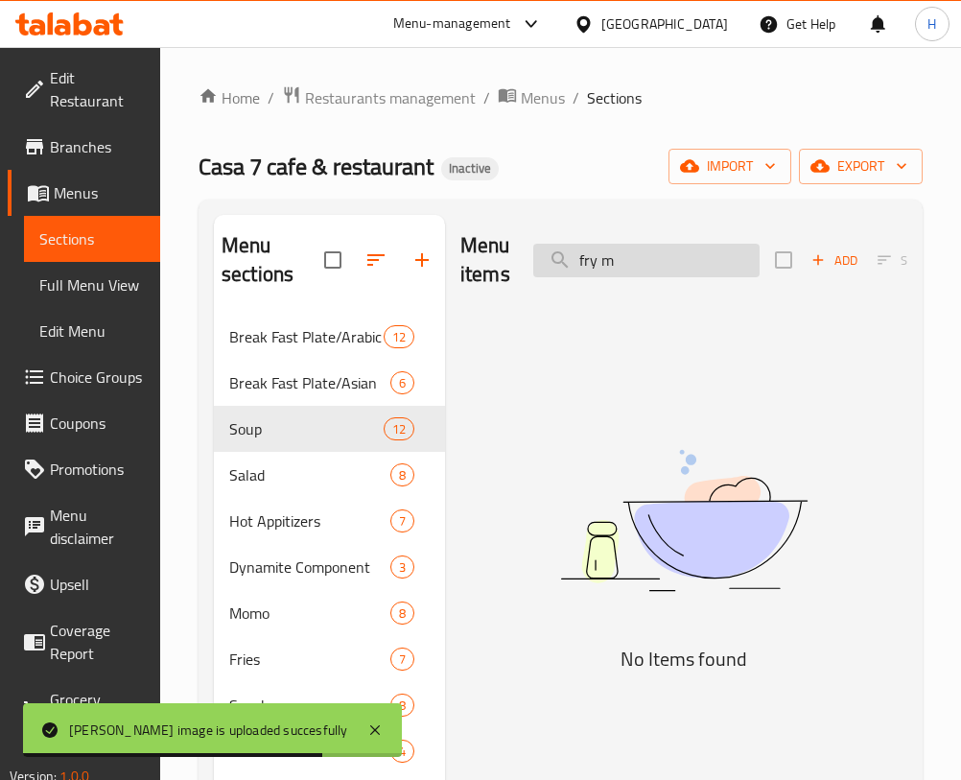
click at [641, 261] on input "fry m" at bounding box center [646, 261] width 226 height 34
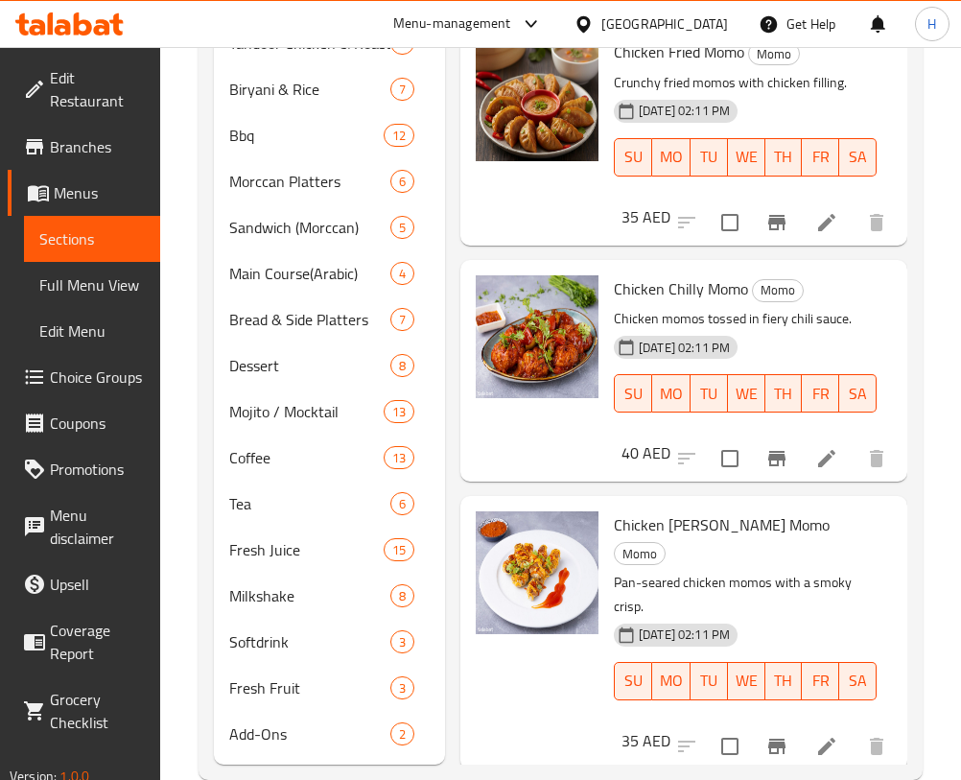
scroll to position [1253, 0]
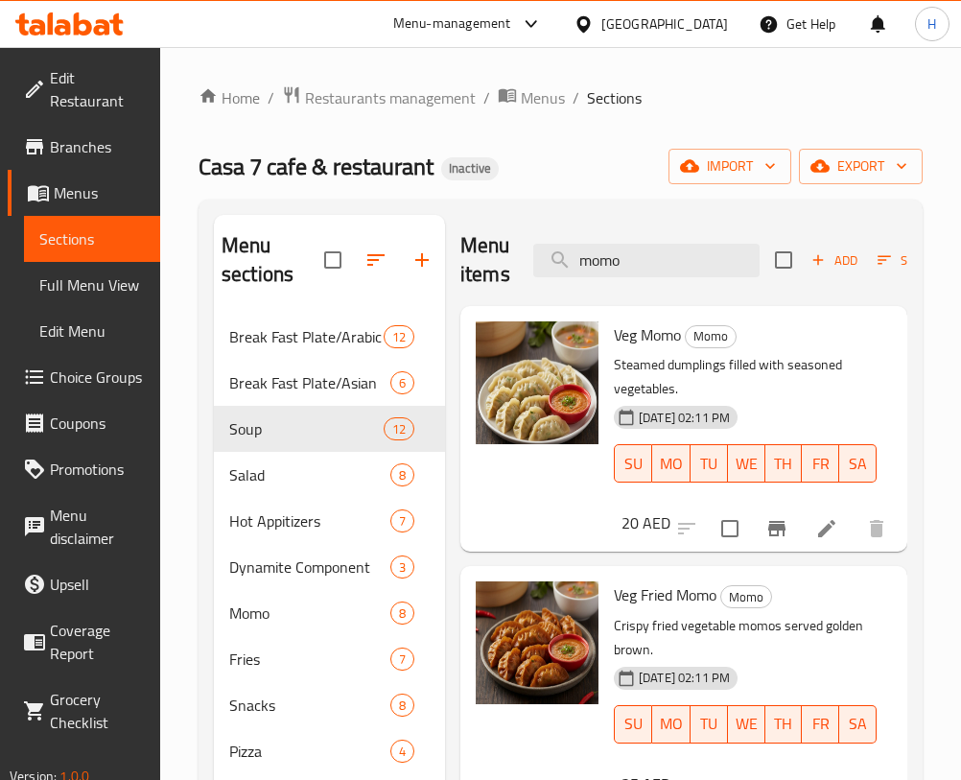
scroll to position [1, 0]
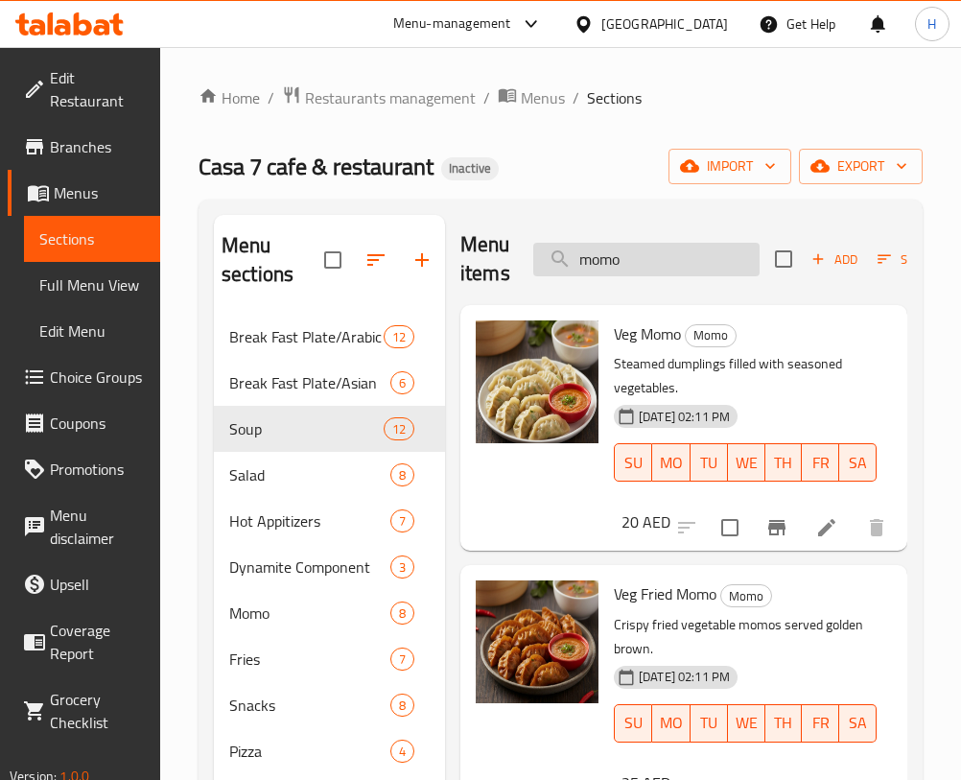
click at [706, 259] on input "momo" at bounding box center [646, 260] width 226 height 34
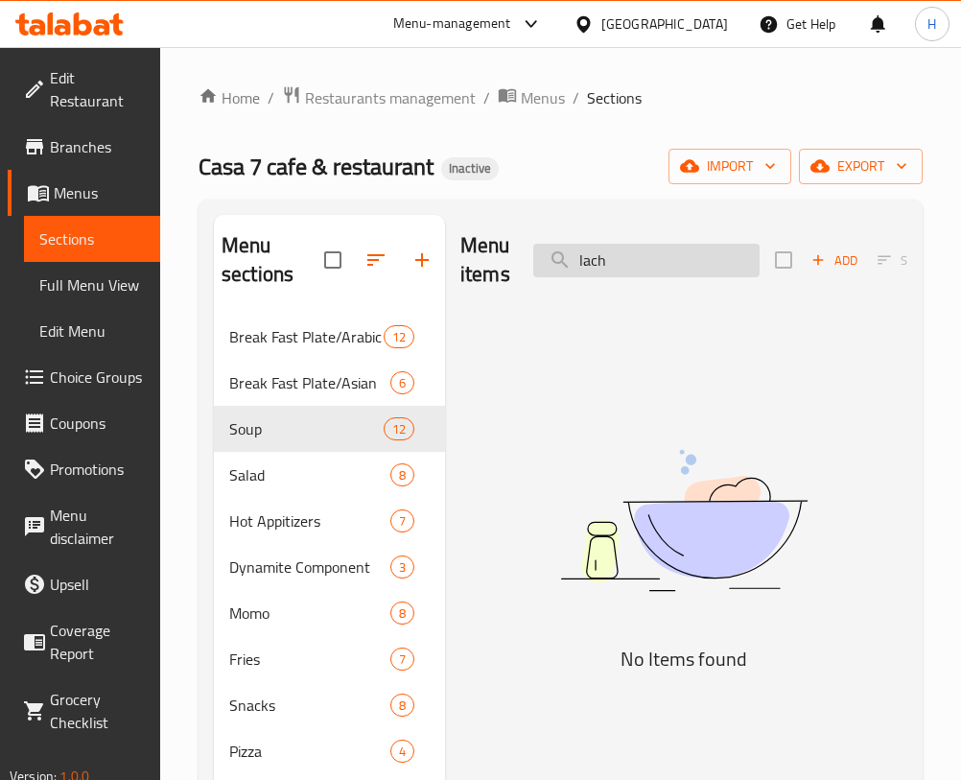
scroll to position [0, 0]
click at [615, 246] on input "lach" at bounding box center [646, 261] width 226 height 34
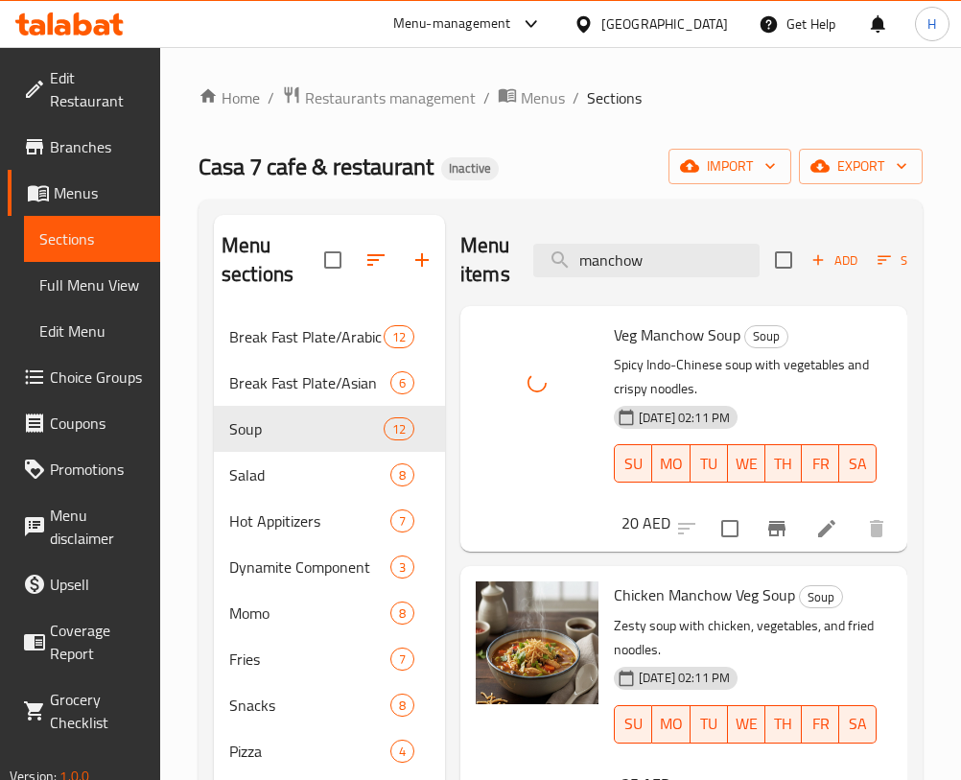
click at [673, 277] on div "Menu items manchow Add Sort Manage items" at bounding box center [684, 260] width 447 height 91
click at [661, 253] on input "manchow" at bounding box center [646, 261] width 226 height 34
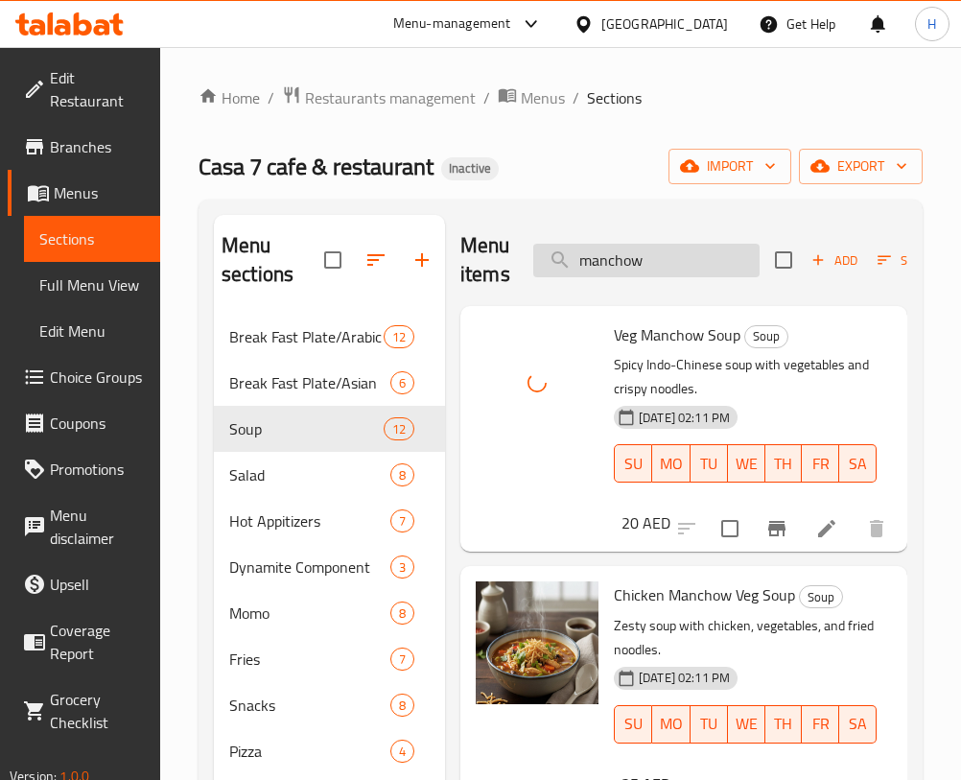
click at [661, 253] on input "manchow" at bounding box center [646, 261] width 226 height 34
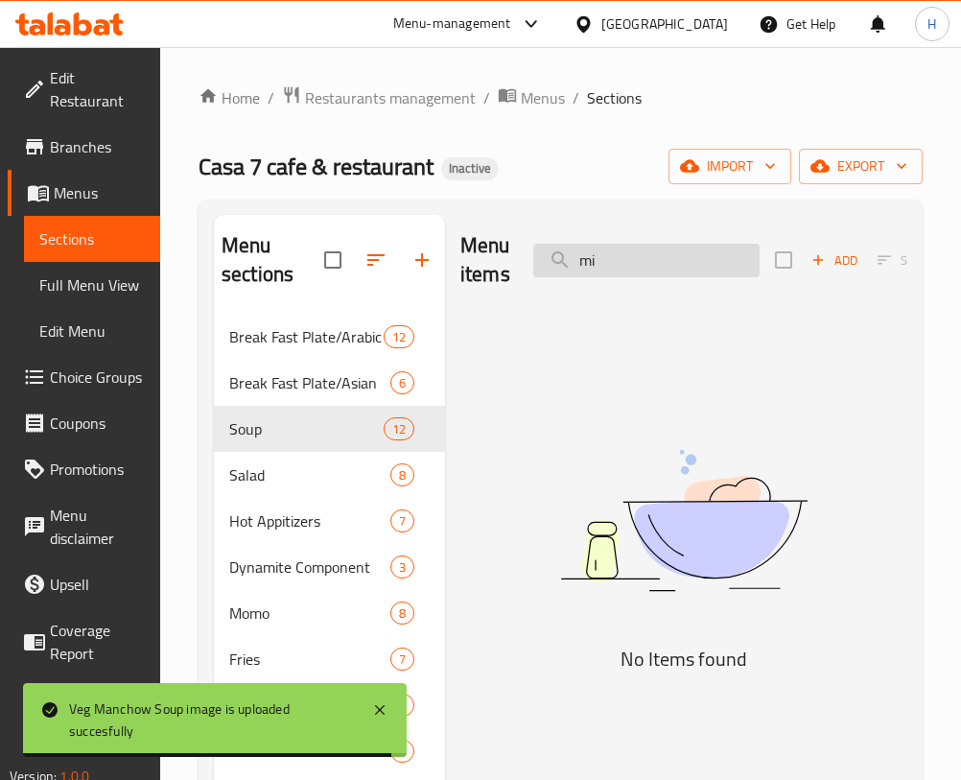
type input "m"
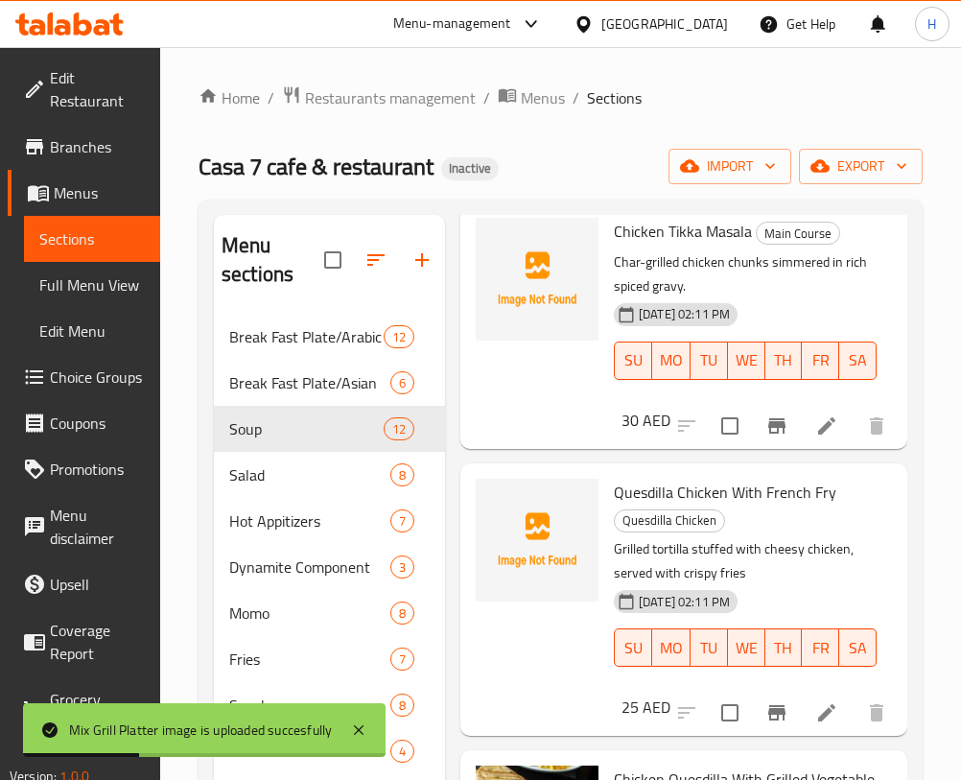
click at [881, 251] on div "Chicken Tikka Masala Main Course Char-grilled chicken chunks simmered in rich s…" at bounding box center [684, 325] width 447 height 246
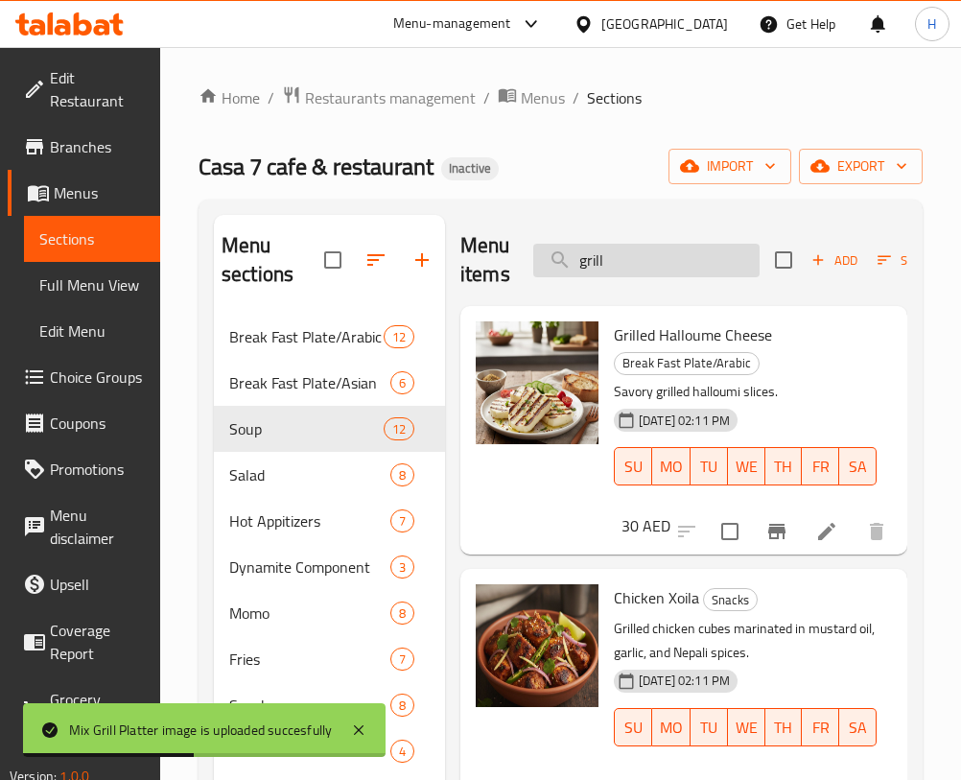
click at [658, 265] on input "grill" at bounding box center [646, 261] width 226 height 34
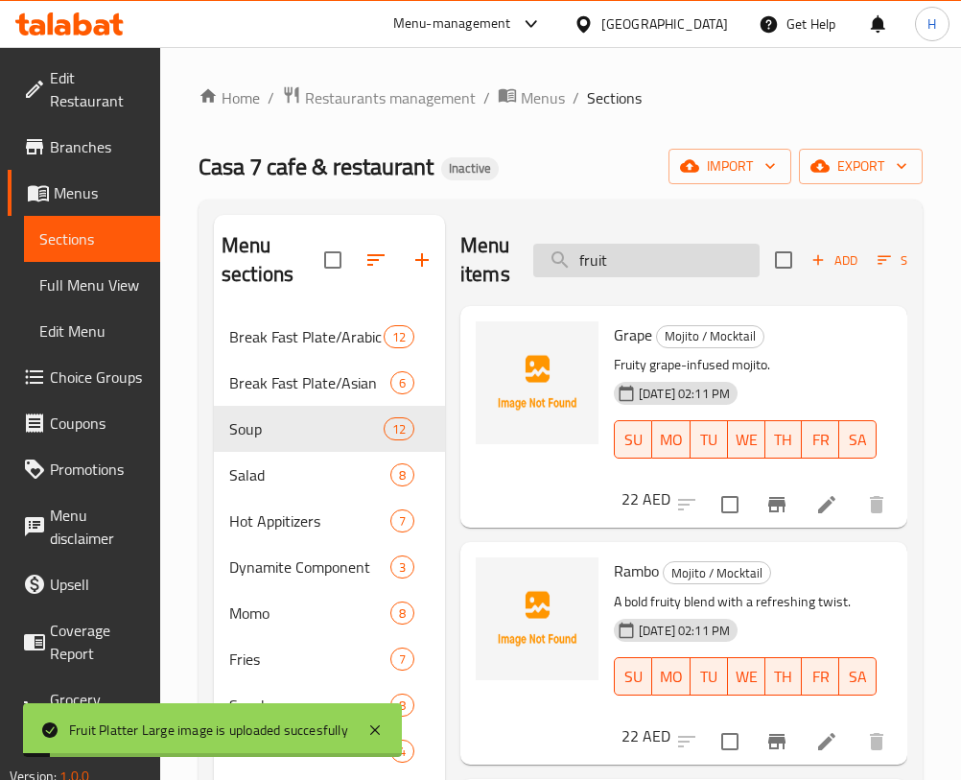
click at [677, 254] on input "fruit" at bounding box center [646, 261] width 226 height 34
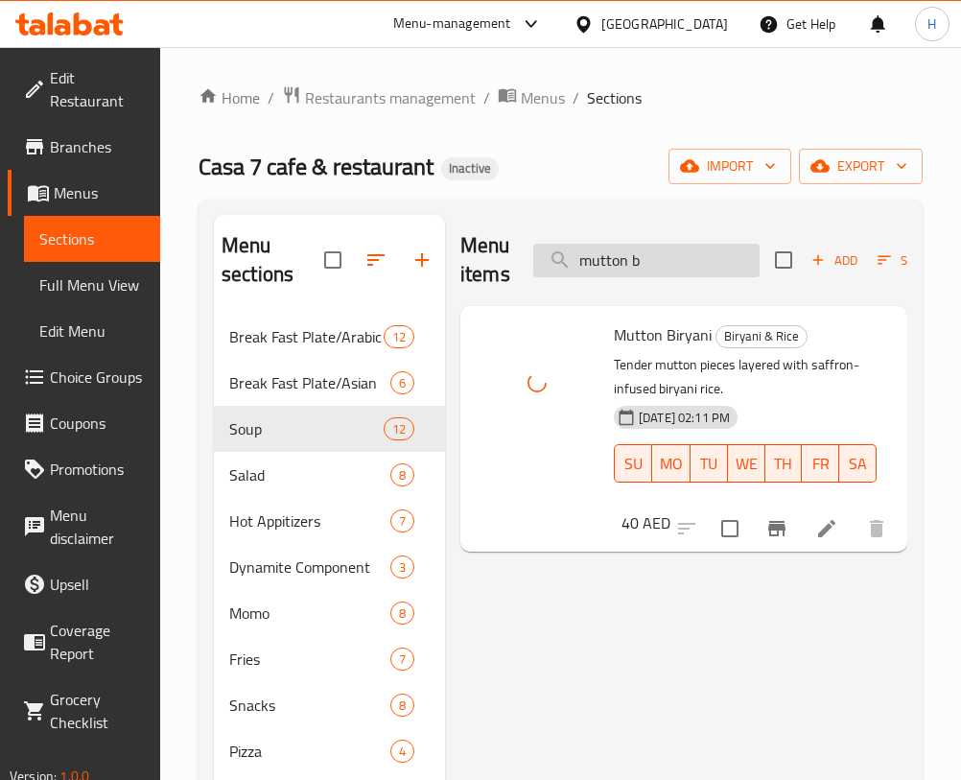
click at [642, 262] on input "mutton b" at bounding box center [646, 261] width 226 height 34
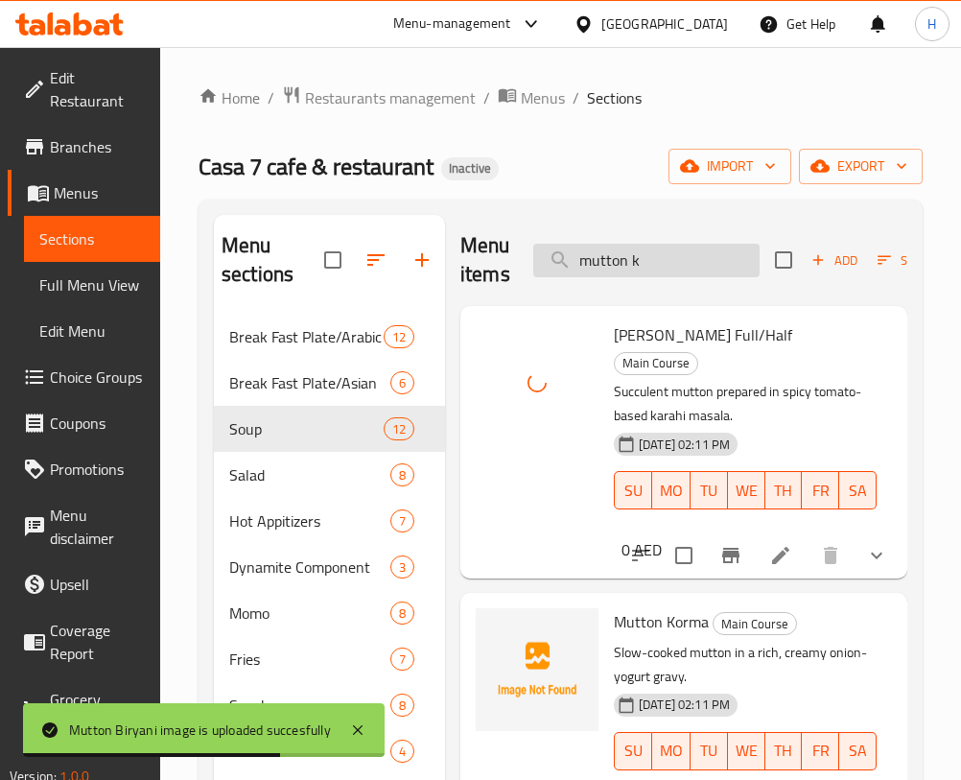
click at [611, 257] on input "mutton k" at bounding box center [646, 261] width 226 height 34
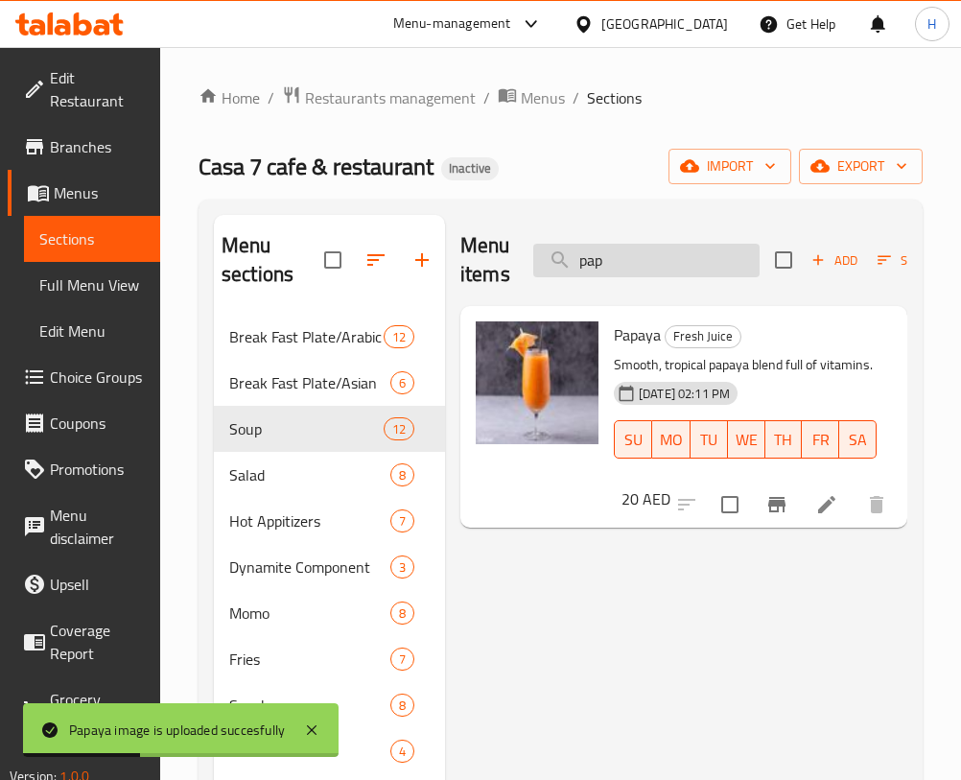
click at [634, 268] on input "pap" at bounding box center [646, 261] width 226 height 34
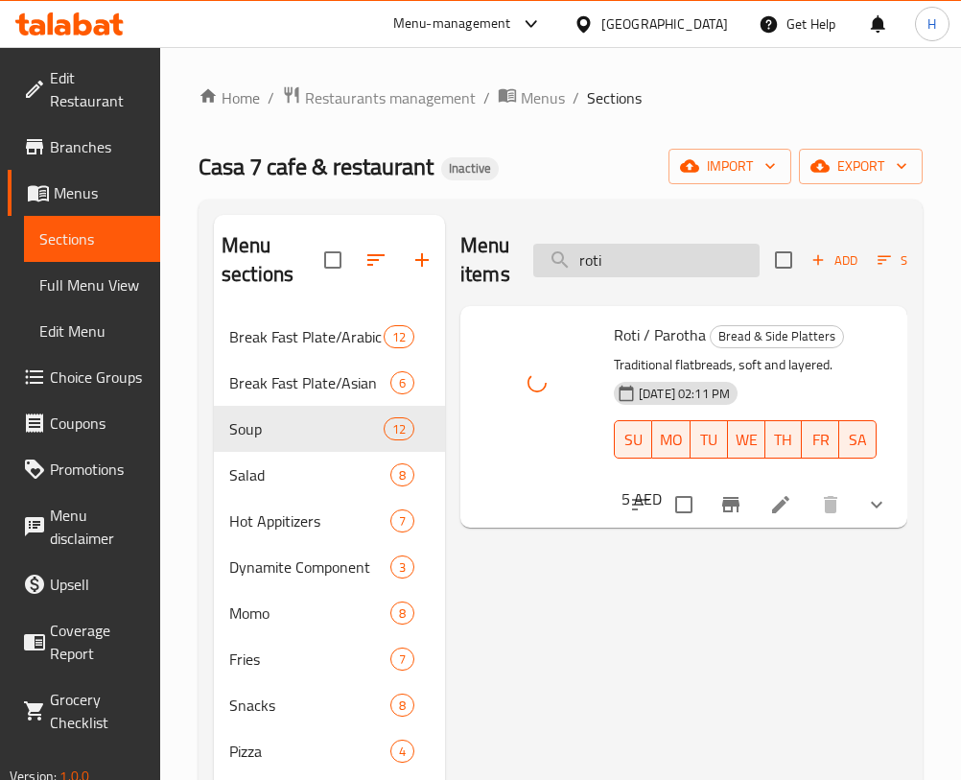
click at [628, 268] on input "roti" at bounding box center [646, 261] width 226 height 34
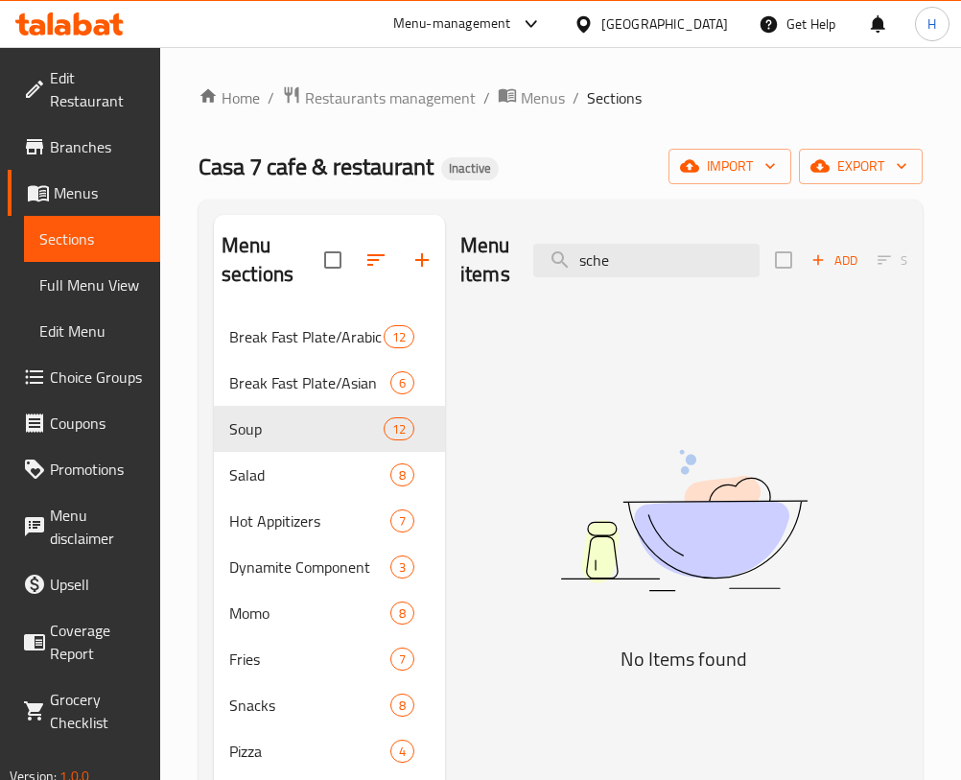
click at [651, 280] on div "Menu items sche Add Sort Manage items" at bounding box center [684, 260] width 447 height 91
click at [649, 262] on input "sche" at bounding box center [646, 261] width 226 height 34
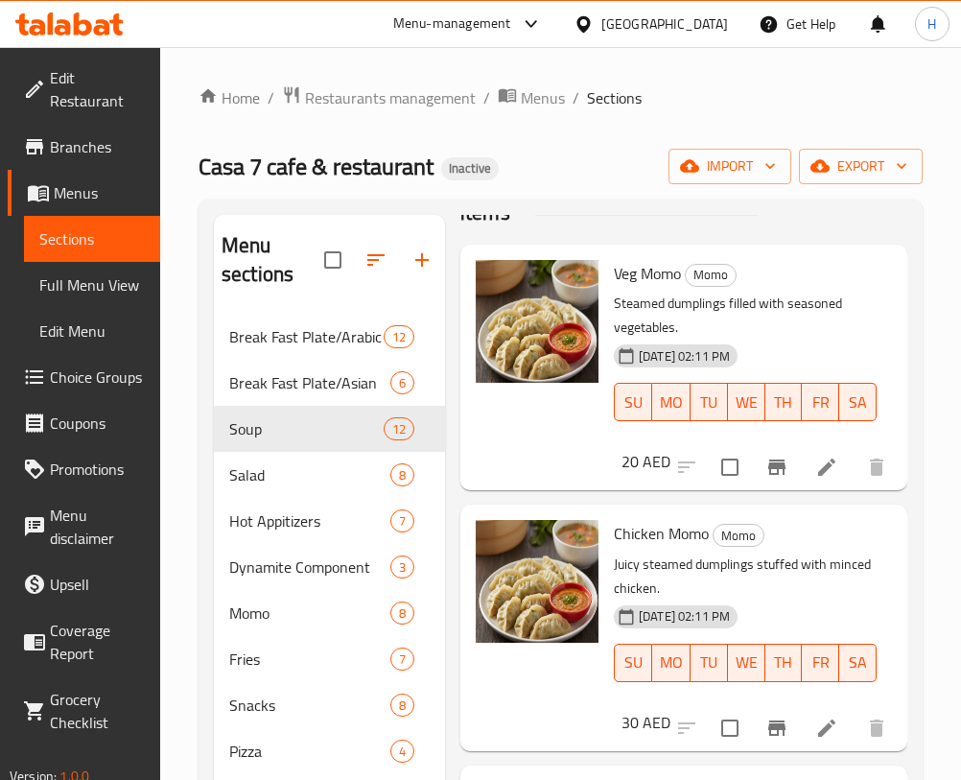
scroll to position [85, 0]
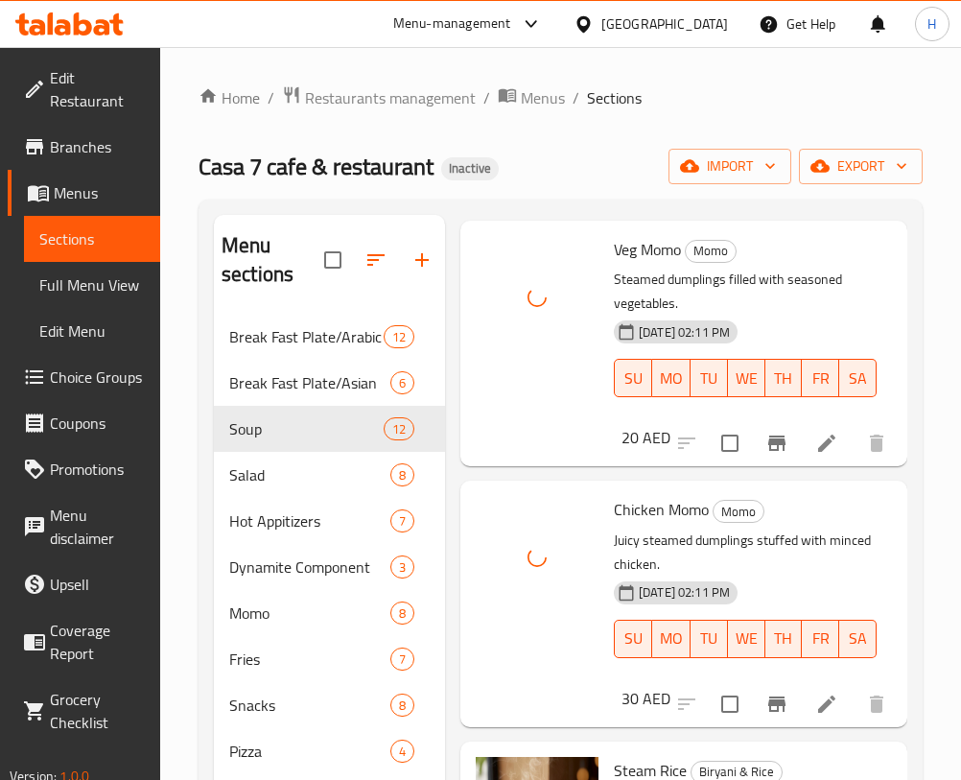
click at [882, 246] on div "Veg Momo Momo Steamed dumplings filled with seasoned vegetables. 30-09-2025 02:…" at bounding box center [684, 344] width 447 height 246
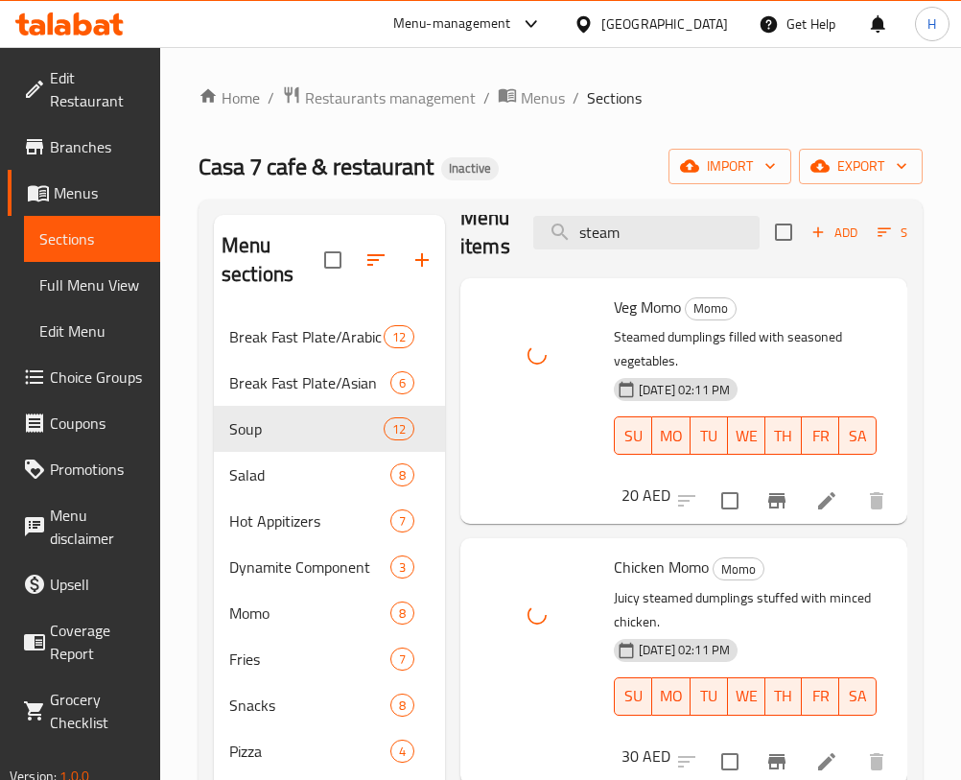
scroll to position [3, 0]
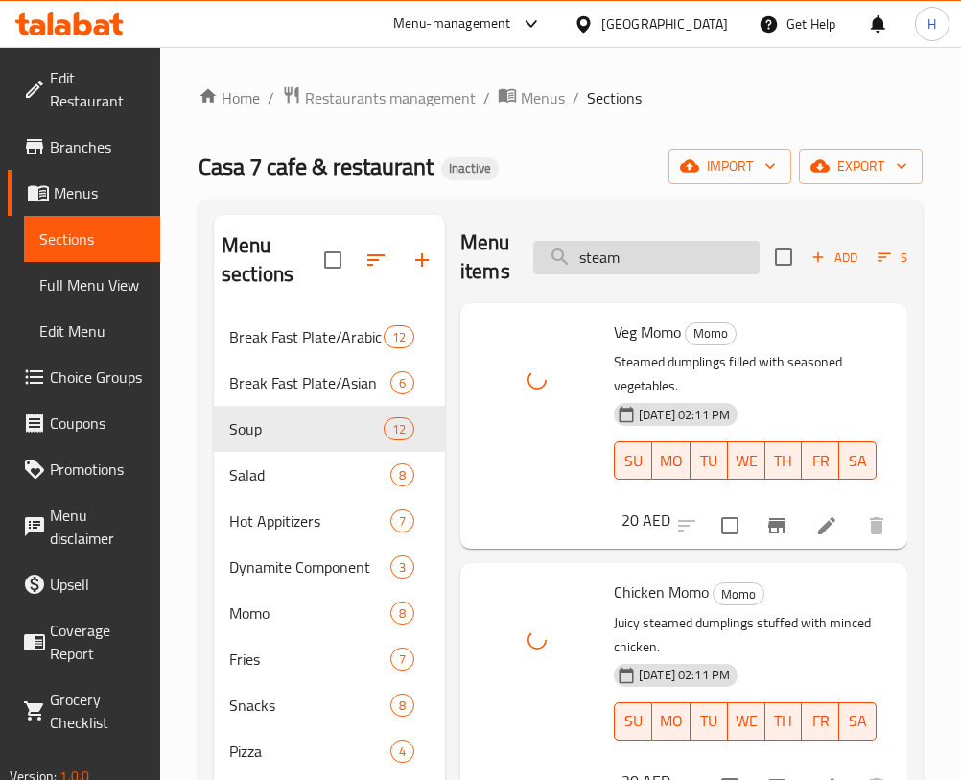
click at [638, 256] on input "steam" at bounding box center [646, 258] width 226 height 34
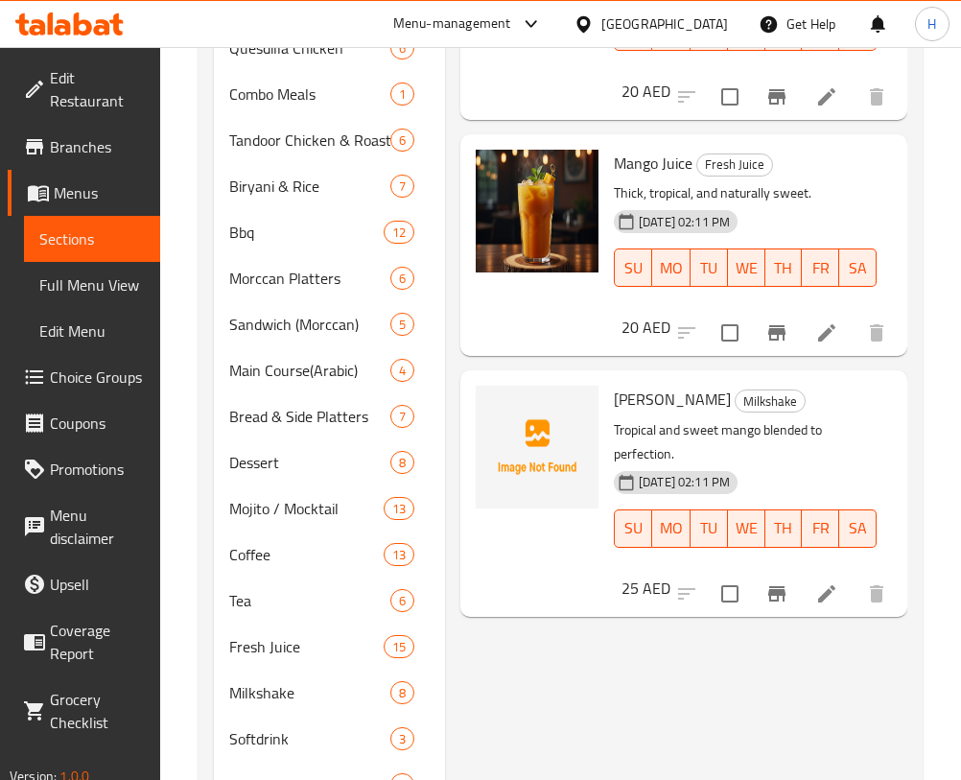
scroll to position [1137, 0]
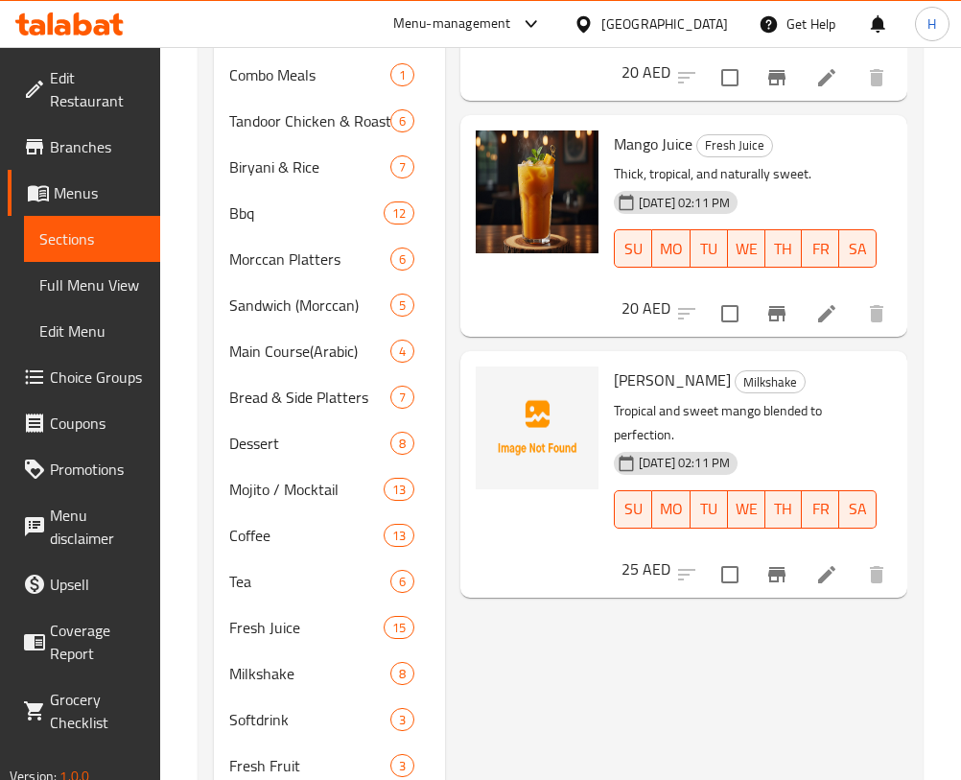
drag, startPoint x: 946, startPoint y: 149, endPoint x: 958, endPoint y: 85, distance: 64.4
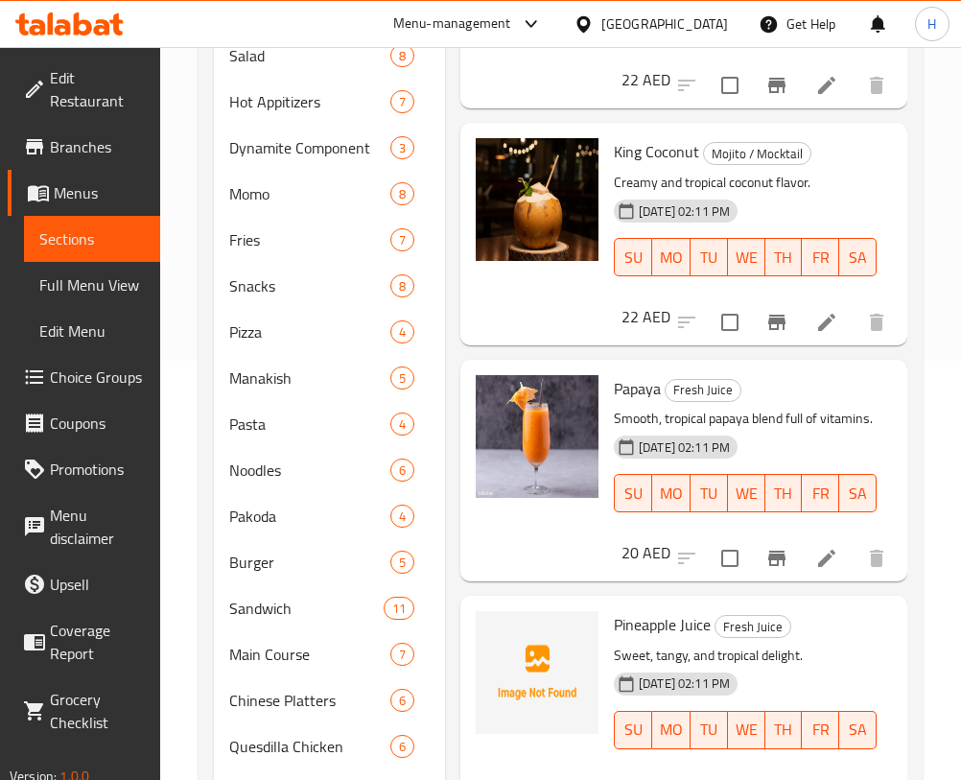
scroll to position [0, 0]
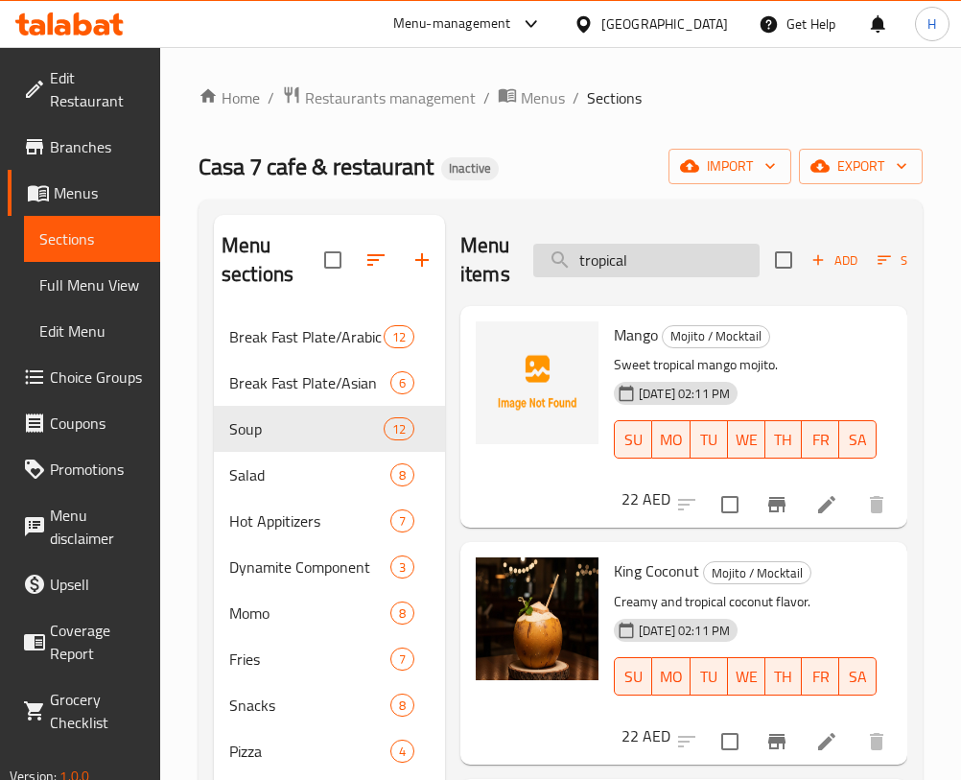
click at [691, 272] on input "tropical" at bounding box center [646, 261] width 226 height 34
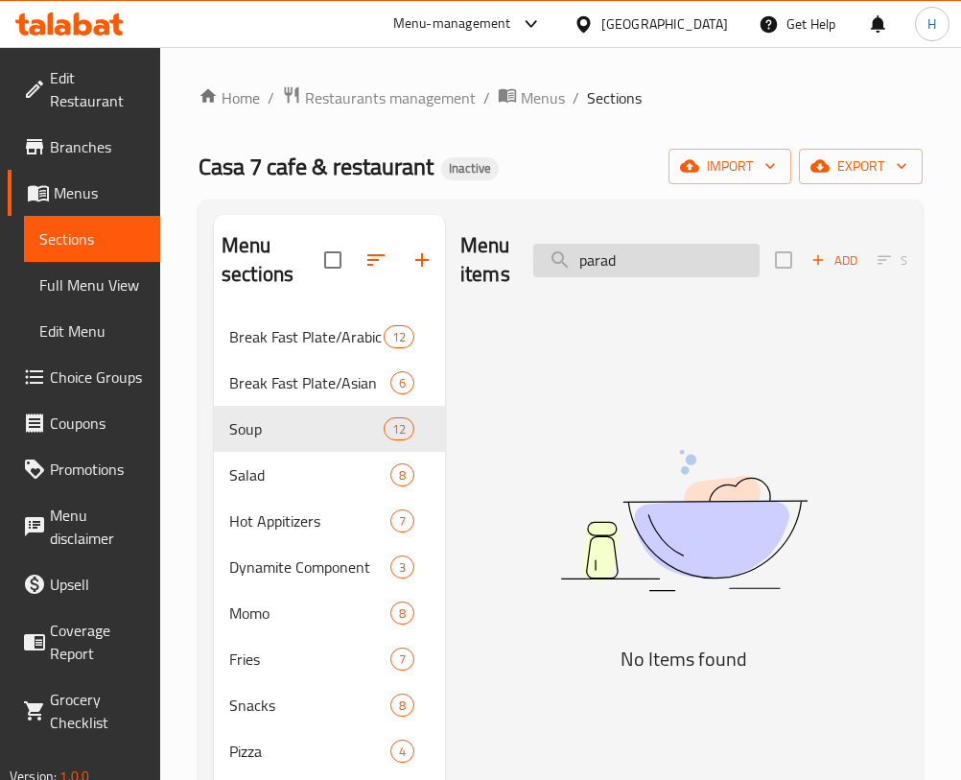
click at [650, 255] on input "parad" at bounding box center [646, 261] width 226 height 34
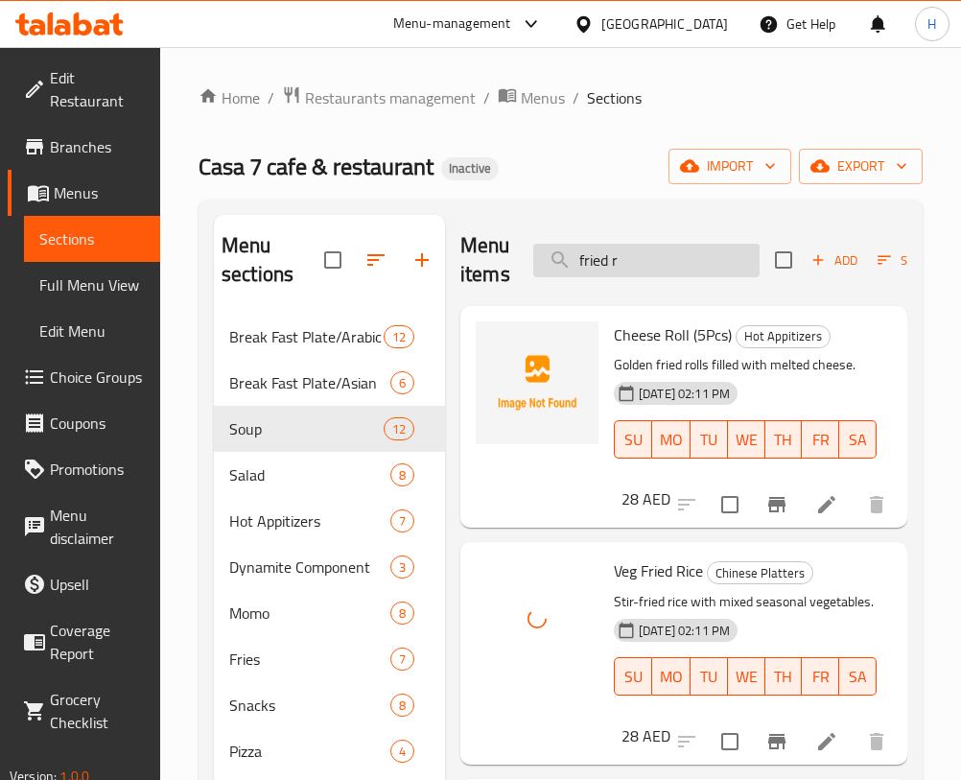
click at [646, 255] on input "fried r" at bounding box center [646, 261] width 226 height 34
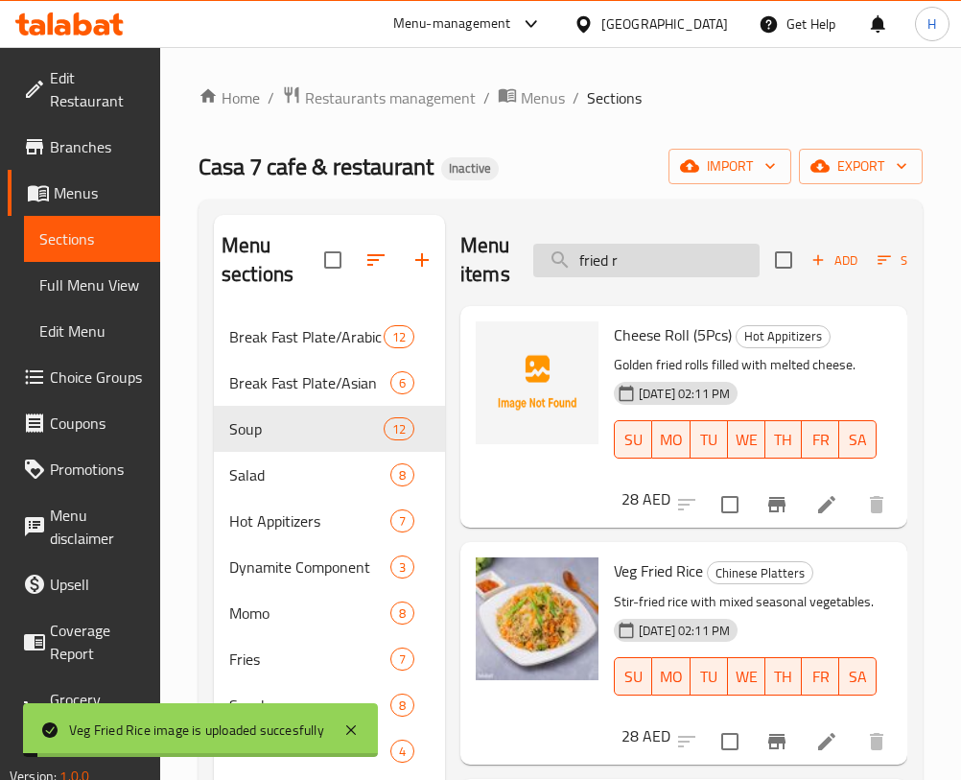
click at [646, 255] on input "fried r" at bounding box center [646, 261] width 226 height 34
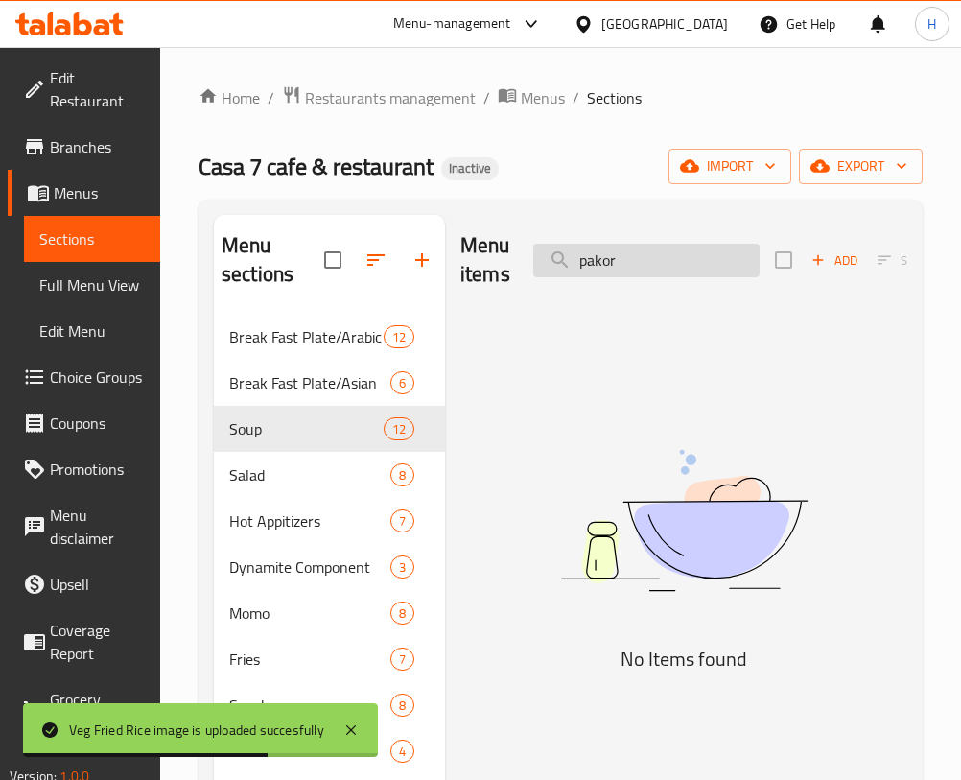
click at [630, 262] on input "pakor" at bounding box center [646, 261] width 226 height 34
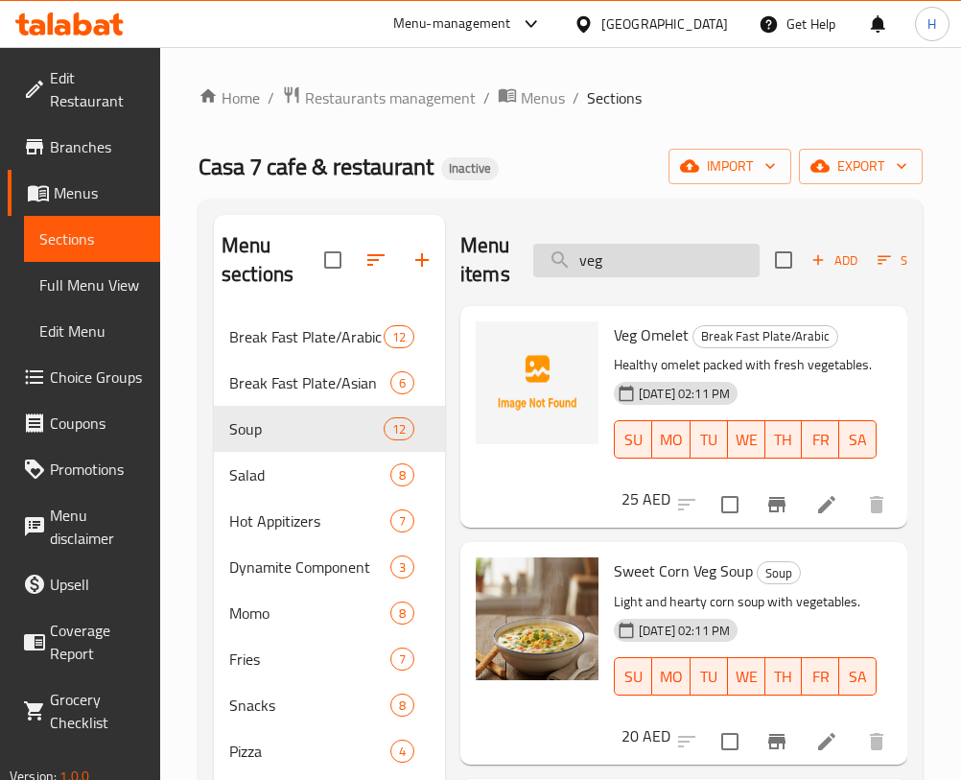
click at [650, 253] on input "veg" at bounding box center [646, 261] width 226 height 34
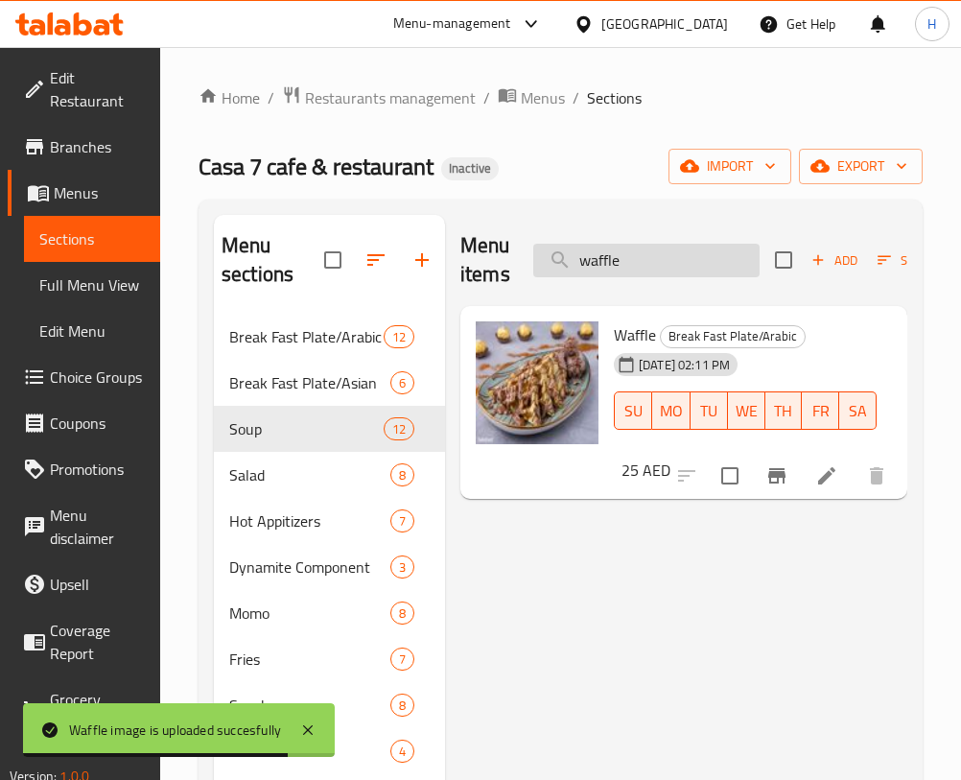
click at [600, 246] on input "waffle" at bounding box center [646, 261] width 226 height 34
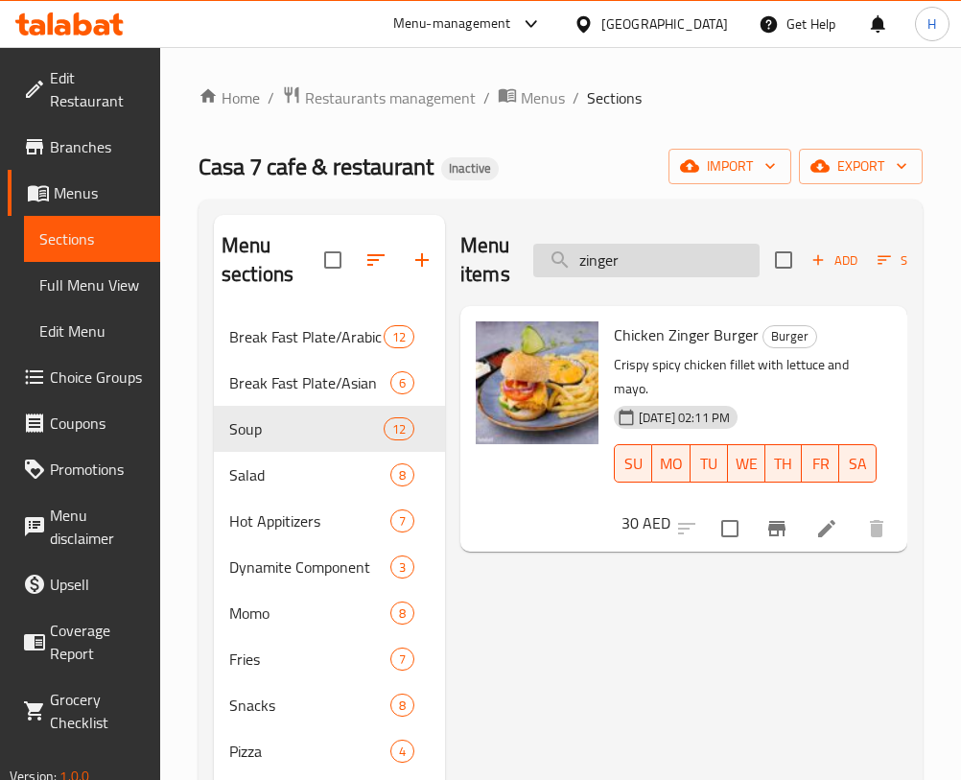
click at [628, 267] on input "zinger" at bounding box center [646, 261] width 226 height 34
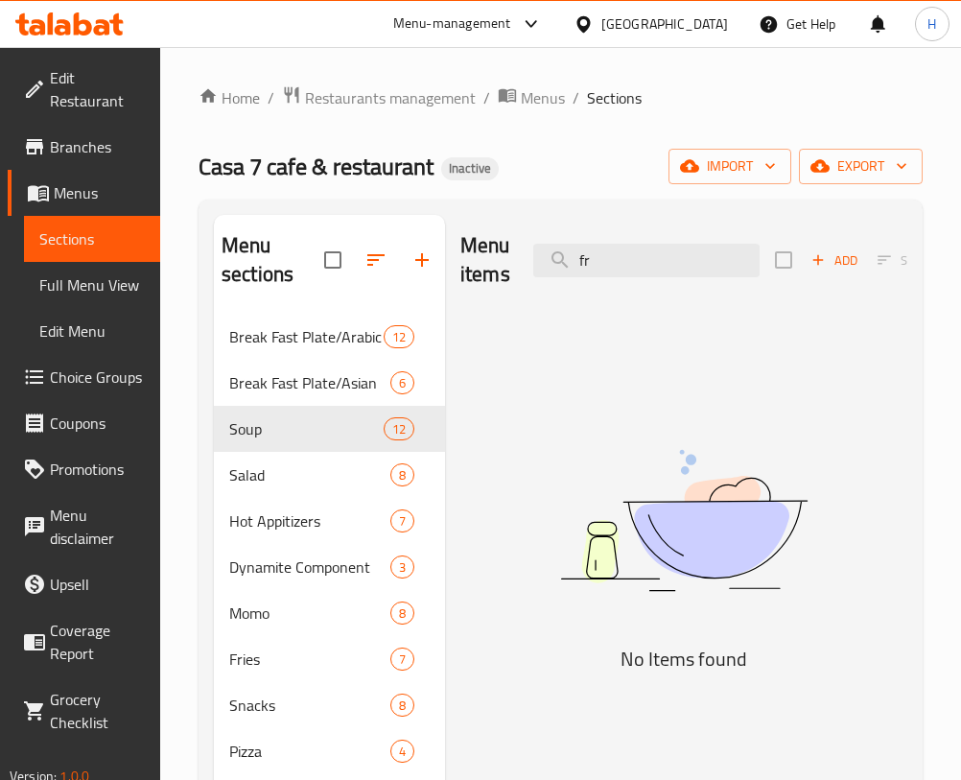
type input "f"
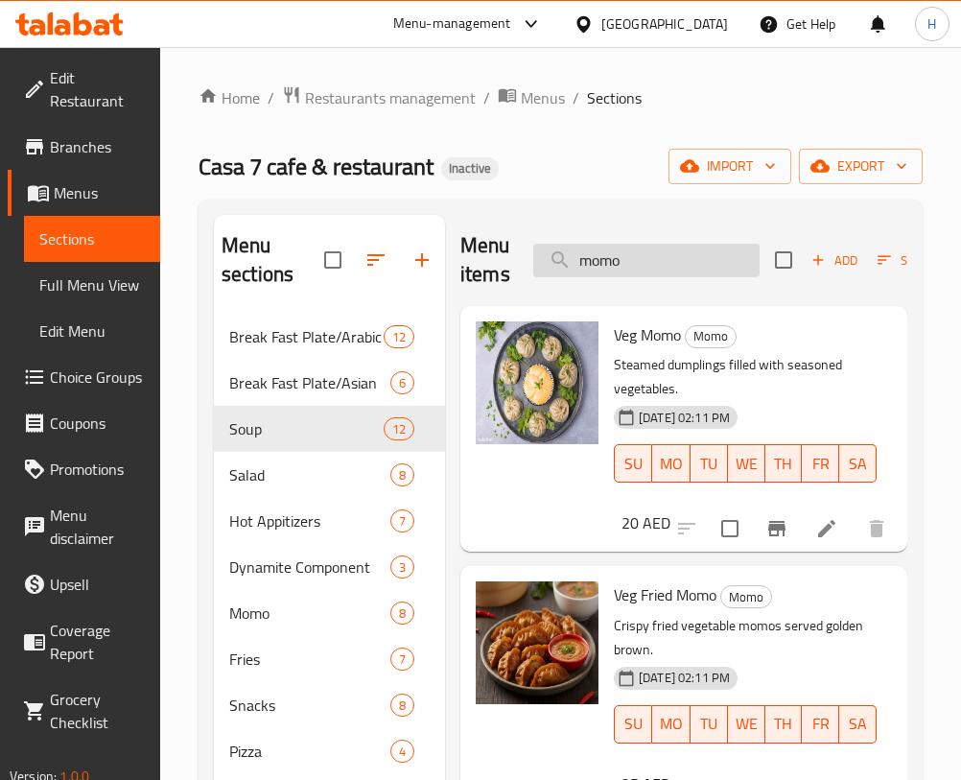
click at [650, 272] on input "momo" at bounding box center [646, 261] width 226 height 34
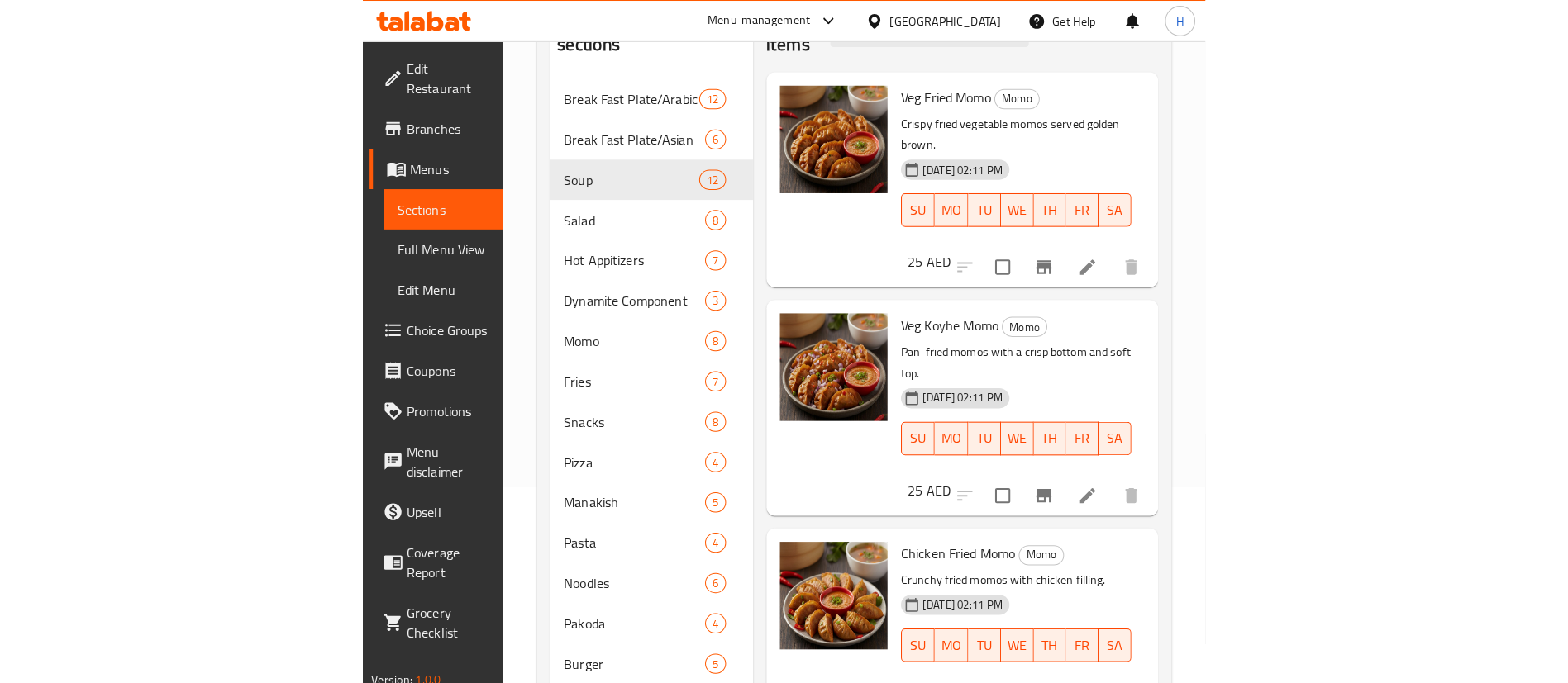
scroll to position [176, 0]
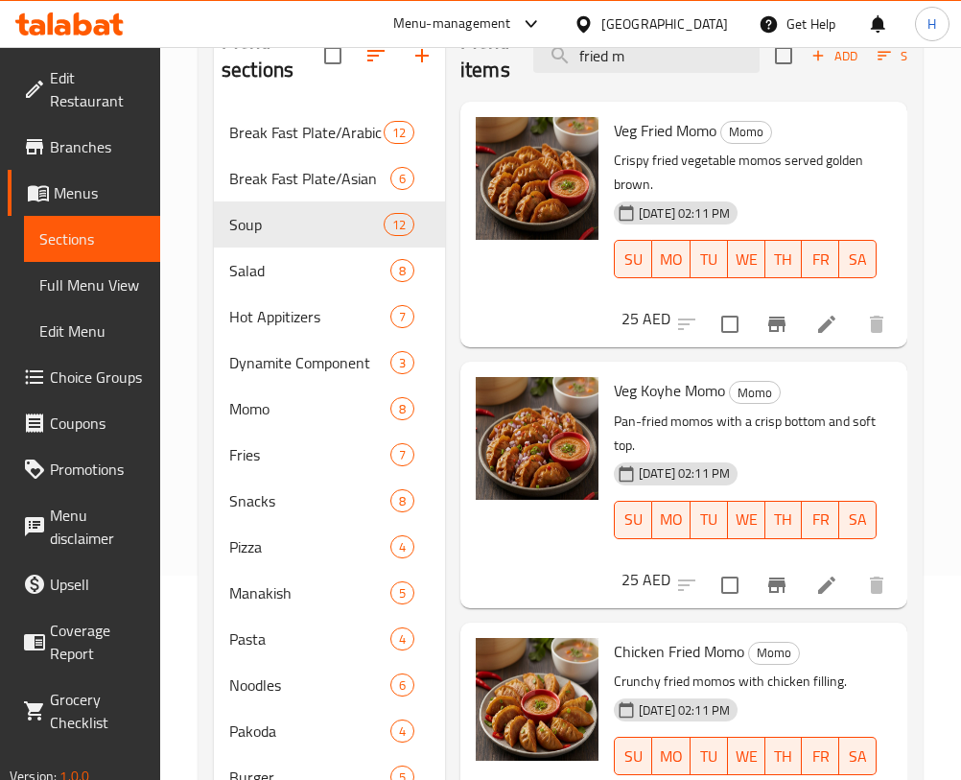
type input "fried m"
